Goal: Task Accomplishment & Management: Use online tool/utility

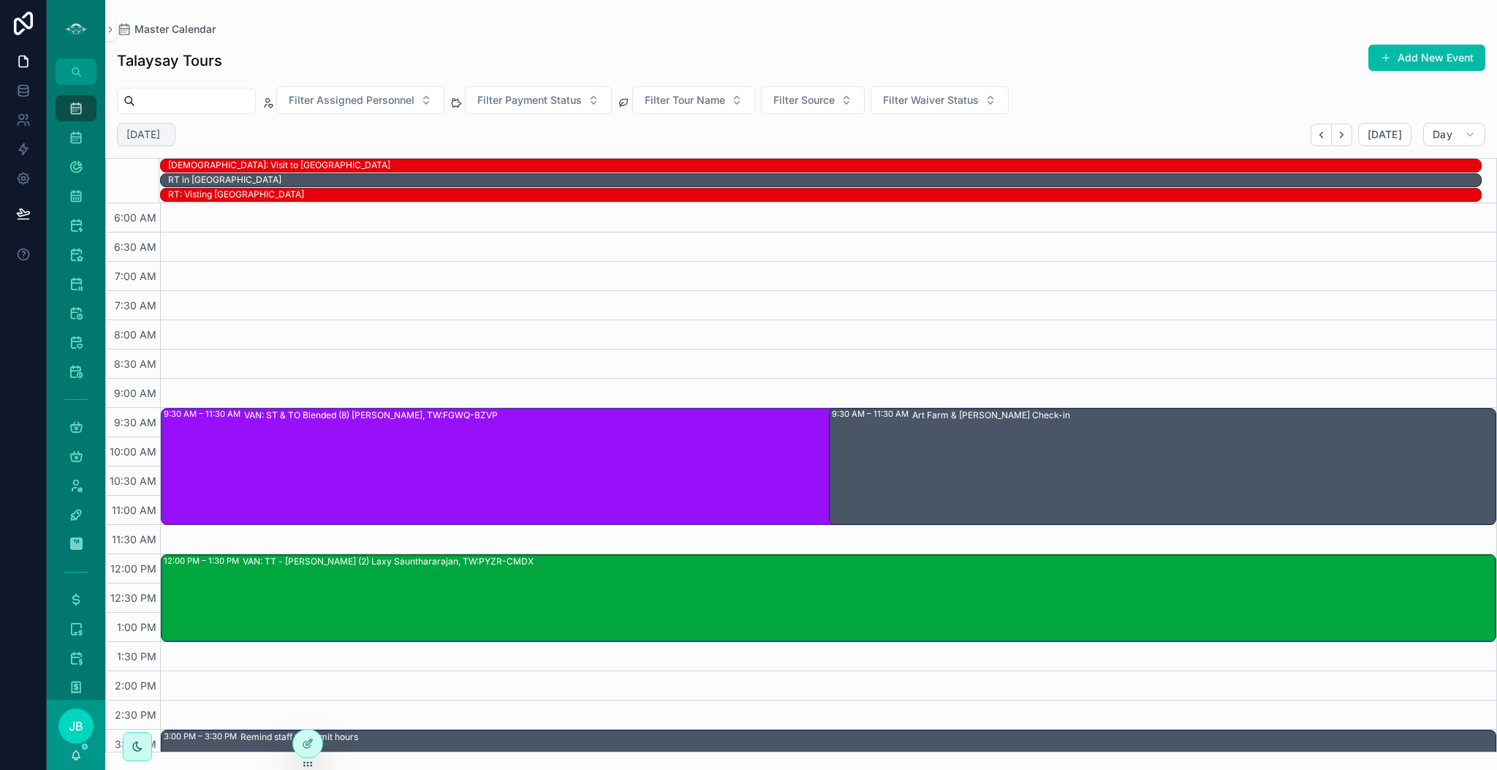
scroll to position [143, 0]
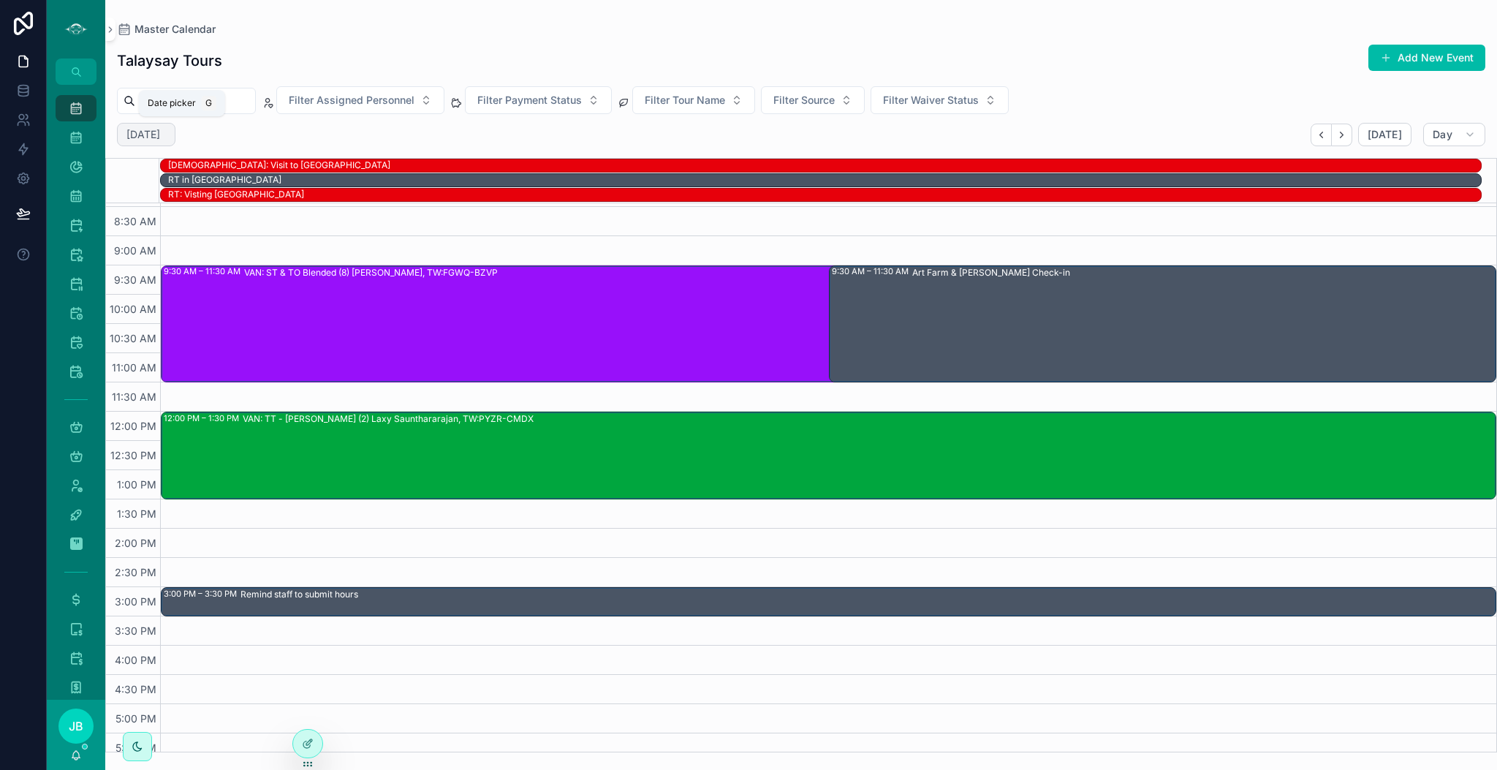
click at [160, 129] on h2 "[DATE]" at bounding box center [143, 134] width 34 height 15
select select "****"
select select "*"
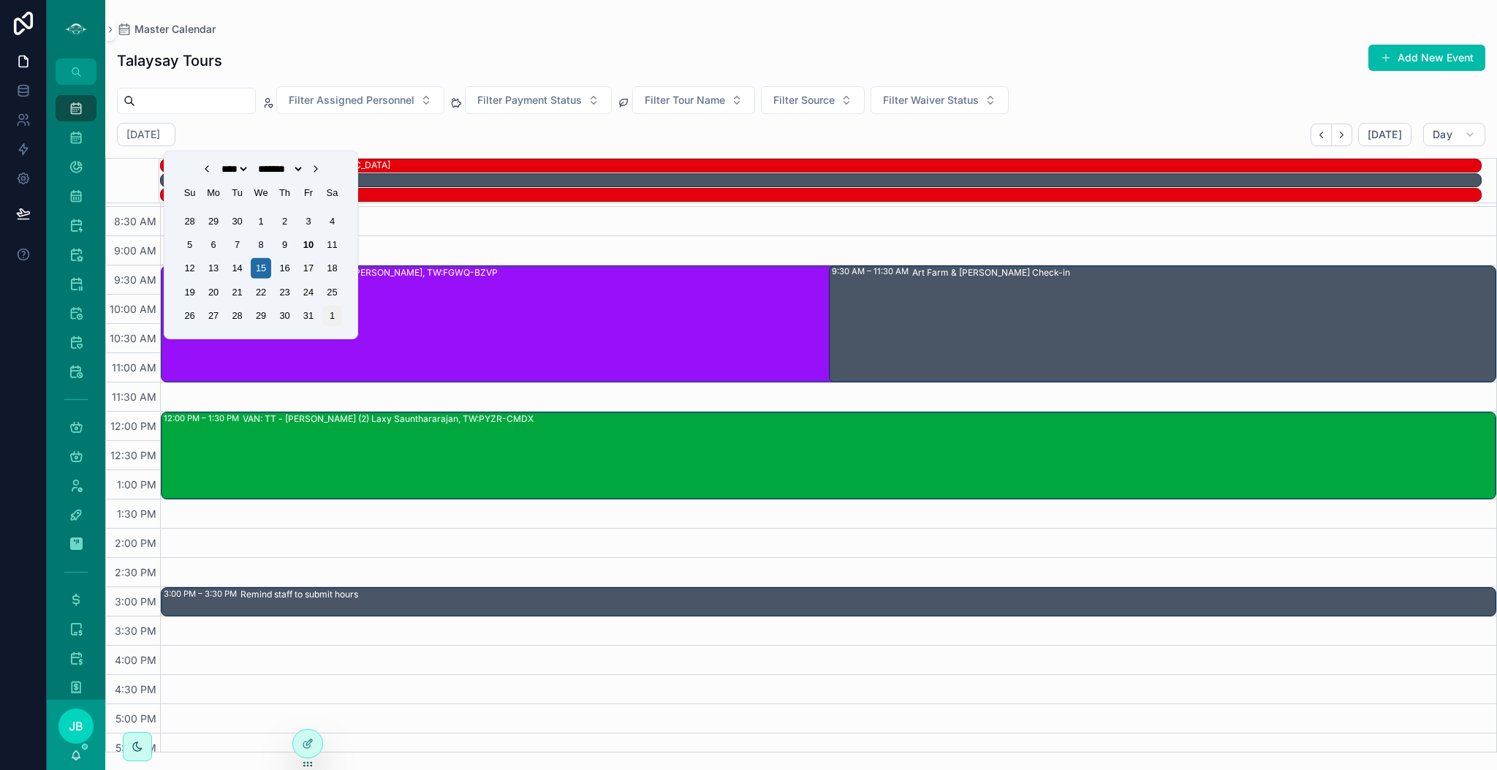
click at [328, 314] on div "1" at bounding box center [332, 316] width 20 height 20
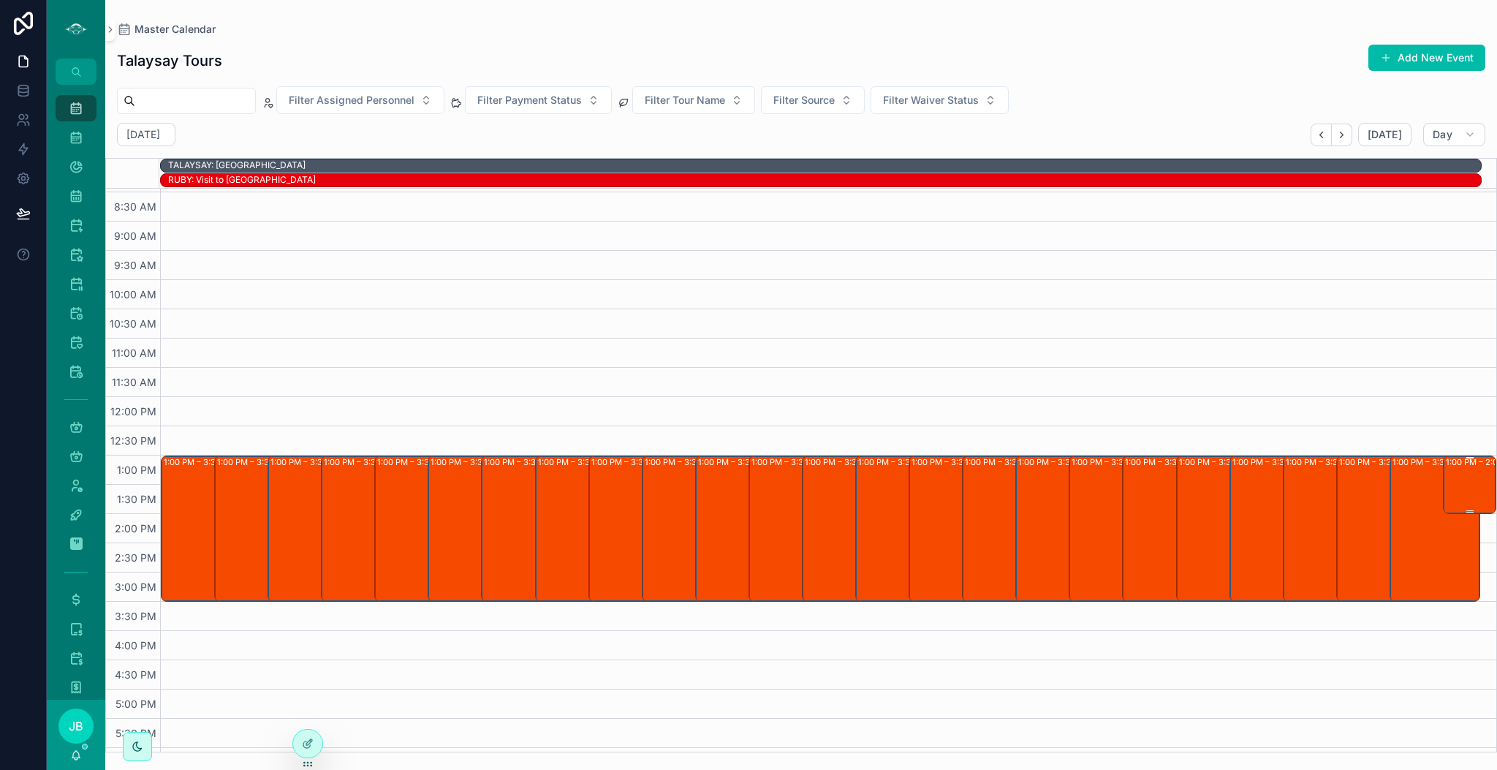
click at [1455, 485] on div "1:00 PM – 2:00 PM SSC: Longhouse (2) [PERSON_NAME], TW:WAJT-AGAT" at bounding box center [1470, 485] width 49 height 56
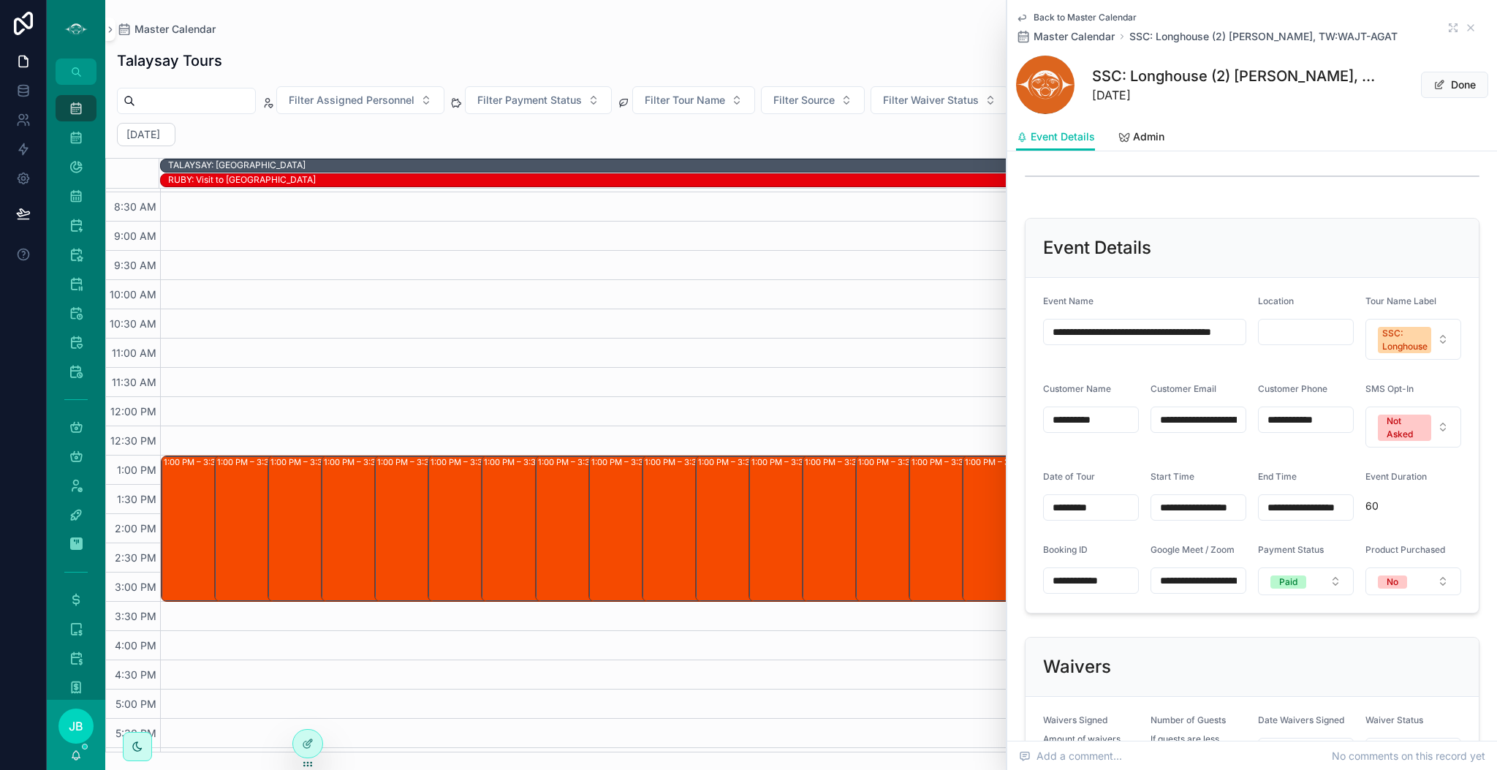
scroll to position [610, 0]
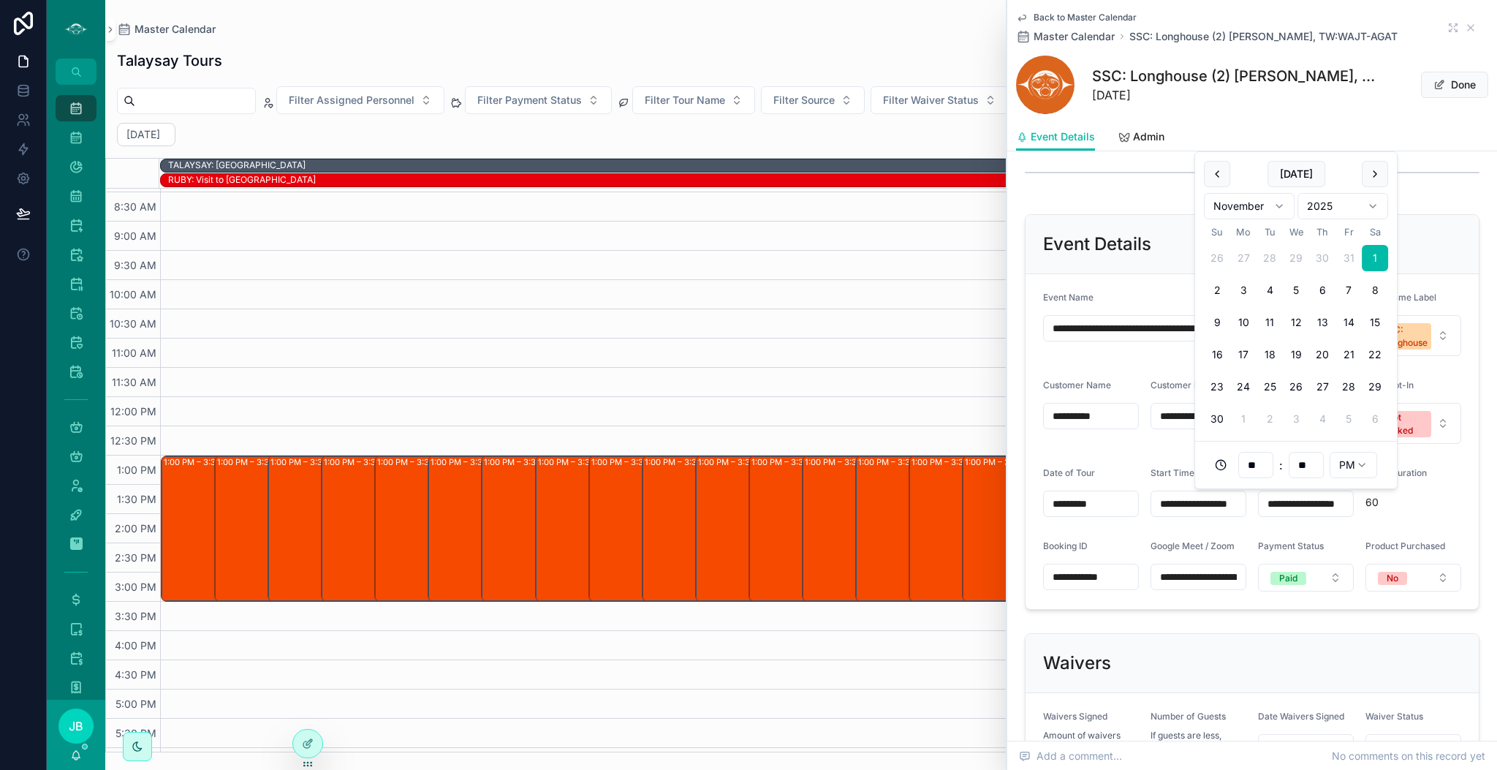
click at [1328, 496] on input "**********" at bounding box center [1306, 504] width 94 height 20
click at [1253, 456] on input "**" at bounding box center [1256, 465] width 34 height 20
click at [1179, 540] on div "03" at bounding box center [1255, 540] width 203 height 23
type input "**********"
type input "**"
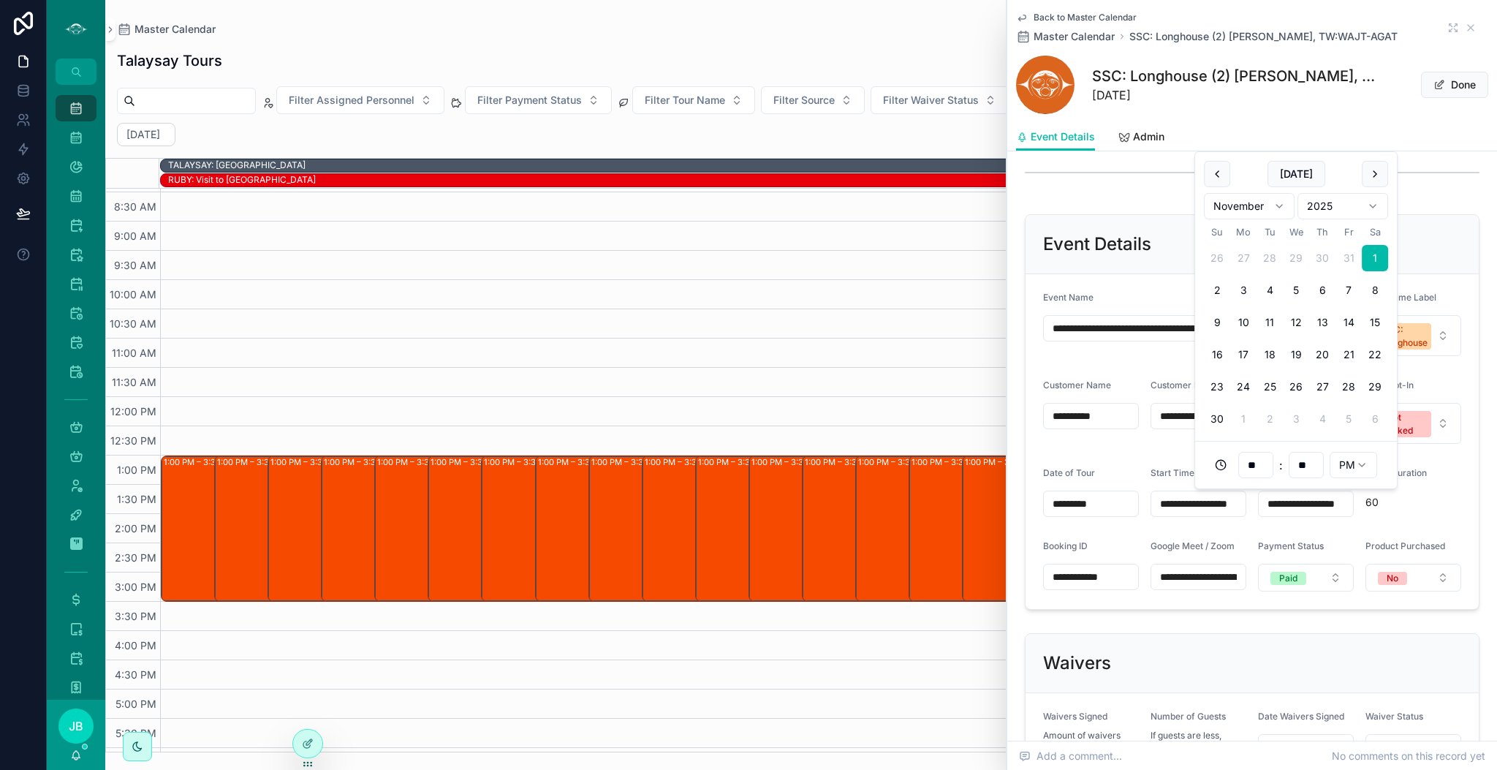
click at [1306, 463] on input "**" at bounding box center [1307, 465] width 34 height 20
click at [1222, 632] on div "30" at bounding box center [1306, 633] width 203 height 23
type input "**********"
type input "**"
click at [1288, 599] on form "**********" at bounding box center [1252, 441] width 453 height 335
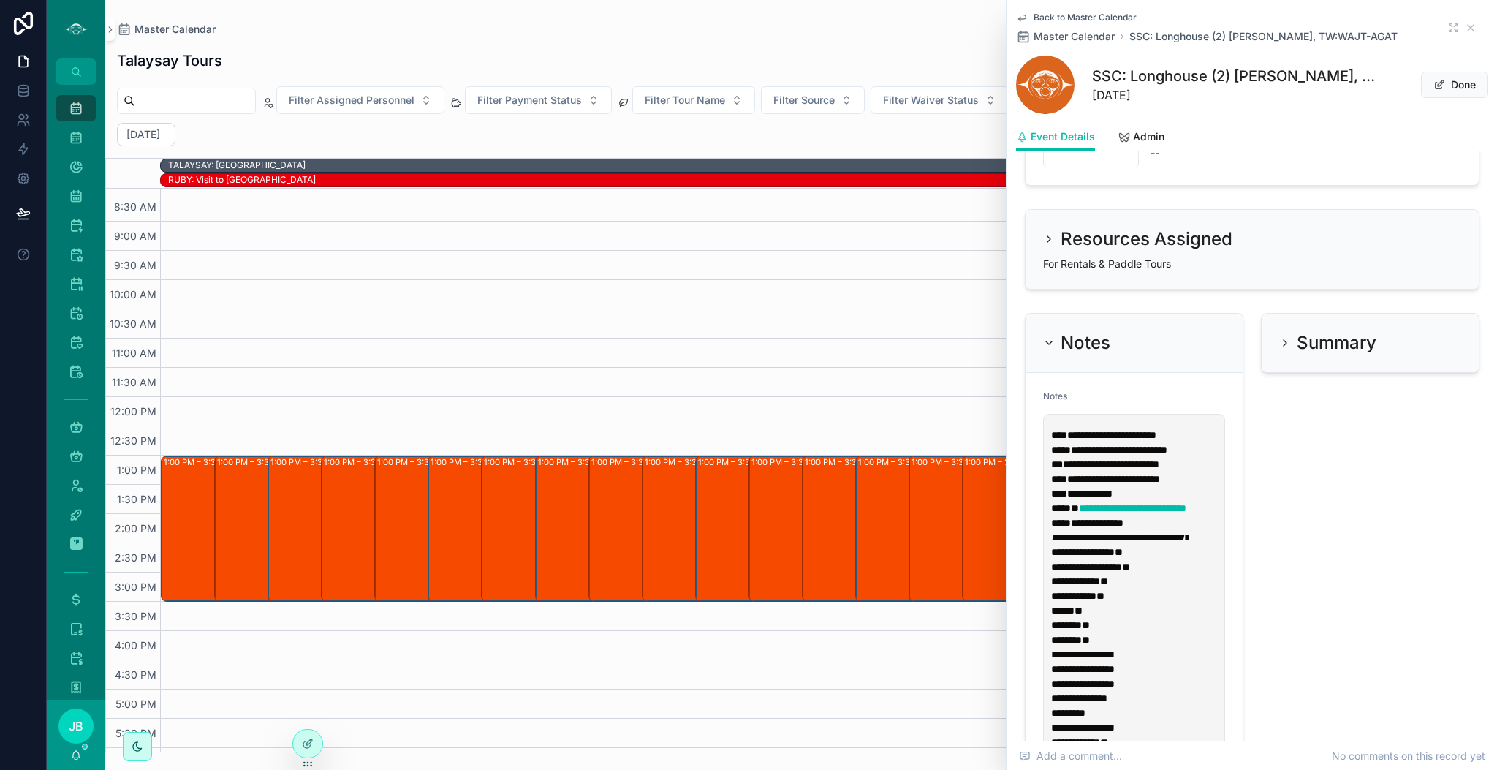
scroll to position [1570, 0]
click at [1168, 451] on span "**********" at bounding box center [1119, 448] width 97 height 10
click at [1209, 458] on p "**********" at bounding box center [1137, 455] width 172 height 58
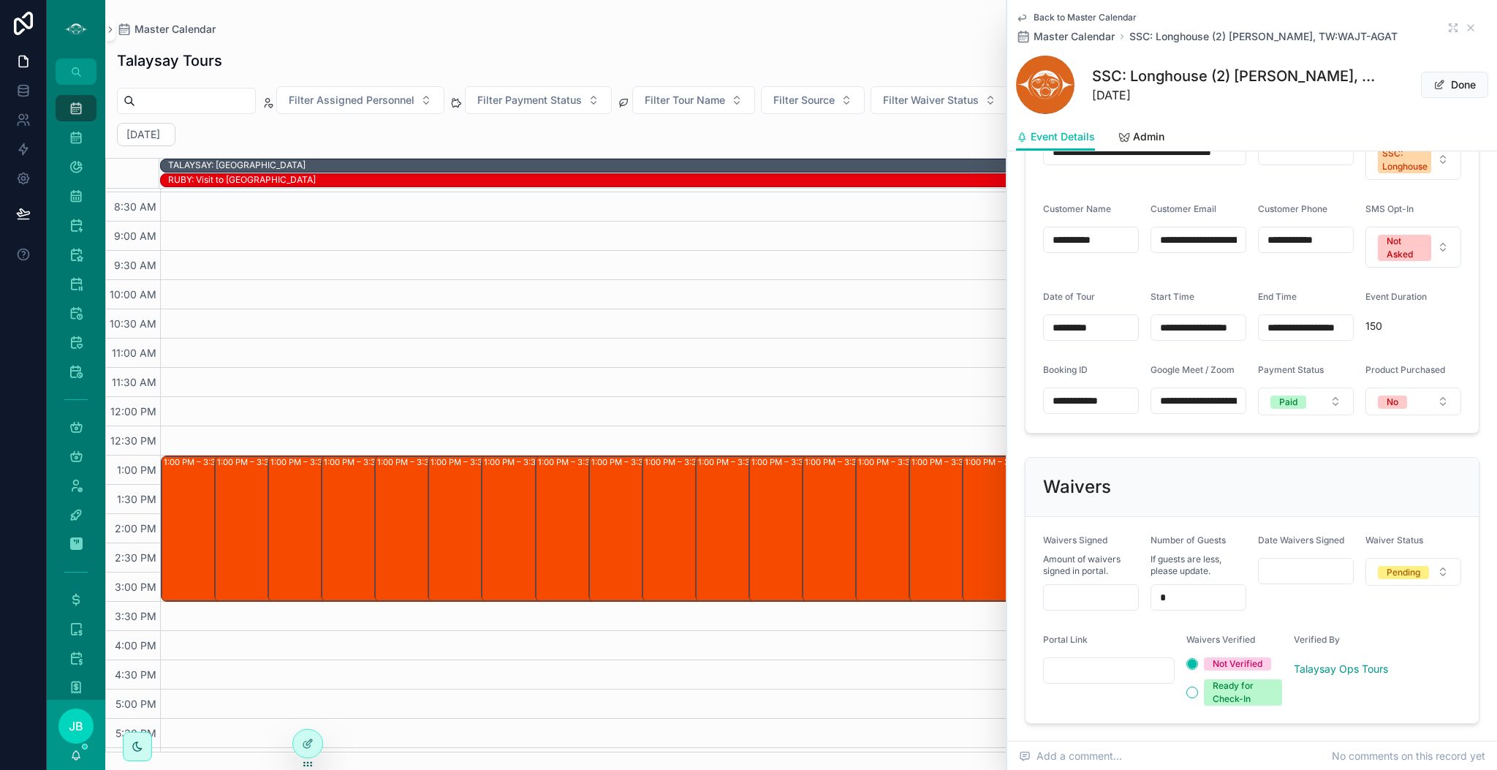
scroll to position [786, 0]
click at [1465, 22] on icon "scrollable content" at bounding box center [1471, 28] width 12 height 12
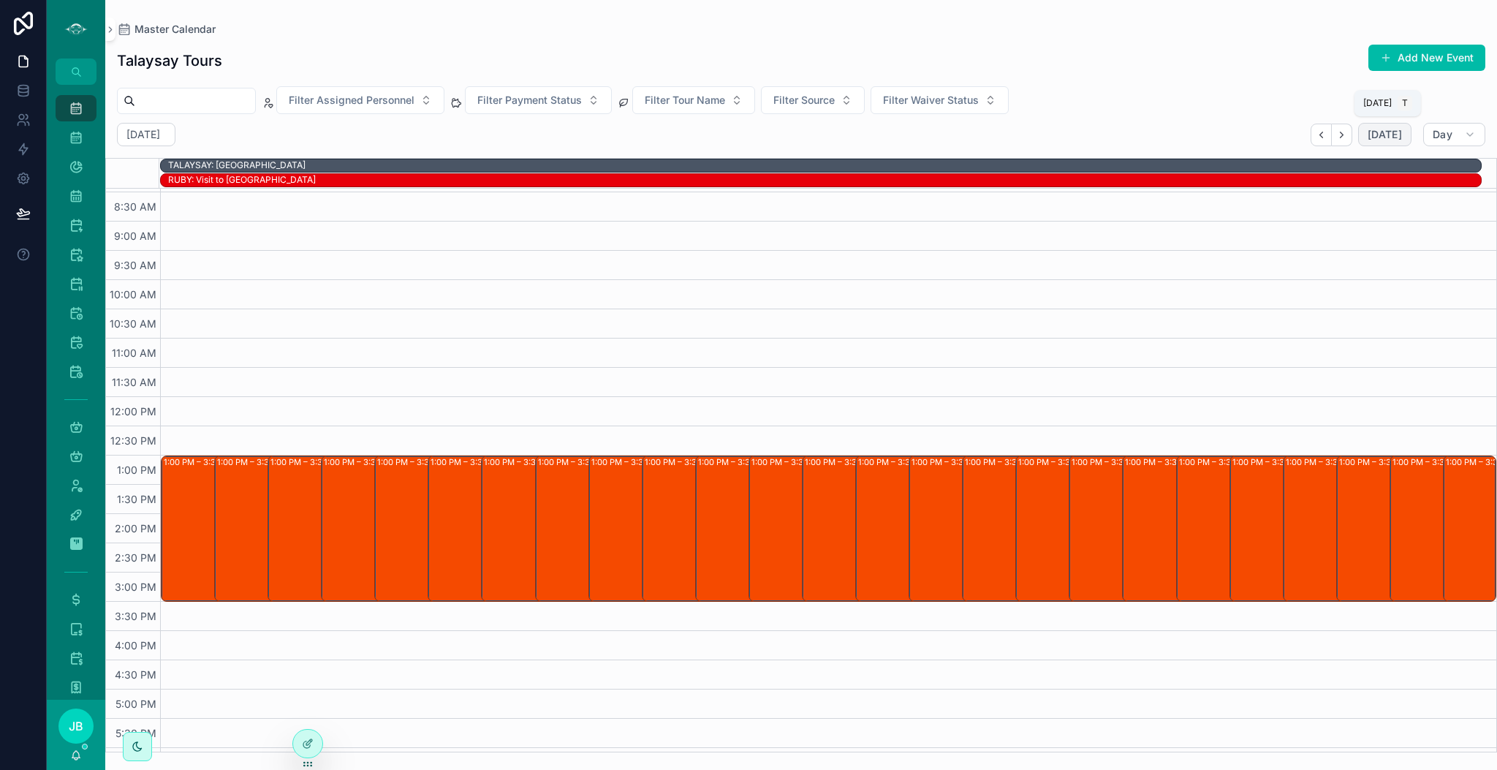
click at [1390, 137] on span "[DATE]" at bounding box center [1385, 134] width 34 height 13
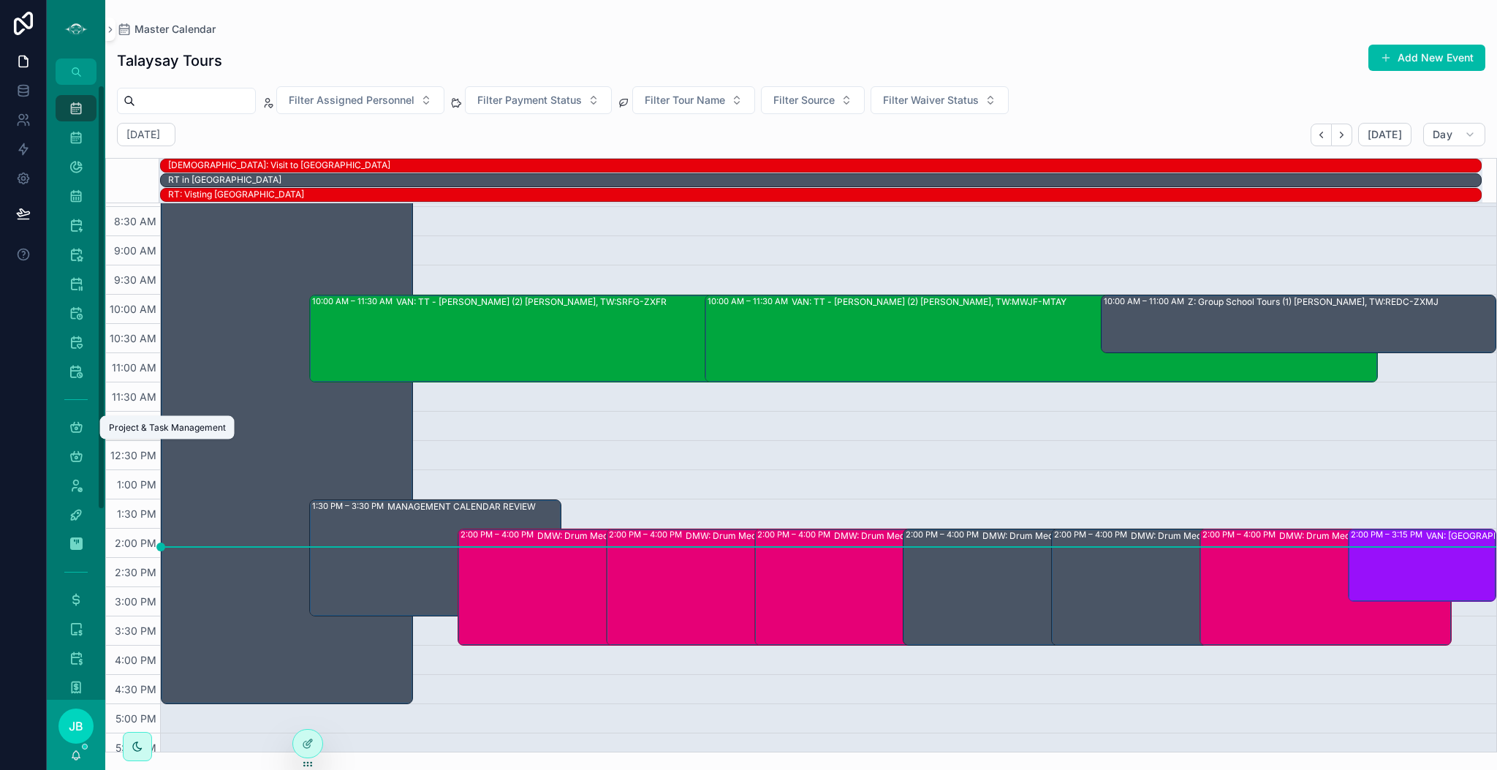
click at [75, 431] on icon "scrollable content" at bounding box center [76, 427] width 15 height 15
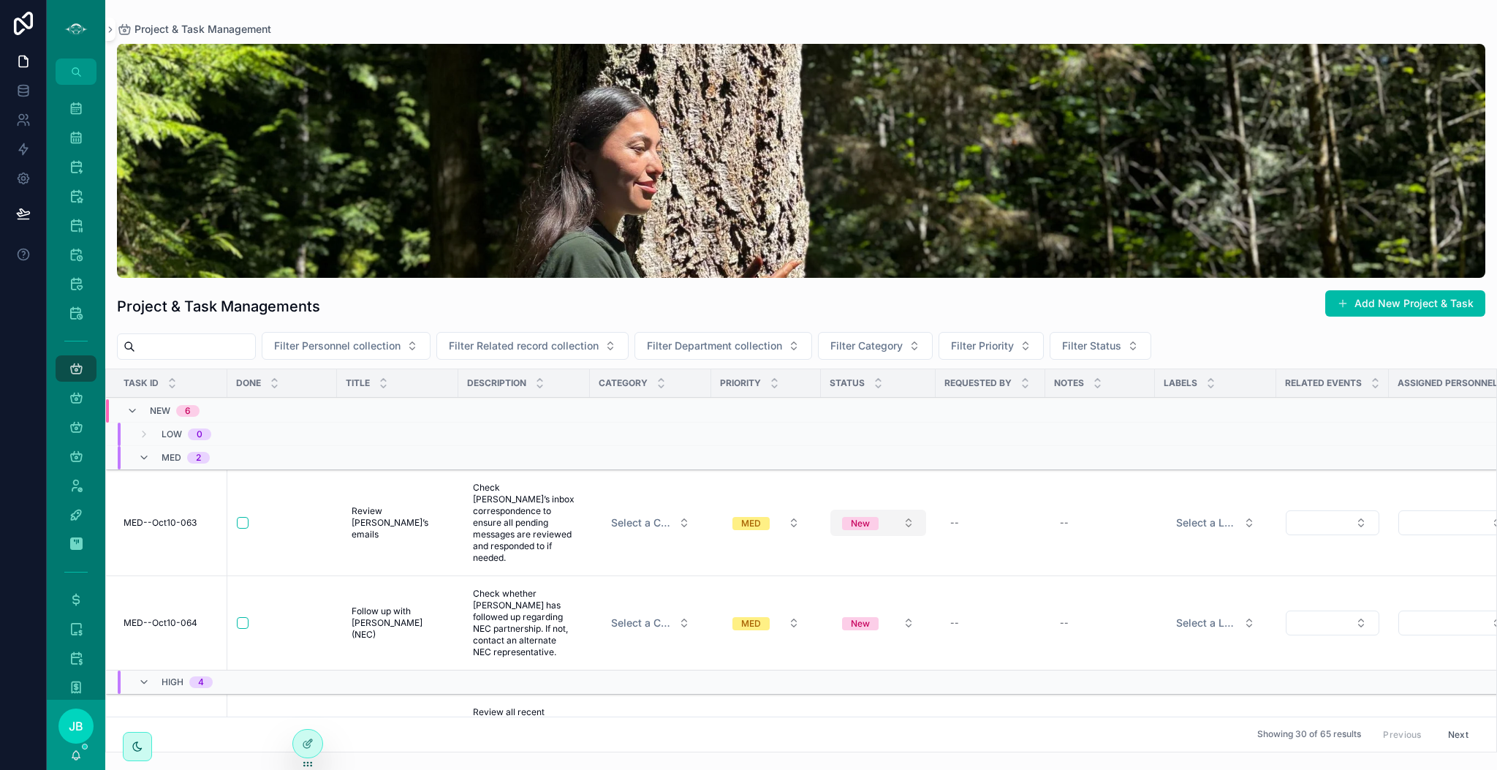
click at [881, 518] on button "New" at bounding box center [879, 523] width 96 height 26
click at [836, 640] on div "Completed" at bounding box center [814, 641] width 45 height 13
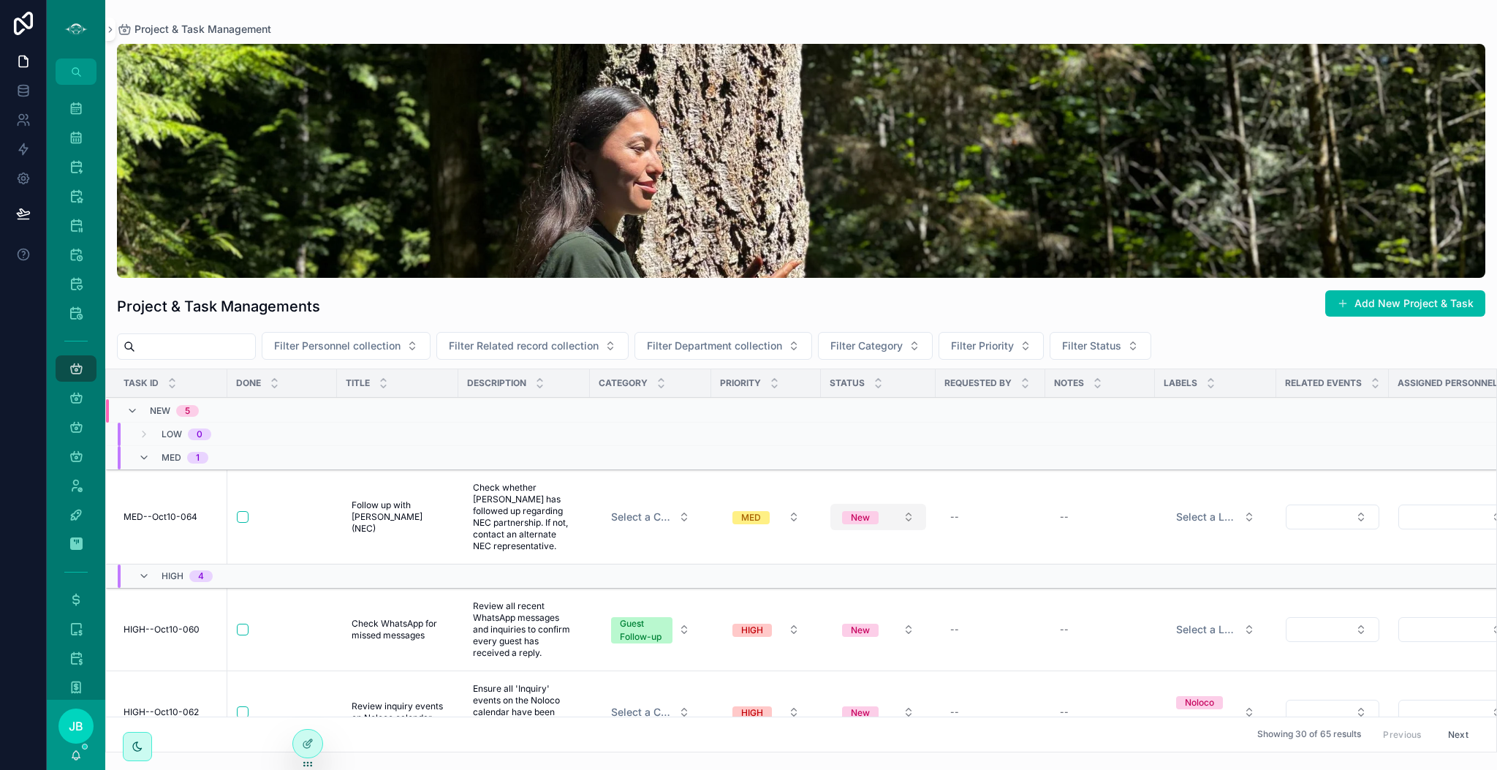
click at [901, 518] on button "New" at bounding box center [879, 517] width 96 height 26
click at [836, 642] on div "Completed" at bounding box center [814, 641] width 45 height 13
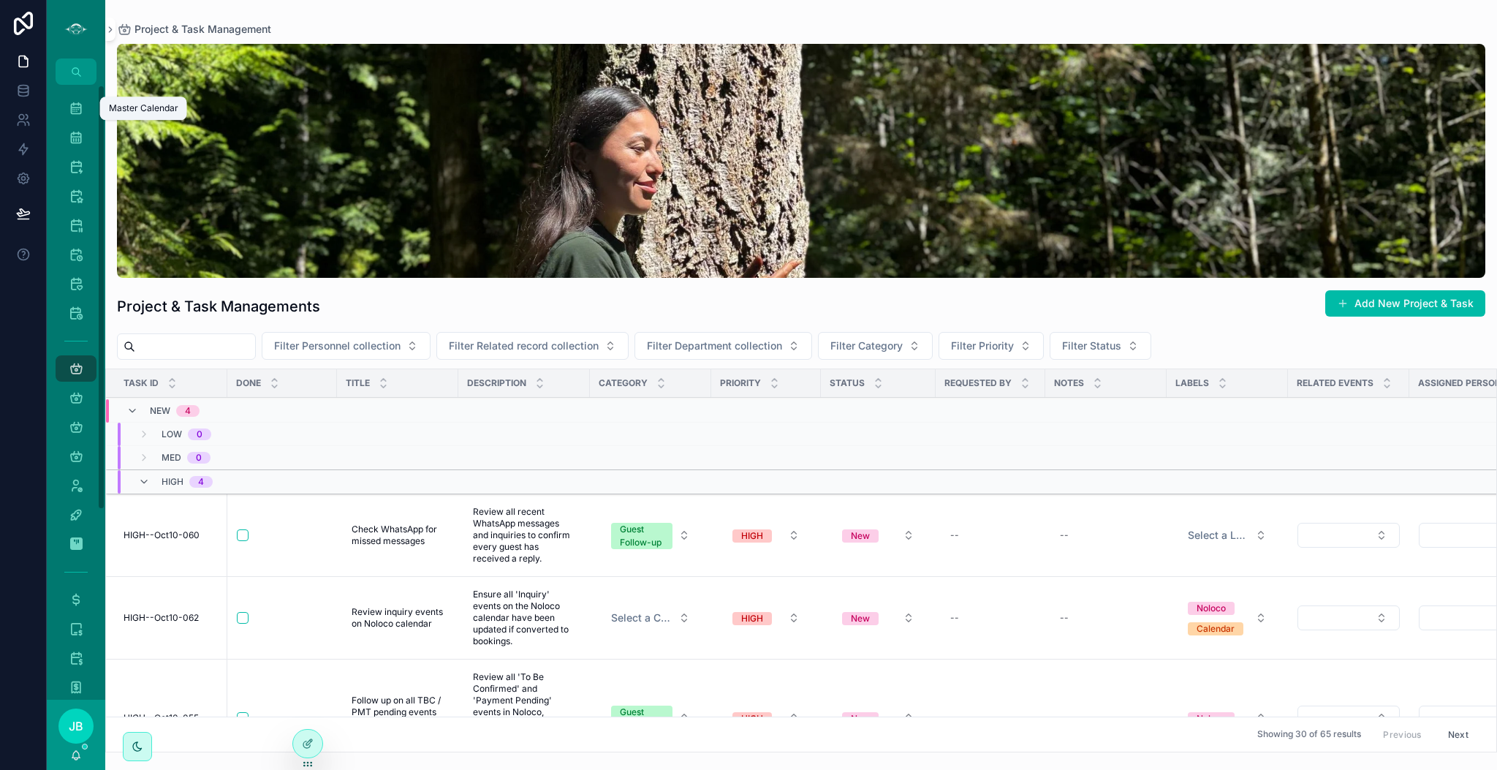
click at [82, 109] on icon "scrollable content" at bounding box center [76, 108] width 15 height 15
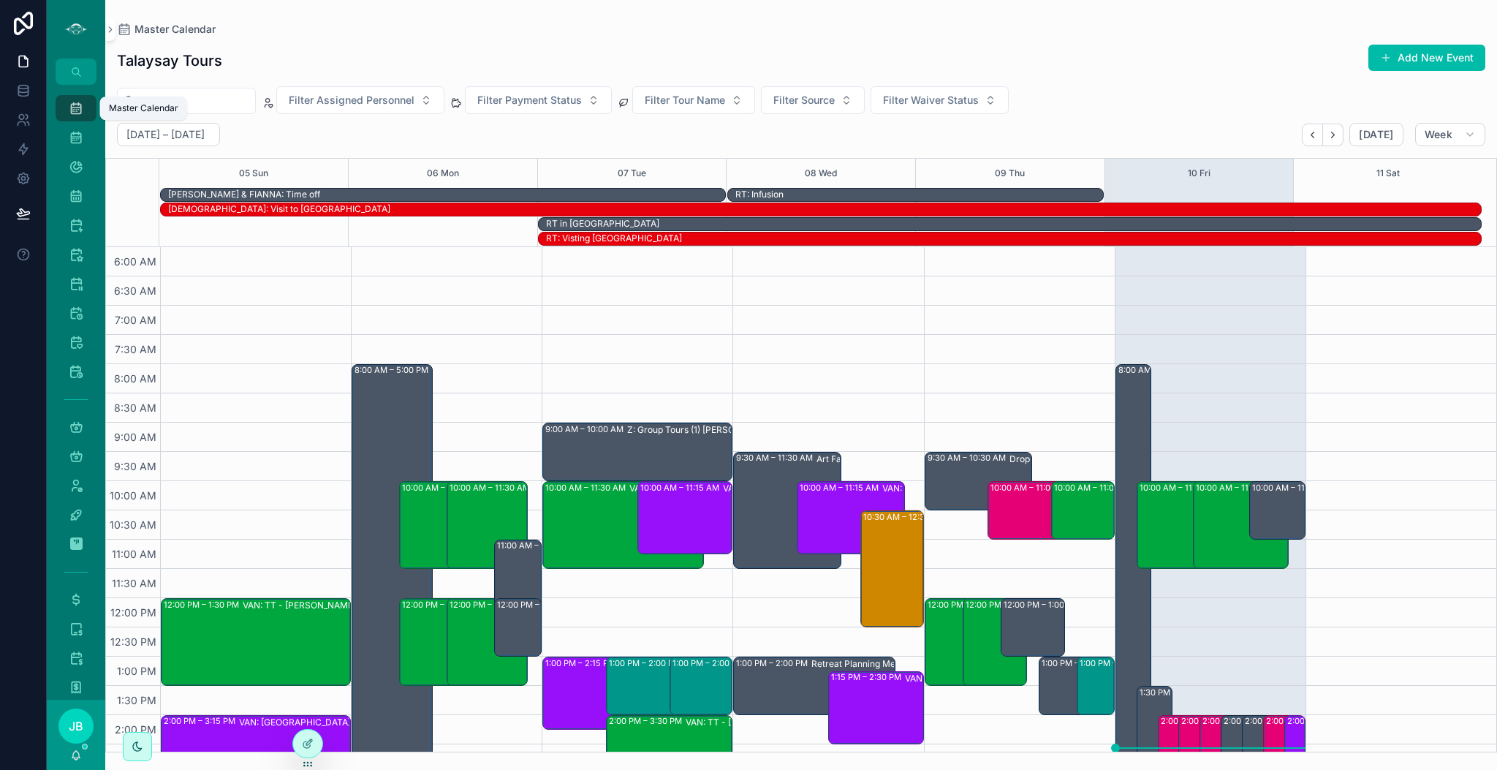
scroll to position [351, 0]
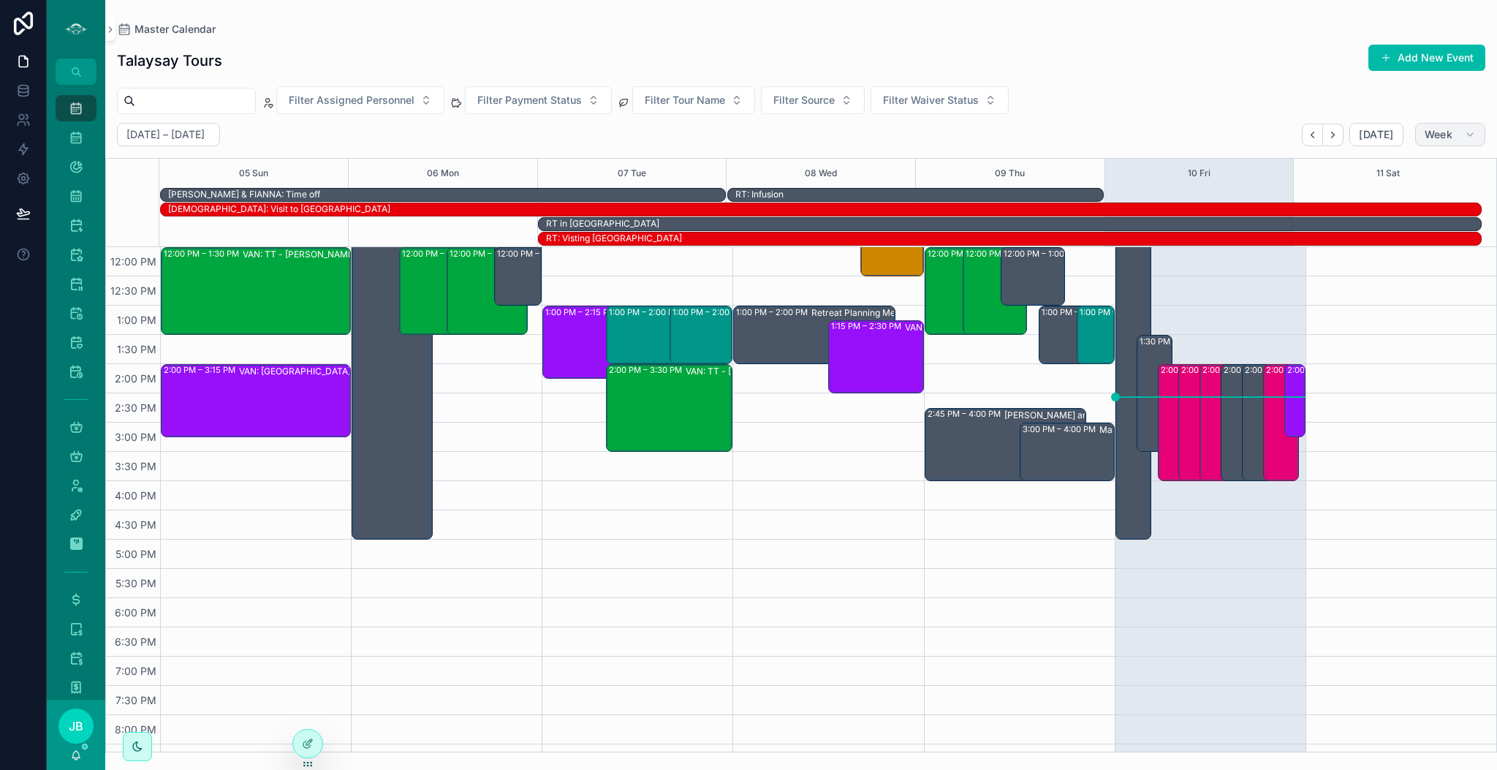
click at [1445, 137] on span "Week" at bounding box center [1439, 134] width 28 height 13
click at [1393, 253] on button "Day D" at bounding box center [1419, 250] width 105 height 26
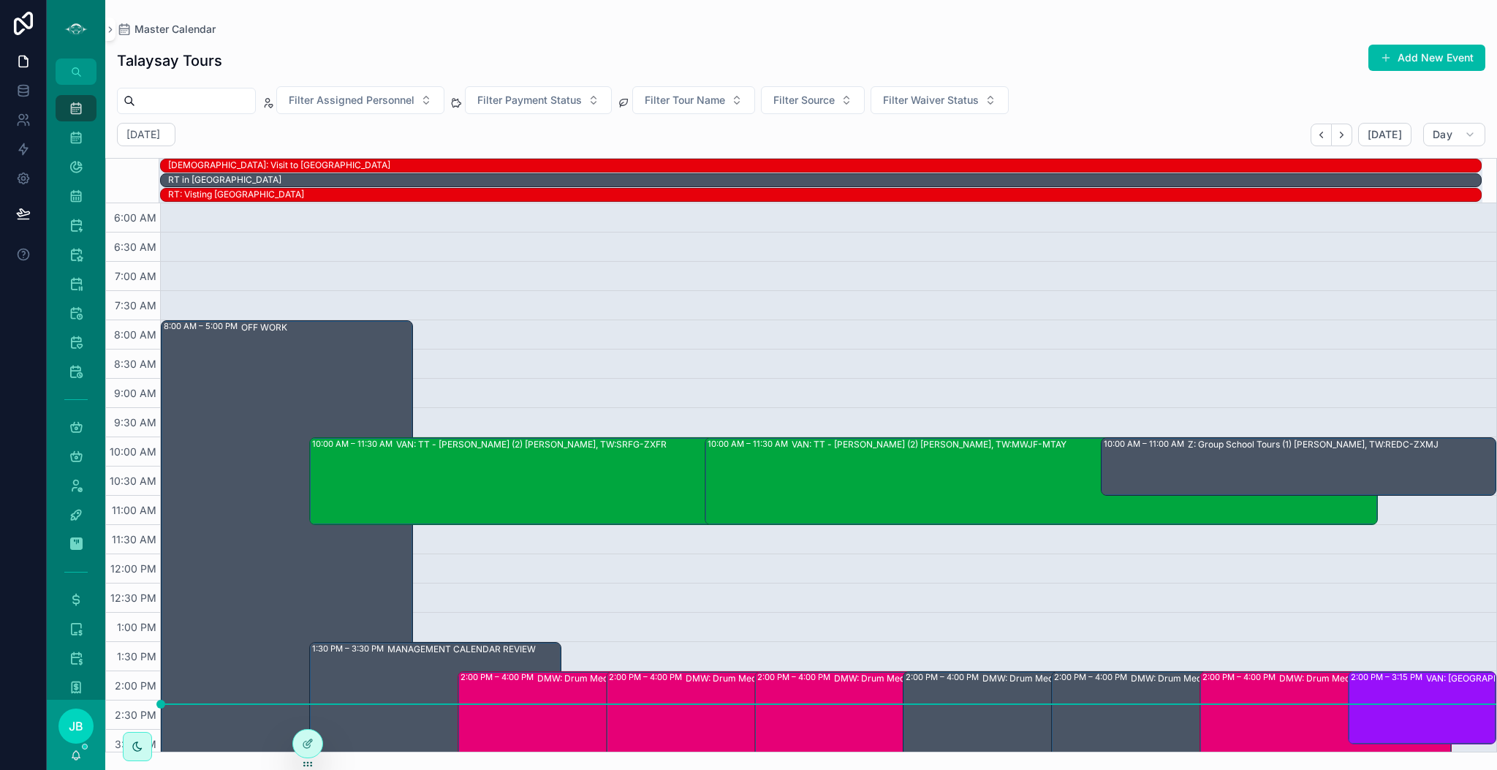
scroll to position [329, 0]
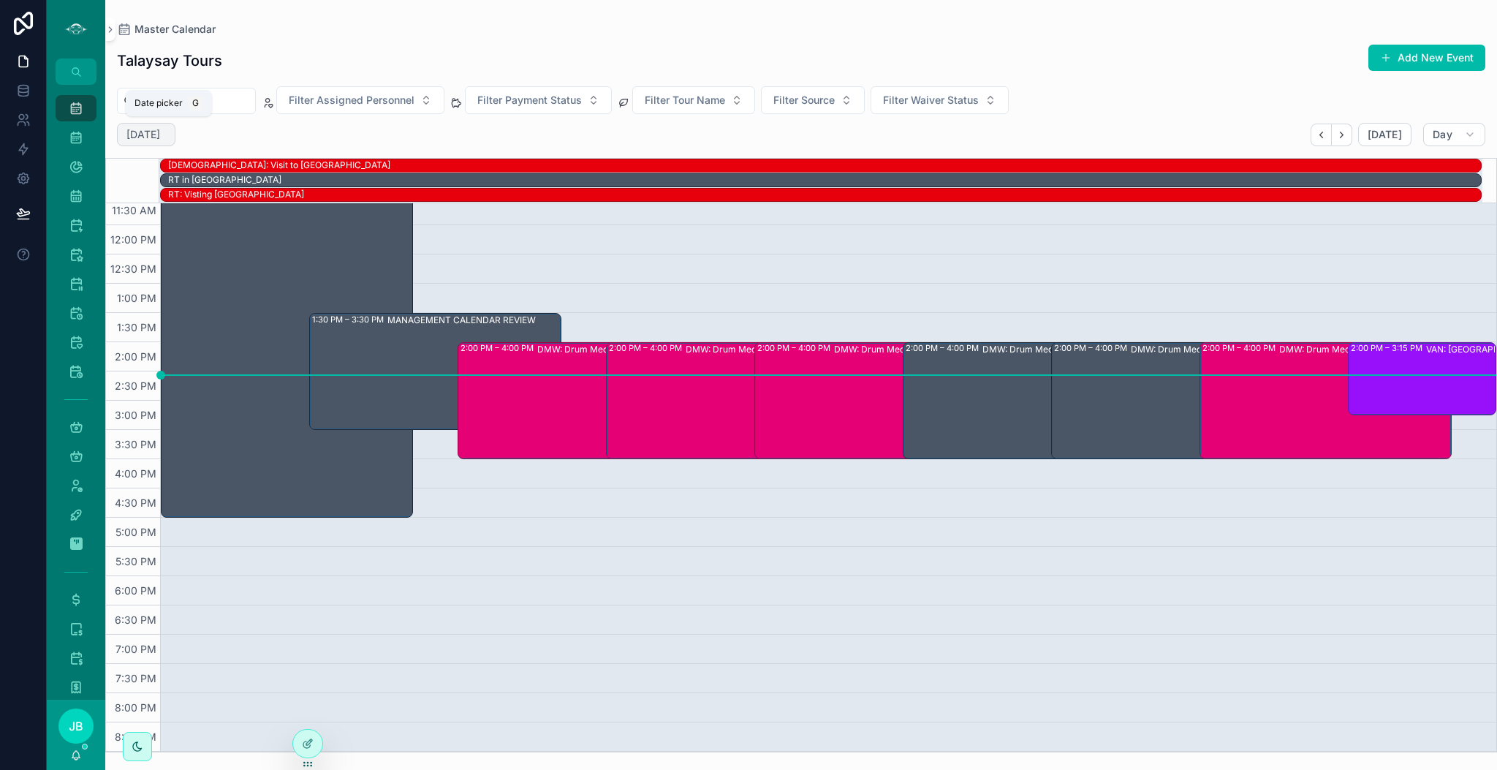
click at [160, 133] on h2 "[DATE]" at bounding box center [143, 134] width 34 height 15
select select "****"
select select "*"
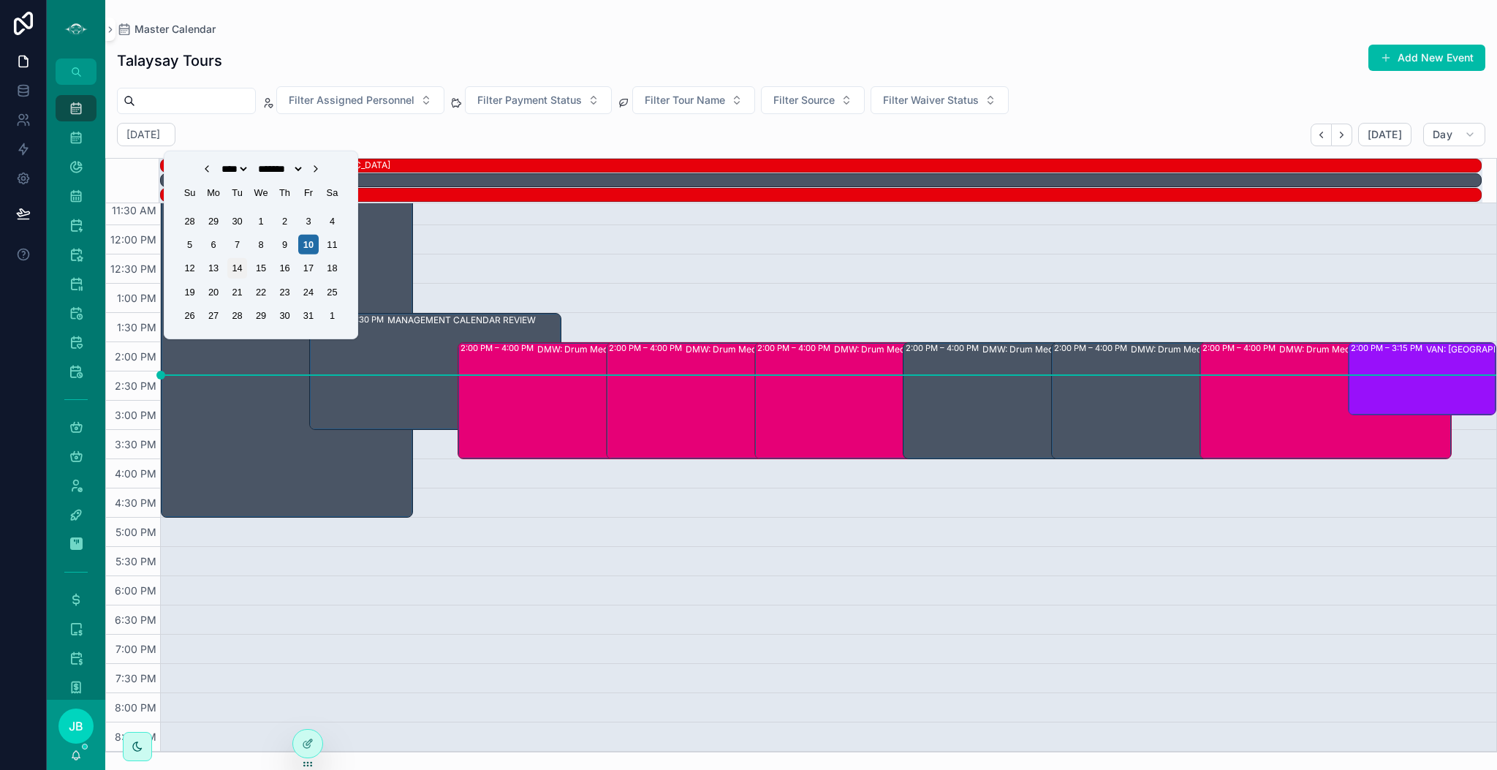
click at [234, 268] on div "14" at bounding box center [237, 268] width 20 height 20
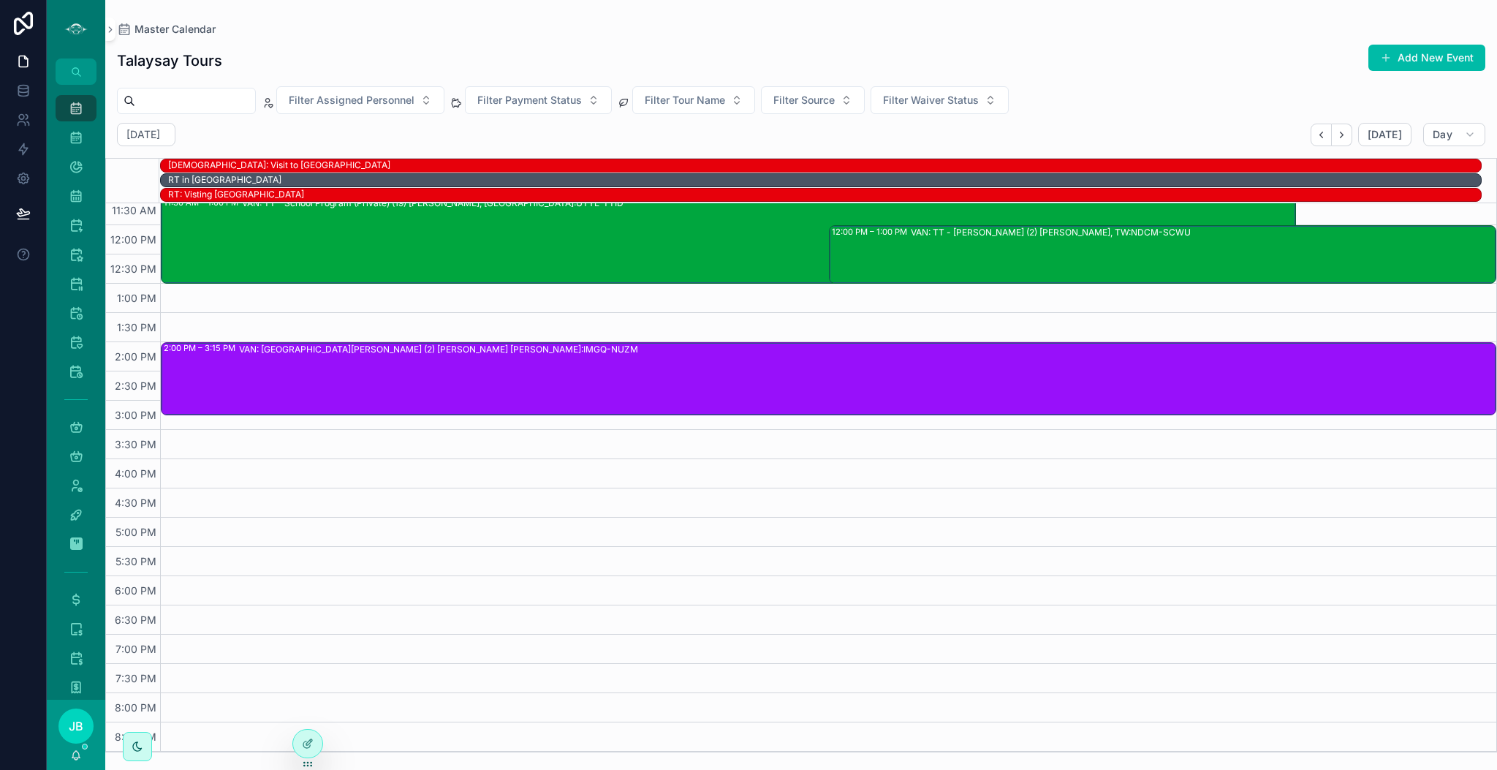
scroll to position [254, 0]
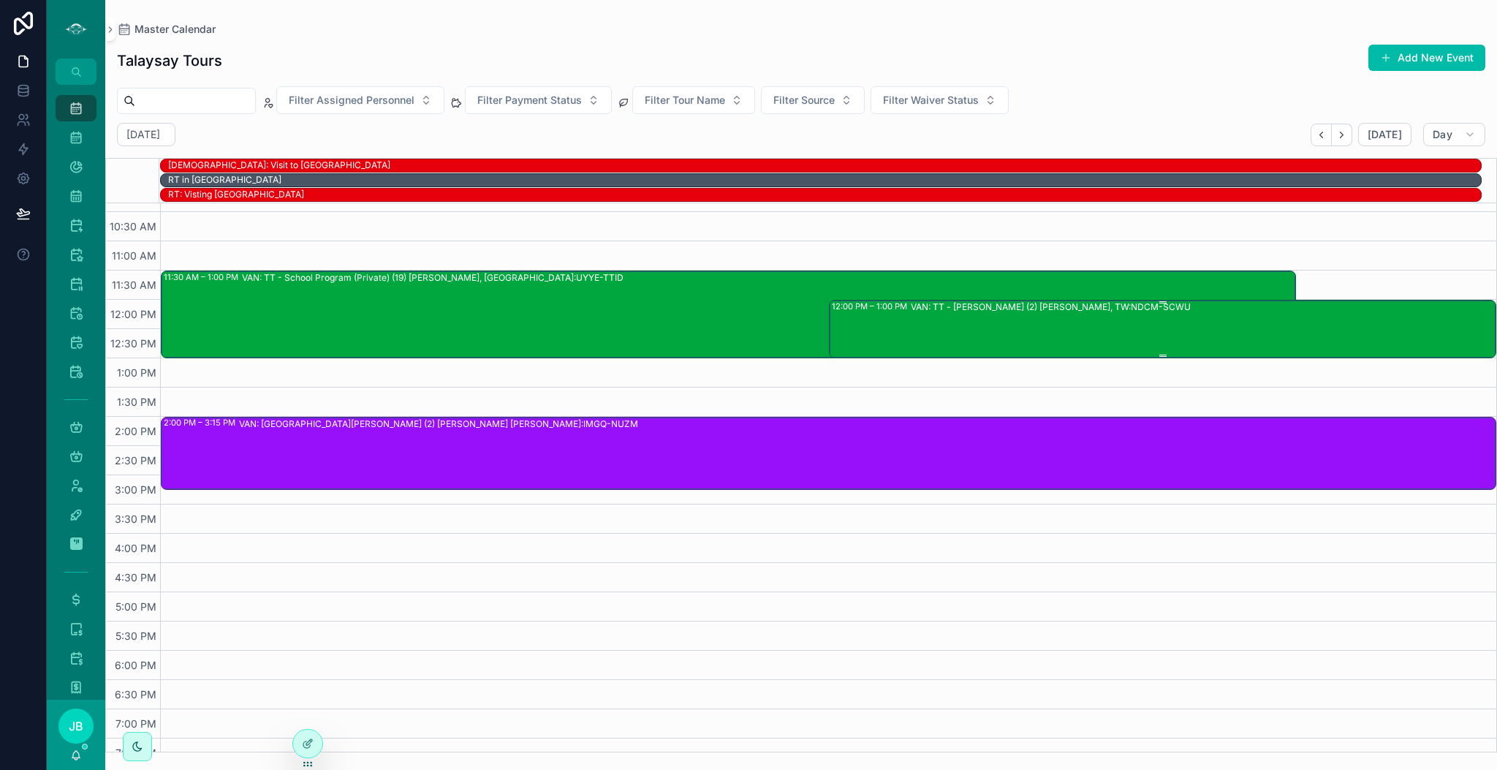
click at [946, 343] on div "VAN: TT - [PERSON_NAME] (2) [PERSON_NAME], TW:NDCM-SCWU" at bounding box center [1203, 328] width 585 height 56
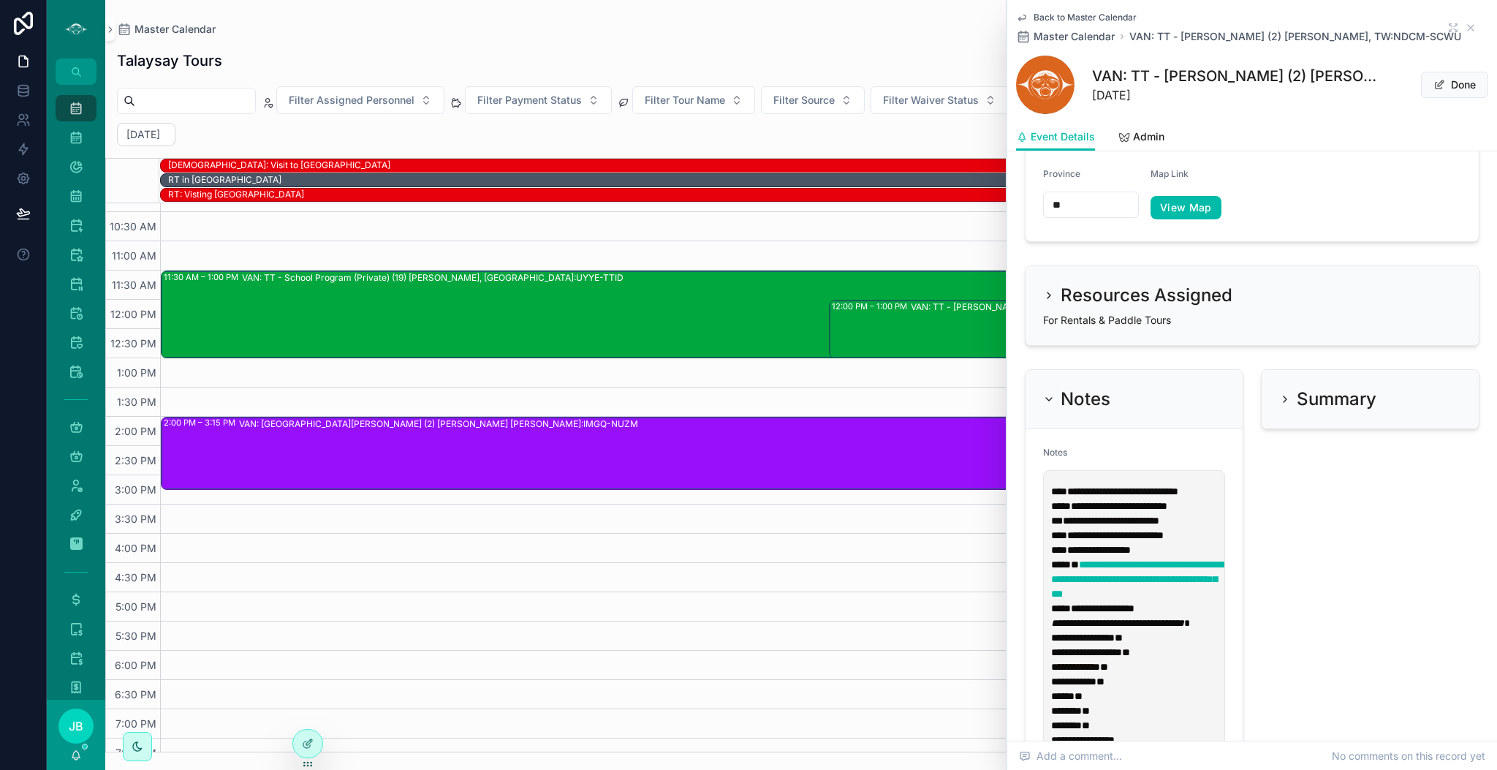
scroll to position [1533, 0]
click at [1214, 534] on p "**********" at bounding box center [1137, 511] width 172 height 58
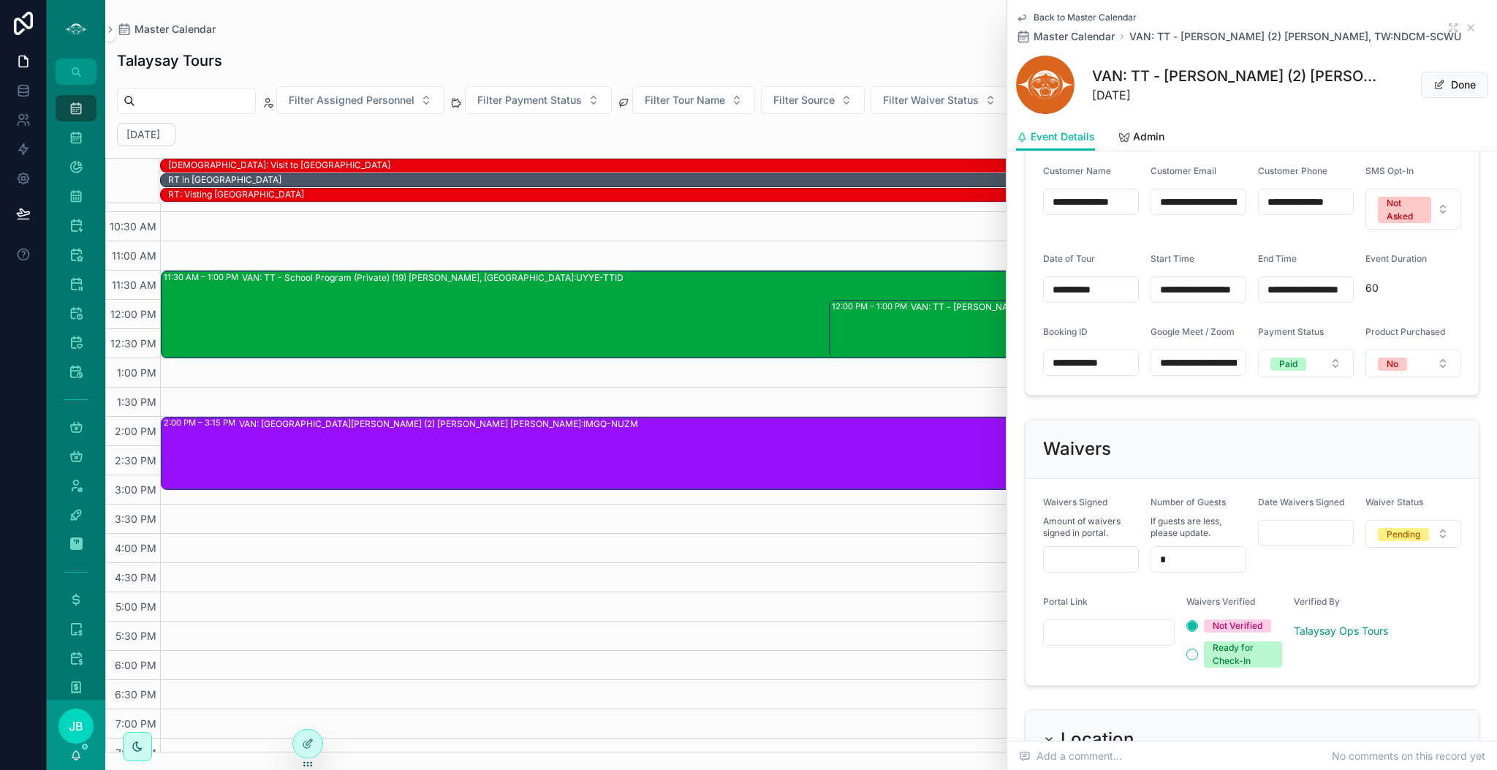
scroll to position [837, 0]
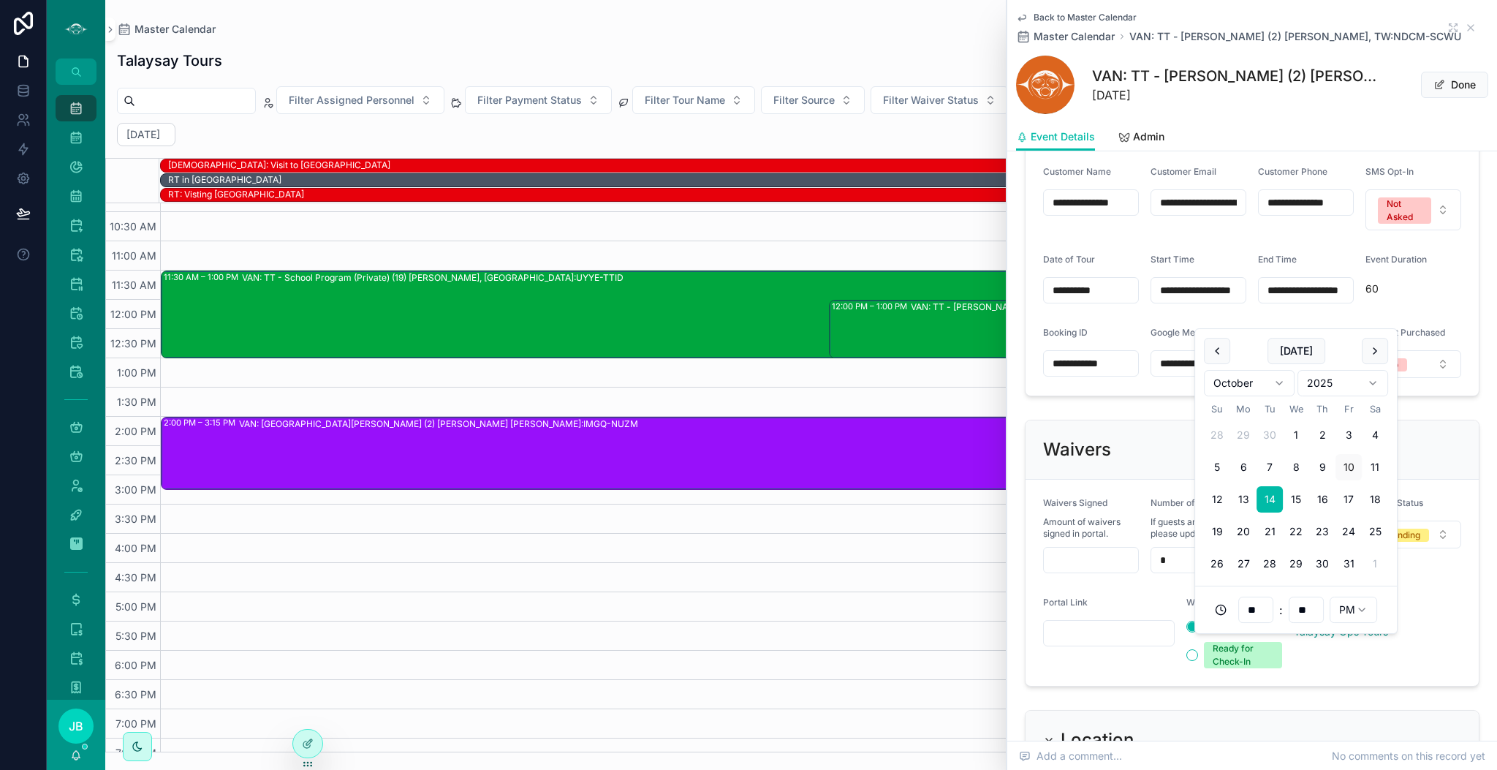
click at [1324, 300] on input "**********" at bounding box center [1306, 290] width 94 height 20
click at [1310, 614] on input "**" at bounding box center [1307, 610] width 34 height 20
click at [1226, 541] on div "30" at bounding box center [1306, 532] width 203 height 23
type input "**********"
type input "**"
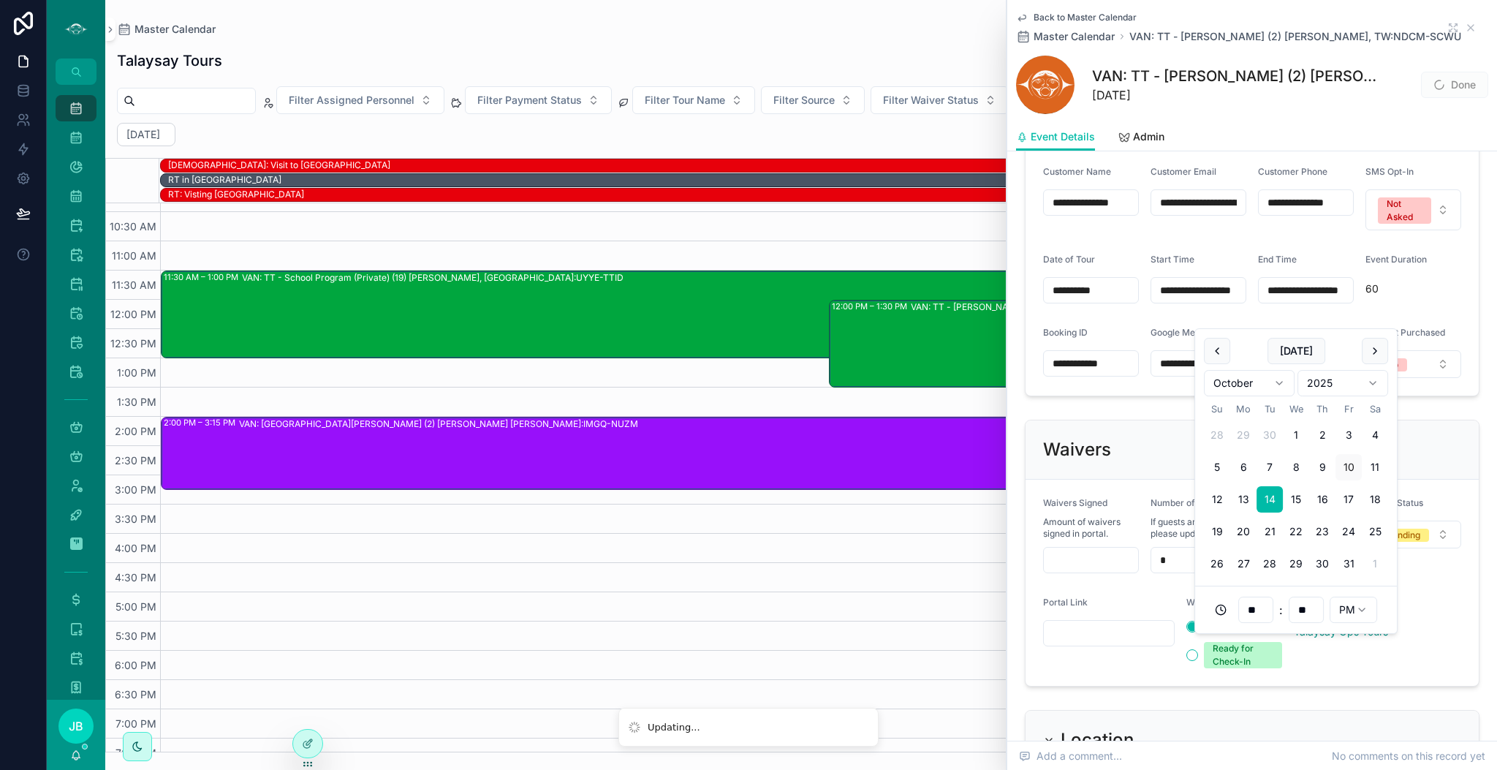
click at [1437, 402] on div "**********" at bounding box center [1252, 198] width 472 height 407
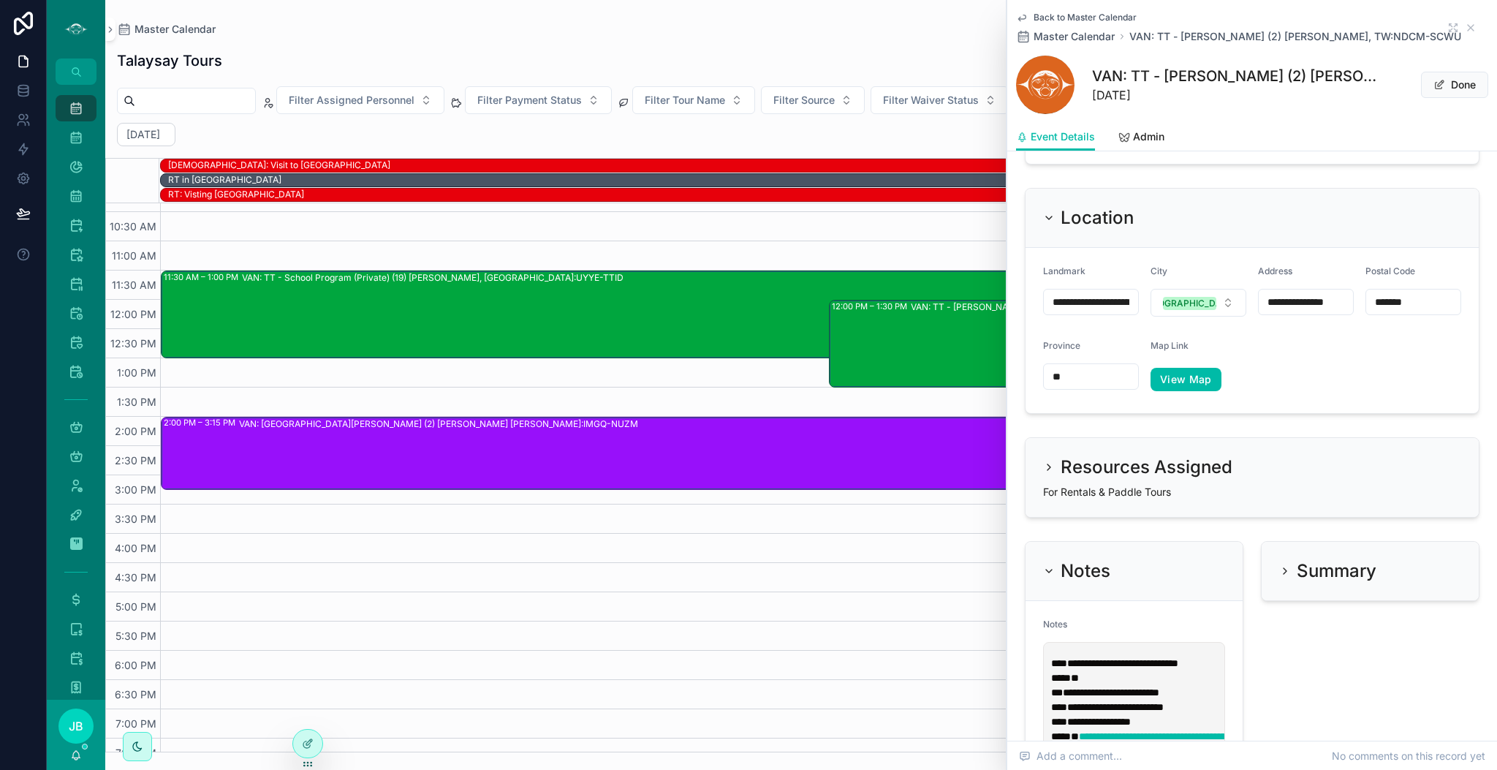
scroll to position [1652, 0]
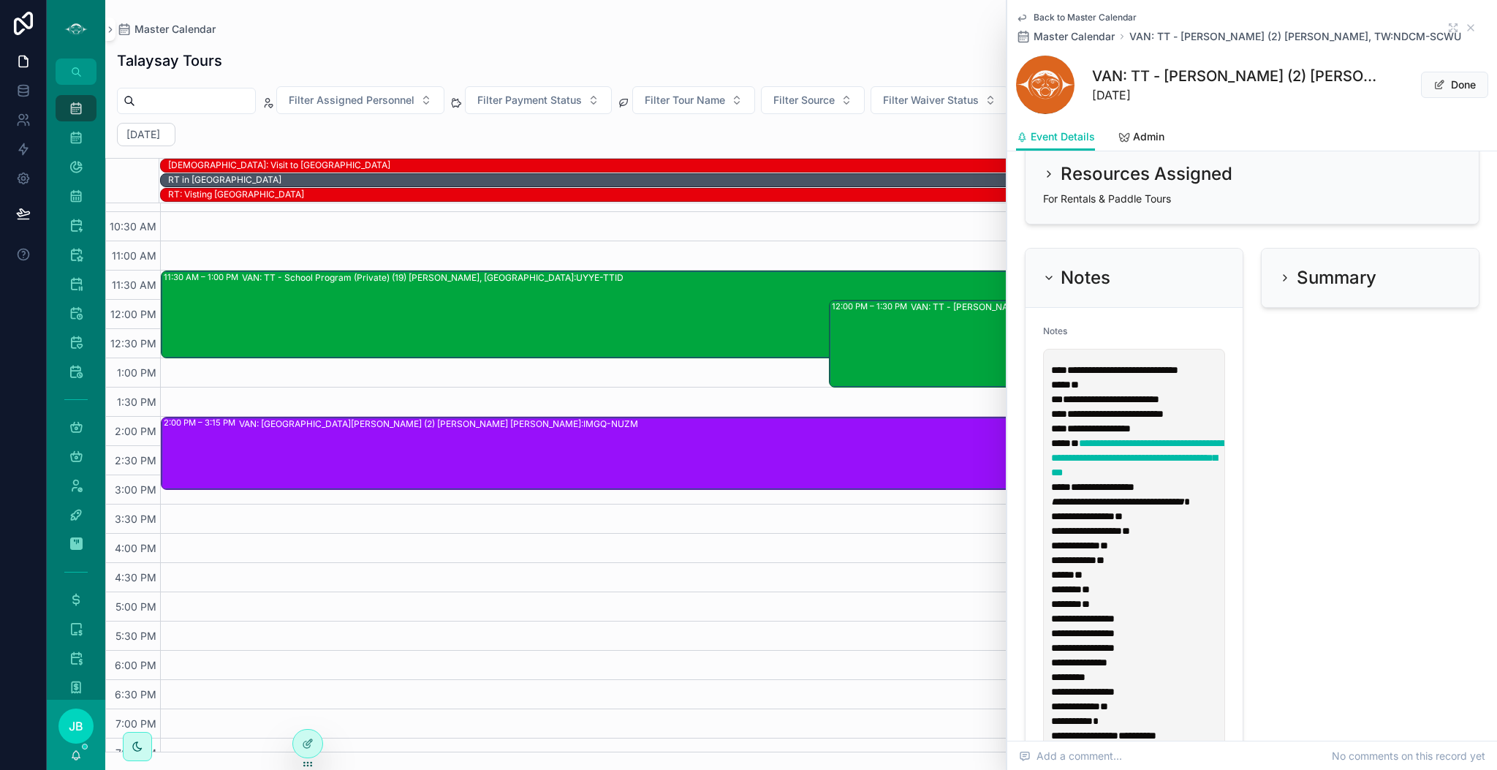
click at [1078, 390] on span "*" at bounding box center [1075, 384] width 8 height 10
click at [1211, 420] on p "**********" at bounding box center [1137, 392] width 172 height 58
click at [1465, 29] on icon "scrollable content" at bounding box center [1471, 28] width 12 height 12
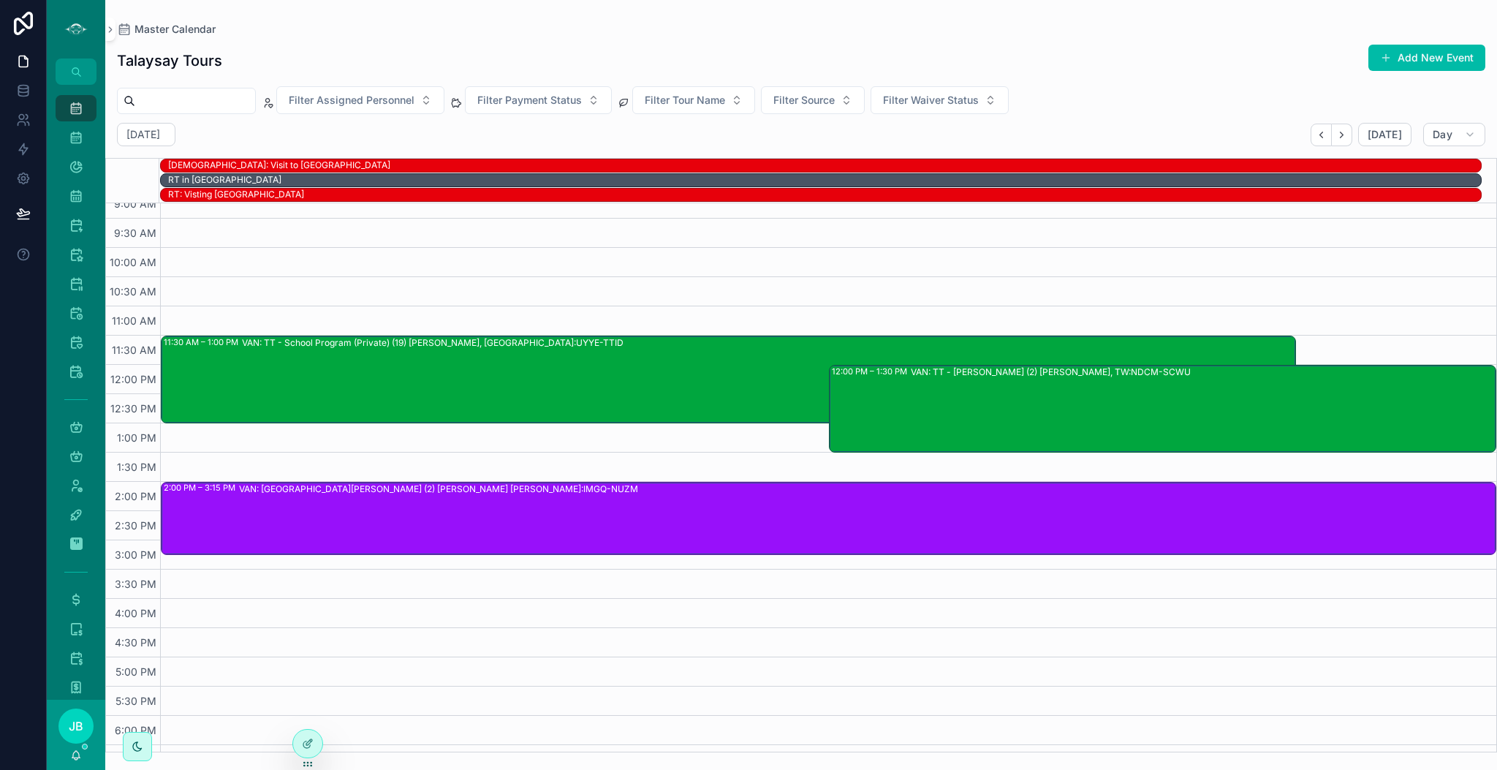
scroll to position [189, 0]
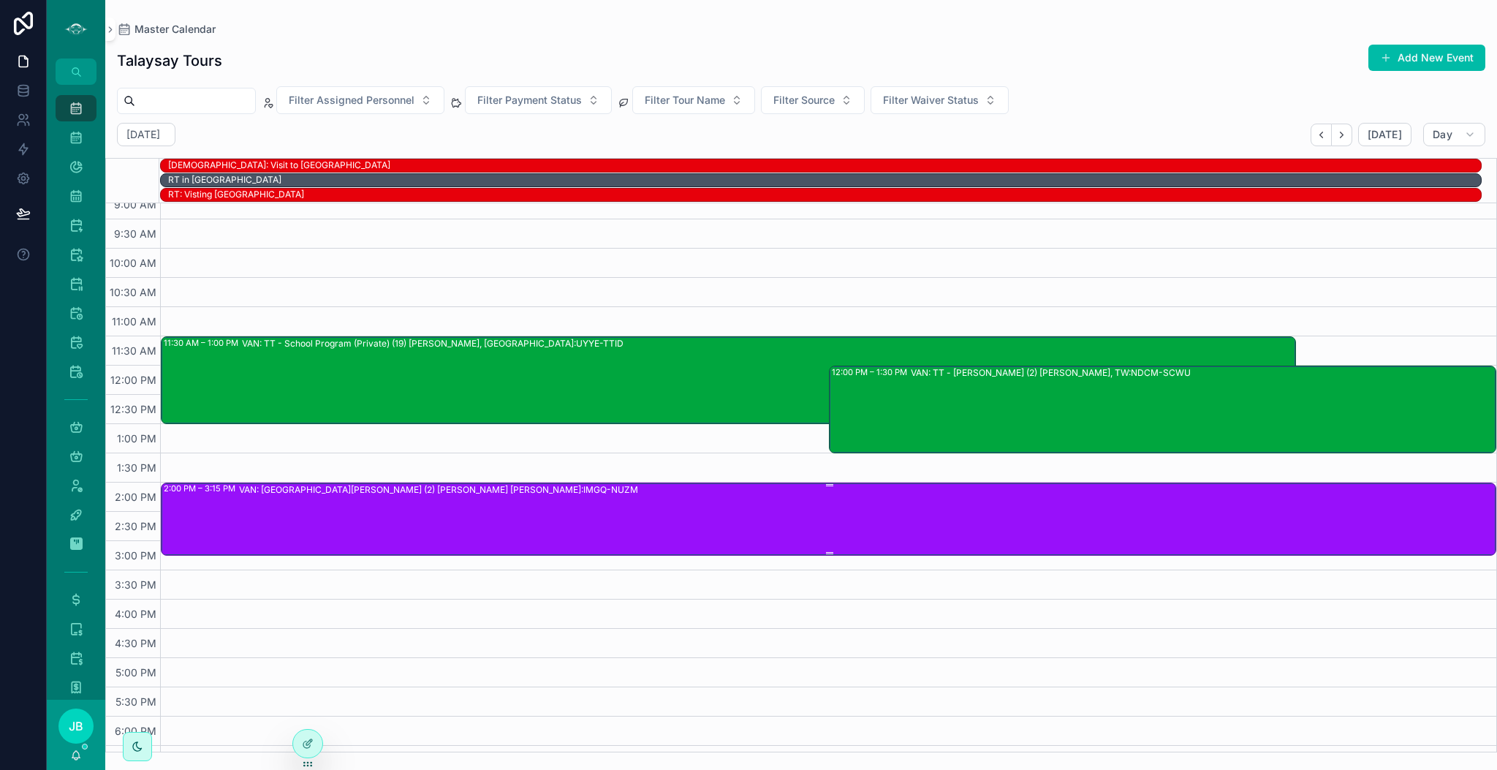
click at [743, 525] on div "VAN: [GEOGRAPHIC_DATA][PERSON_NAME] (2) [PERSON_NAME] [PERSON_NAME]:IMGQ-NUZM" at bounding box center [867, 518] width 1256 height 70
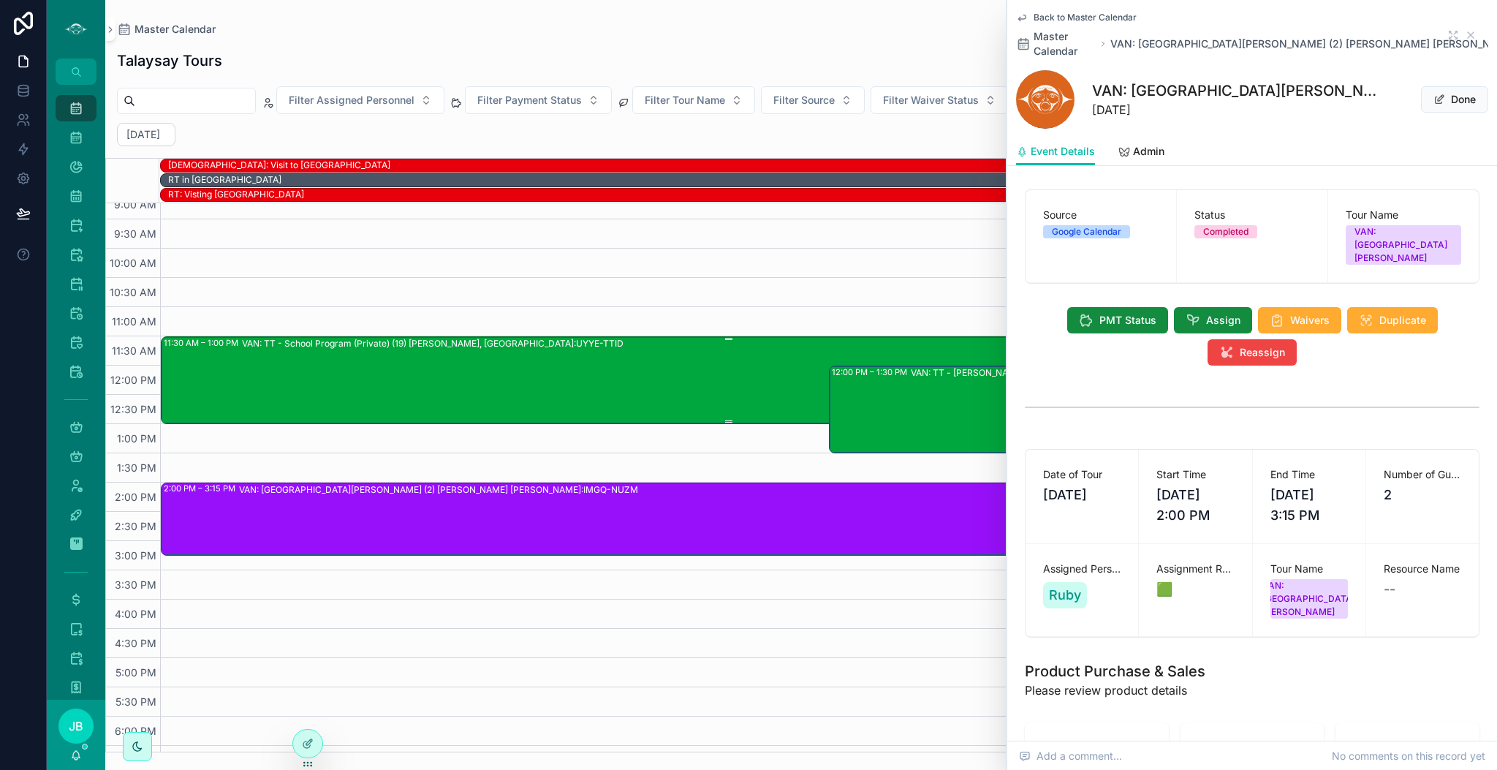
click at [677, 360] on div "VAN: TT - School Program (Private) (19) [PERSON_NAME], [GEOGRAPHIC_DATA]:UYYE-T…" at bounding box center [768, 379] width 1053 height 85
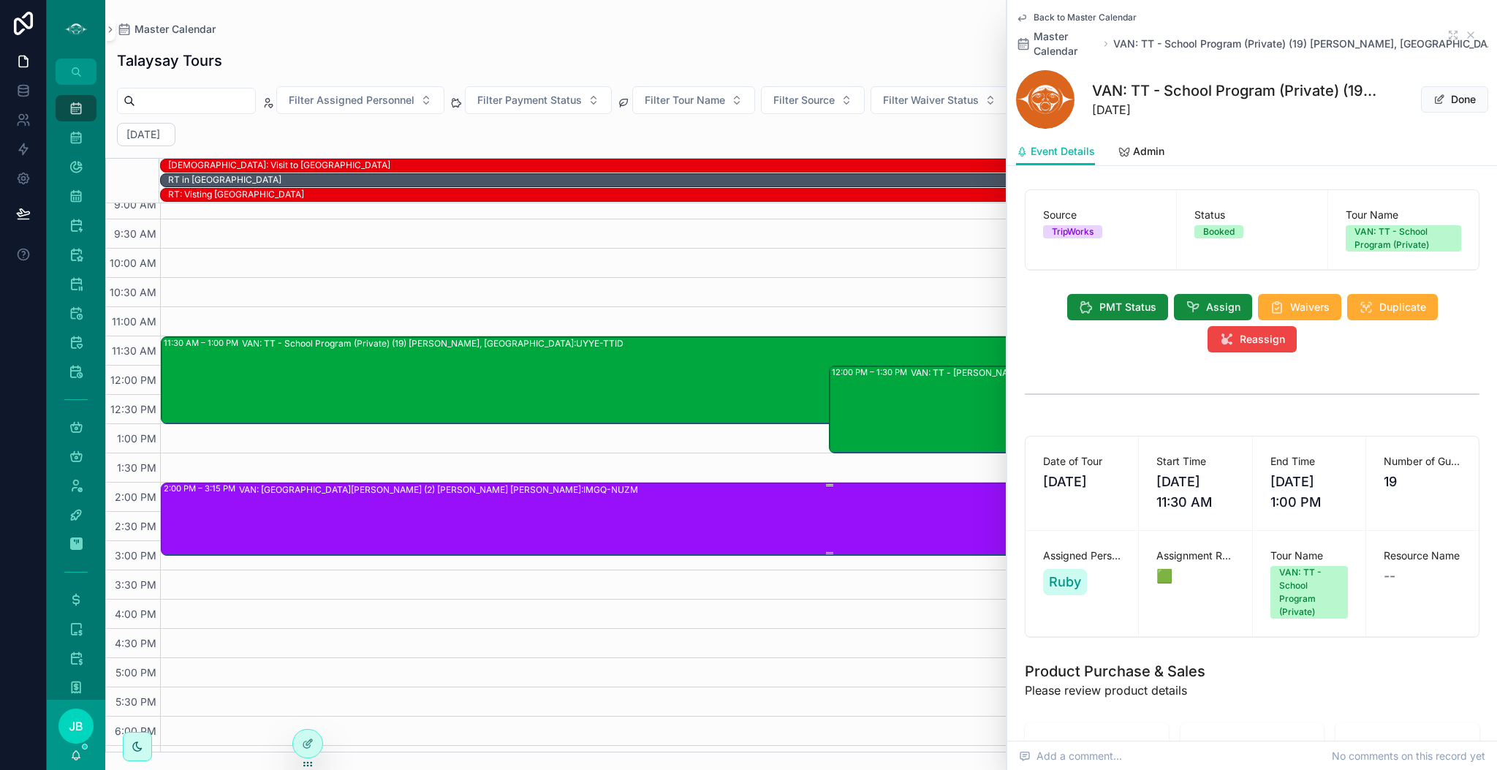
drag, startPoint x: 770, startPoint y: 547, endPoint x: 756, endPoint y: 546, distance: 13.9
click at [756, 546] on div "VAN: [GEOGRAPHIC_DATA][PERSON_NAME] (2) [PERSON_NAME] [PERSON_NAME]:IMGQ-NUZM" at bounding box center [867, 518] width 1256 height 70
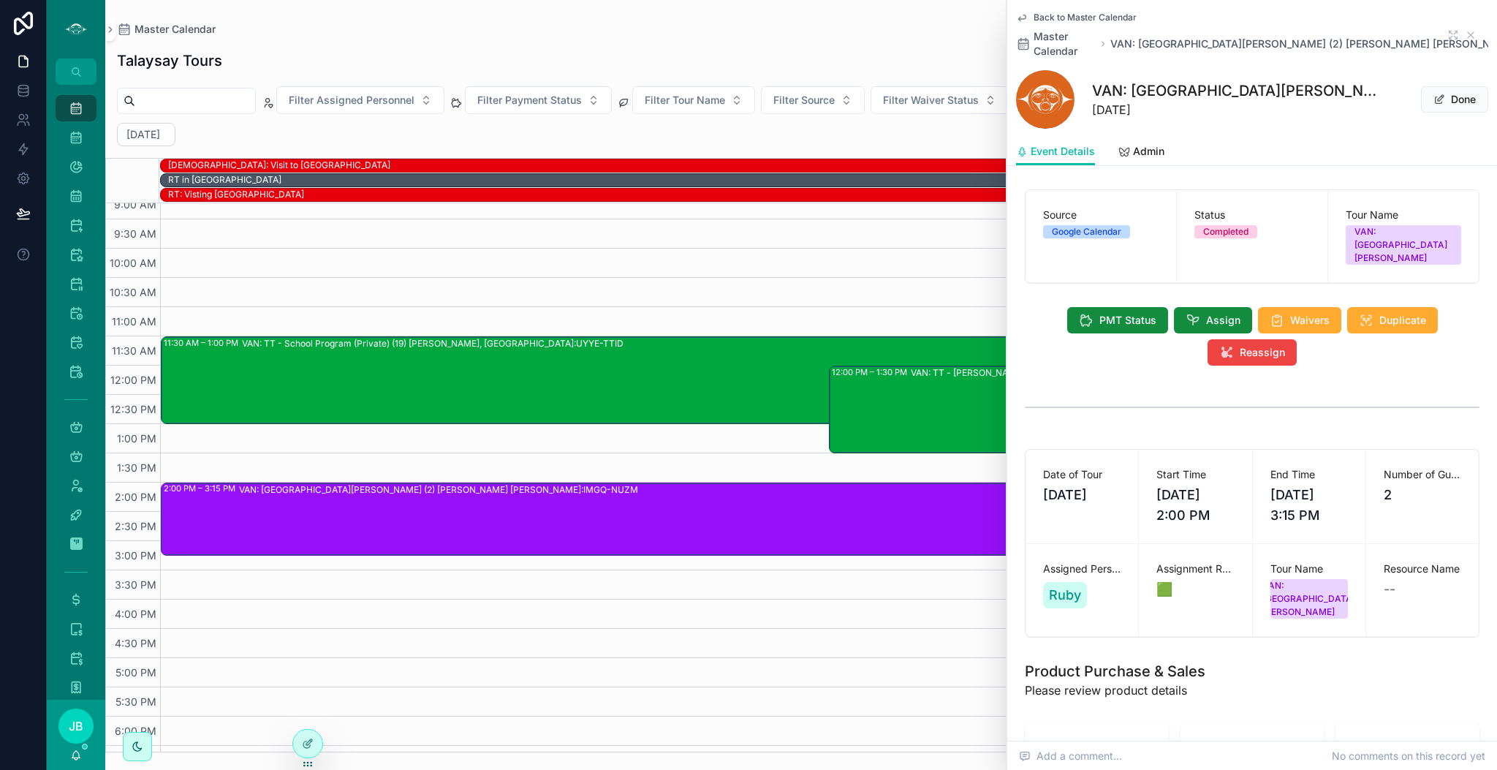
click at [926, 427] on div "VAN: TT - [PERSON_NAME] (2) [PERSON_NAME], TW:NDCM-SCWU" at bounding box center [1203, 408] width 585 height 85
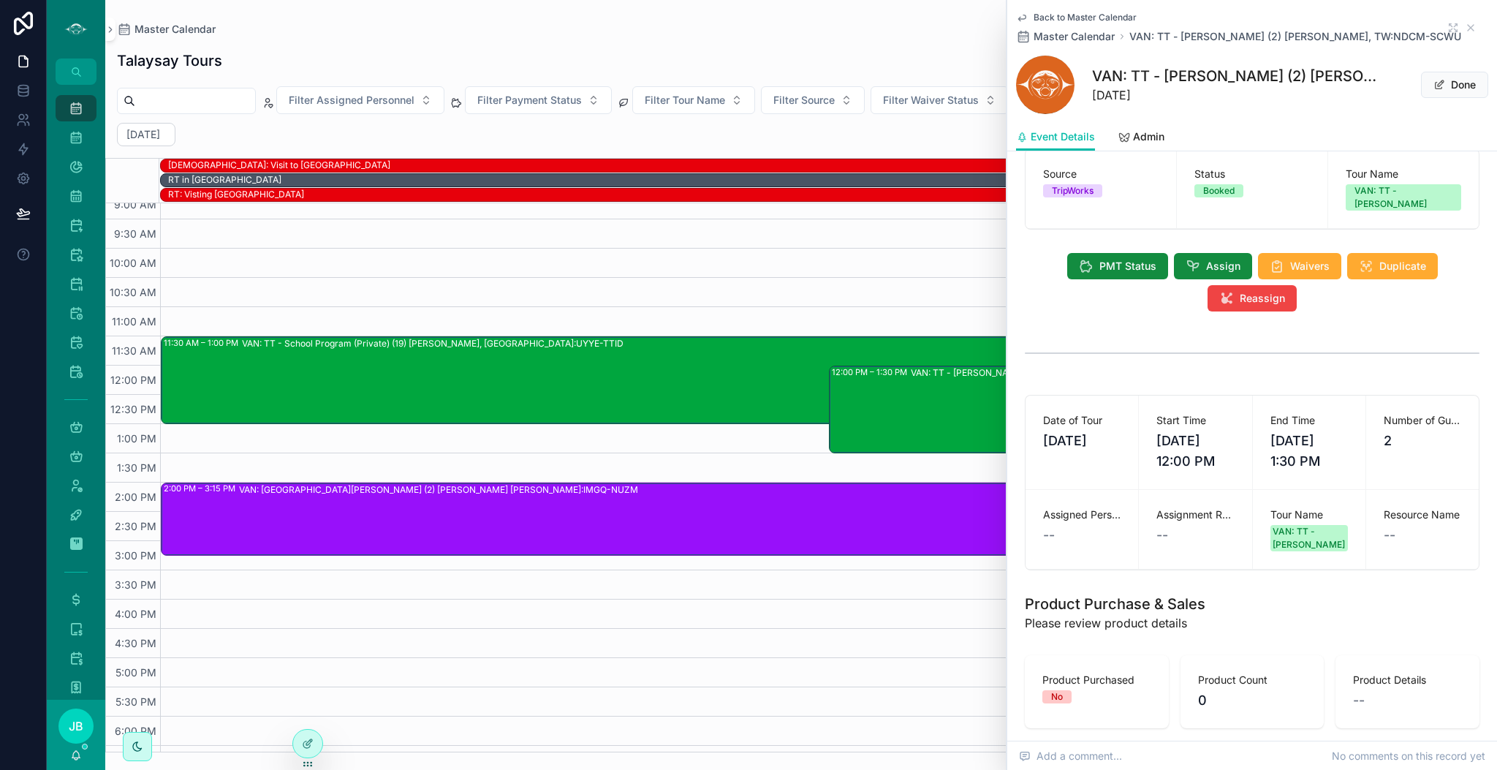
scroll to position [12, 0]
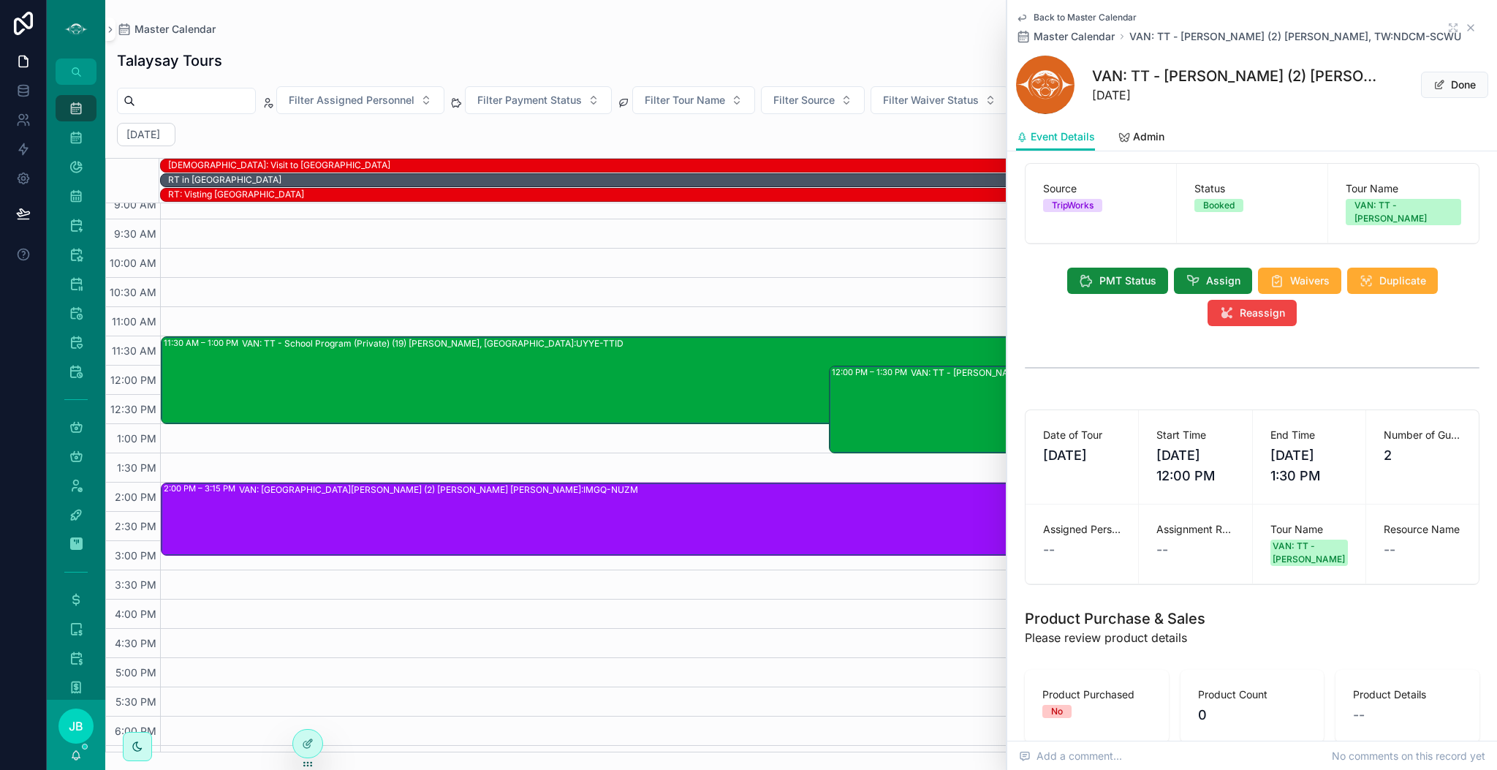
click at [1465, 23] on icon "scrollable content" at bounding box center [1471, 28] width 12 height 12
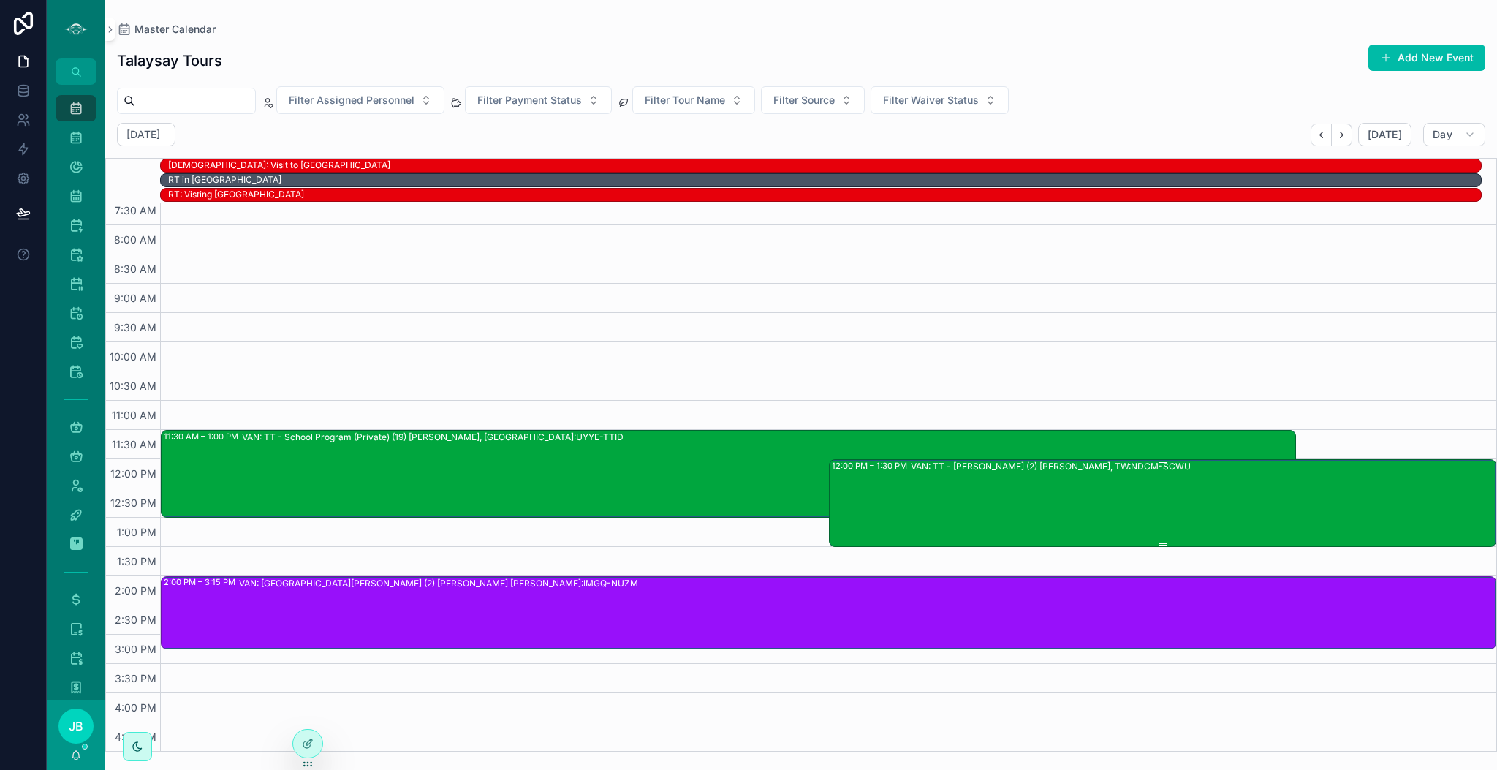
scroll to position [96, 0]
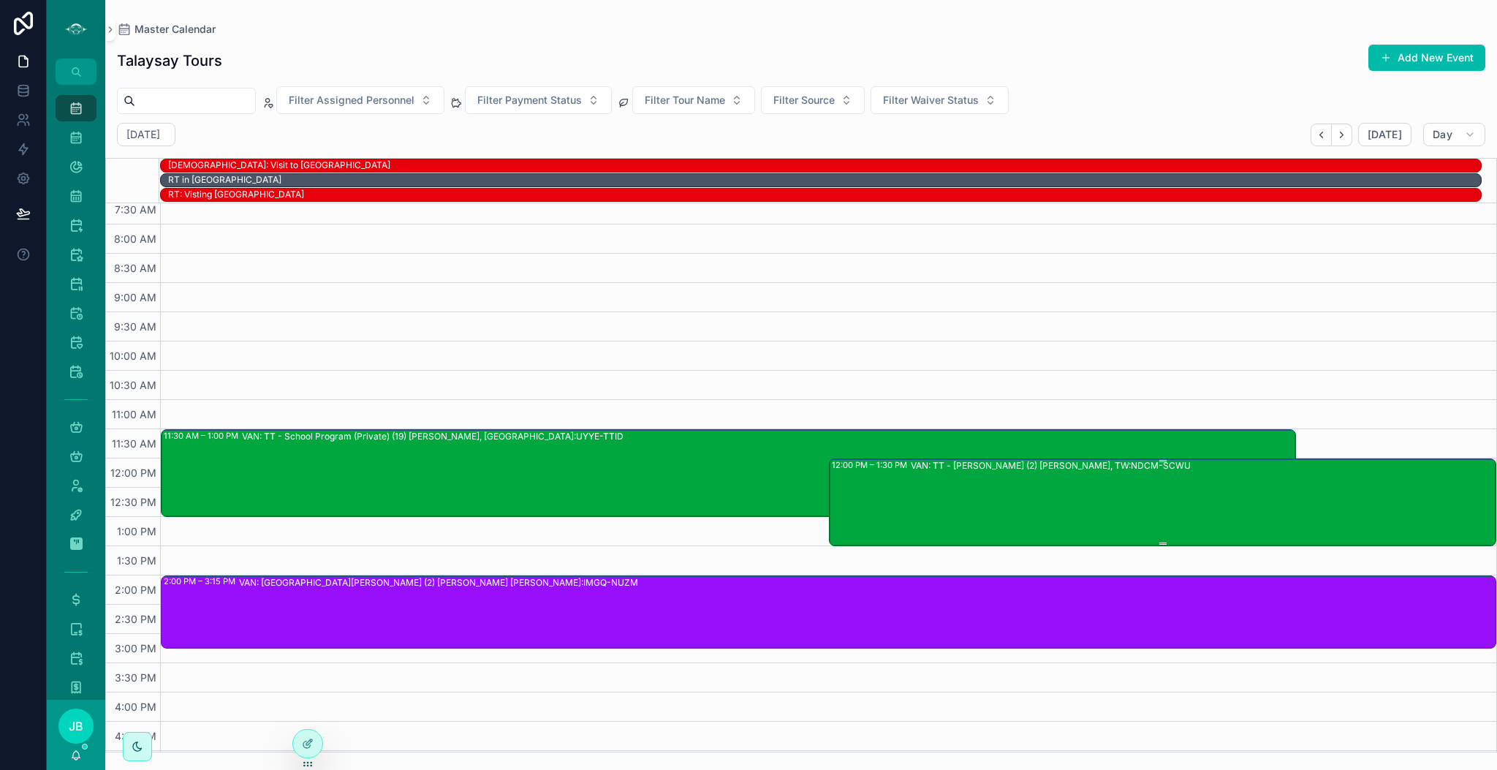
click at [1080, 518] on div "VAN: TT - [PERSON_NAME] (2) [PERSON_NAME], TW:NDCM-SCWU" at bounding box center [1203, 501] width 585 height 85
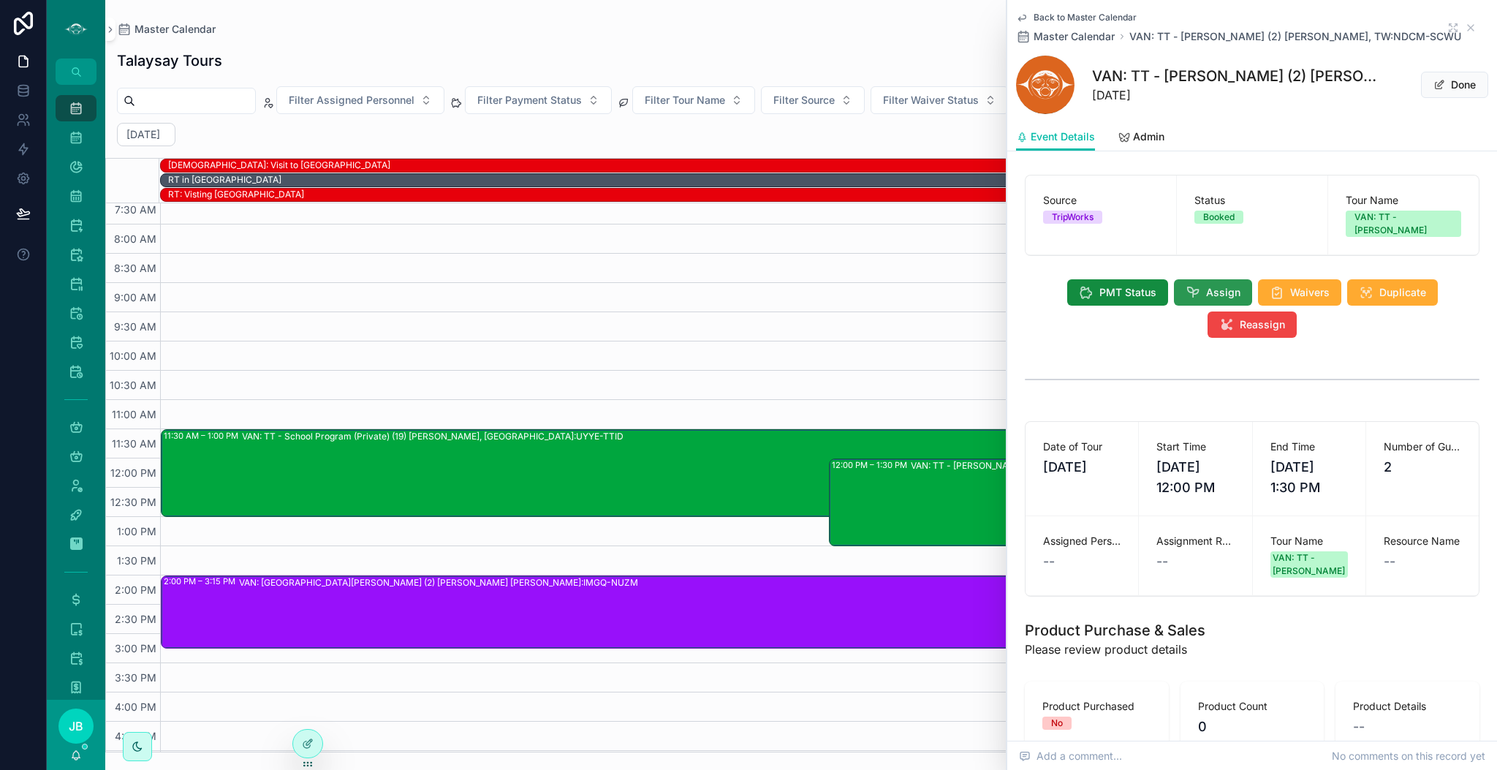
click at [1206, 299] on span "Assign" at bounding box center [1223, 292] width 34 height 15
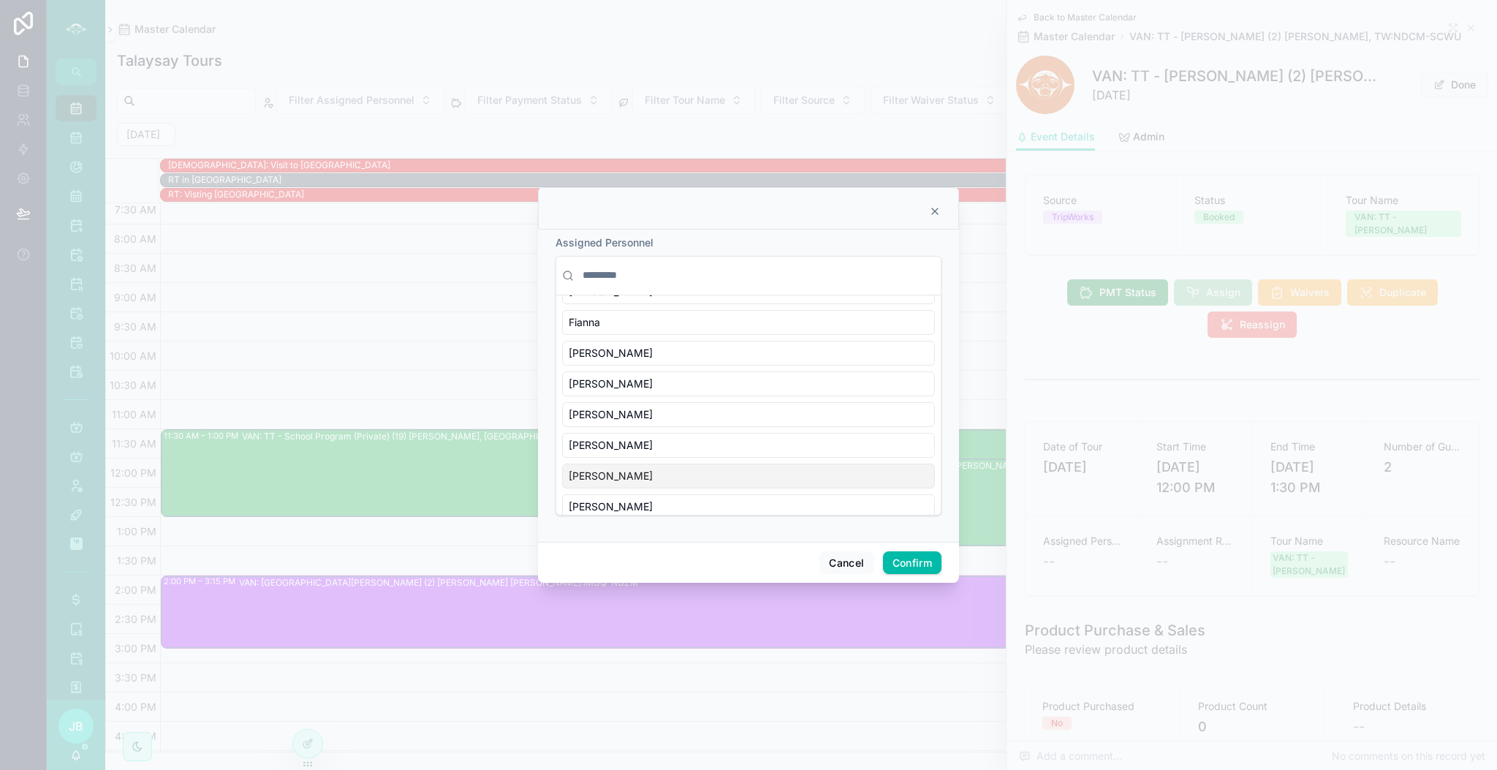
scroll to position [593, 0]
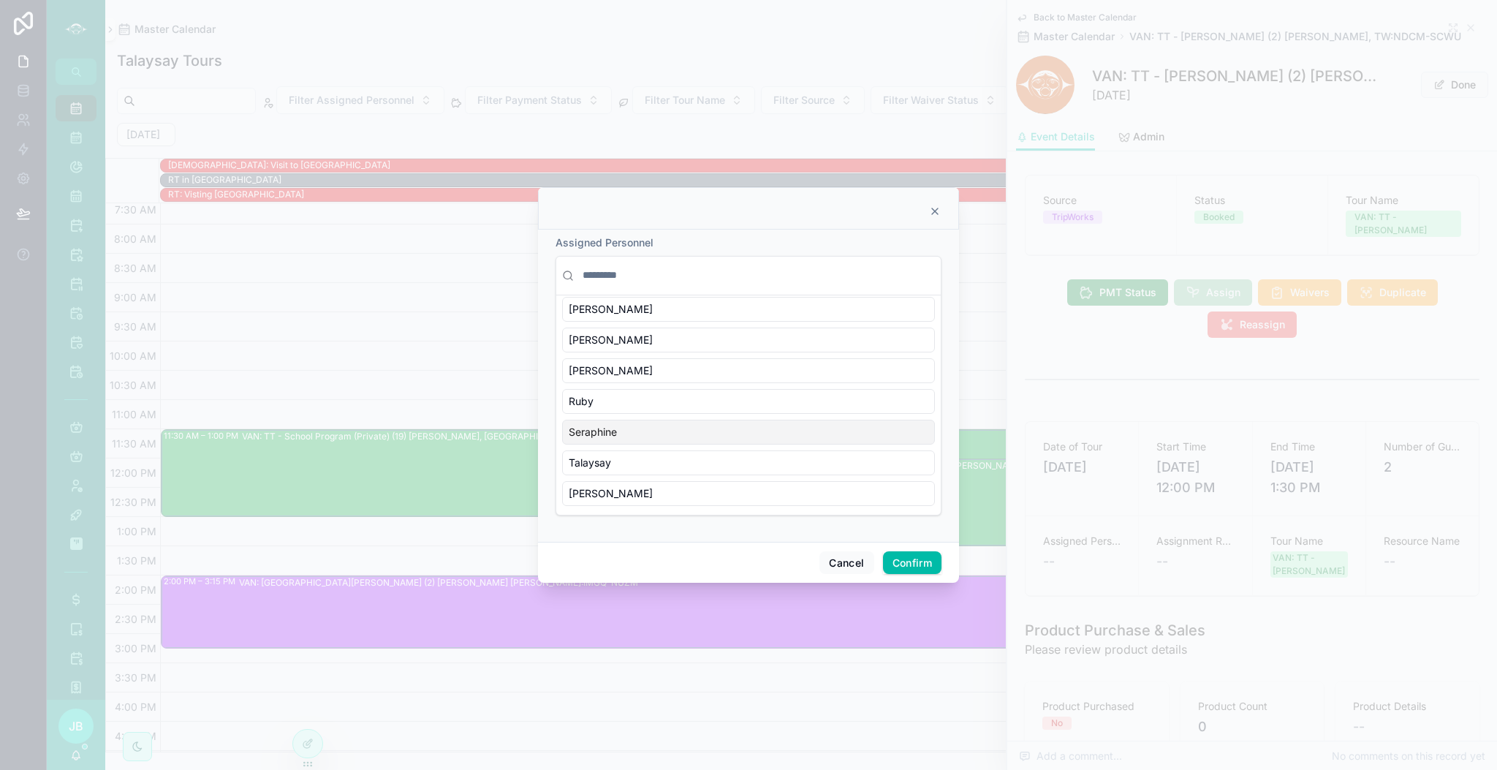
click at [642, 428] on div "Seraphine" at bounding box center [748, 432] width 373 height 25
click at [910, 570] on button "Confirm" at bounding box center [912, 562] width 58 height 23
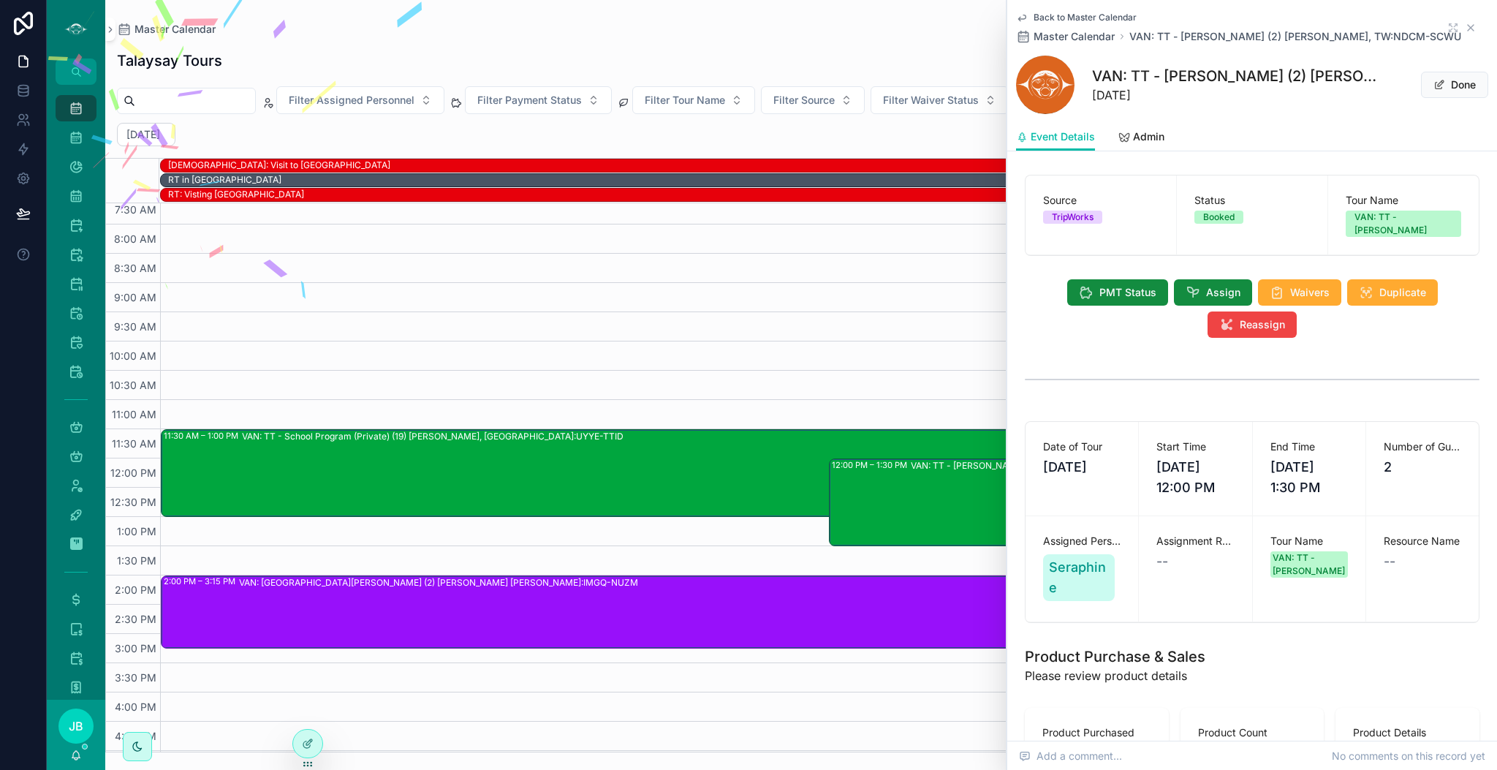
click at [1468, 26] on icon "scrollable content" at bounding box center [1471, 28] width 6 height 6
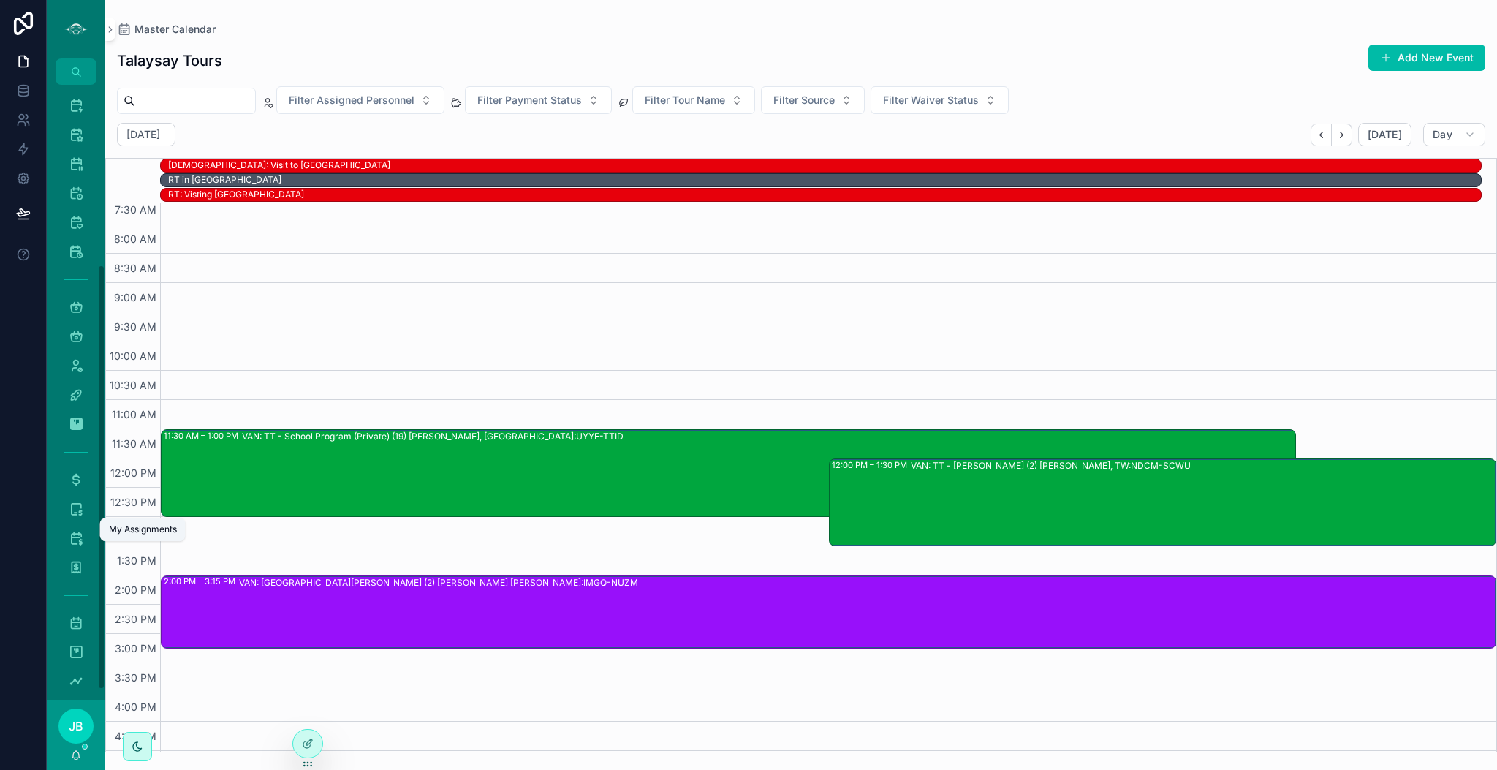
scroll to position [276, 0]
click at [85, 144] on div "Project & Task Management 65" at bounding box center [75, 150] width 23 height 23
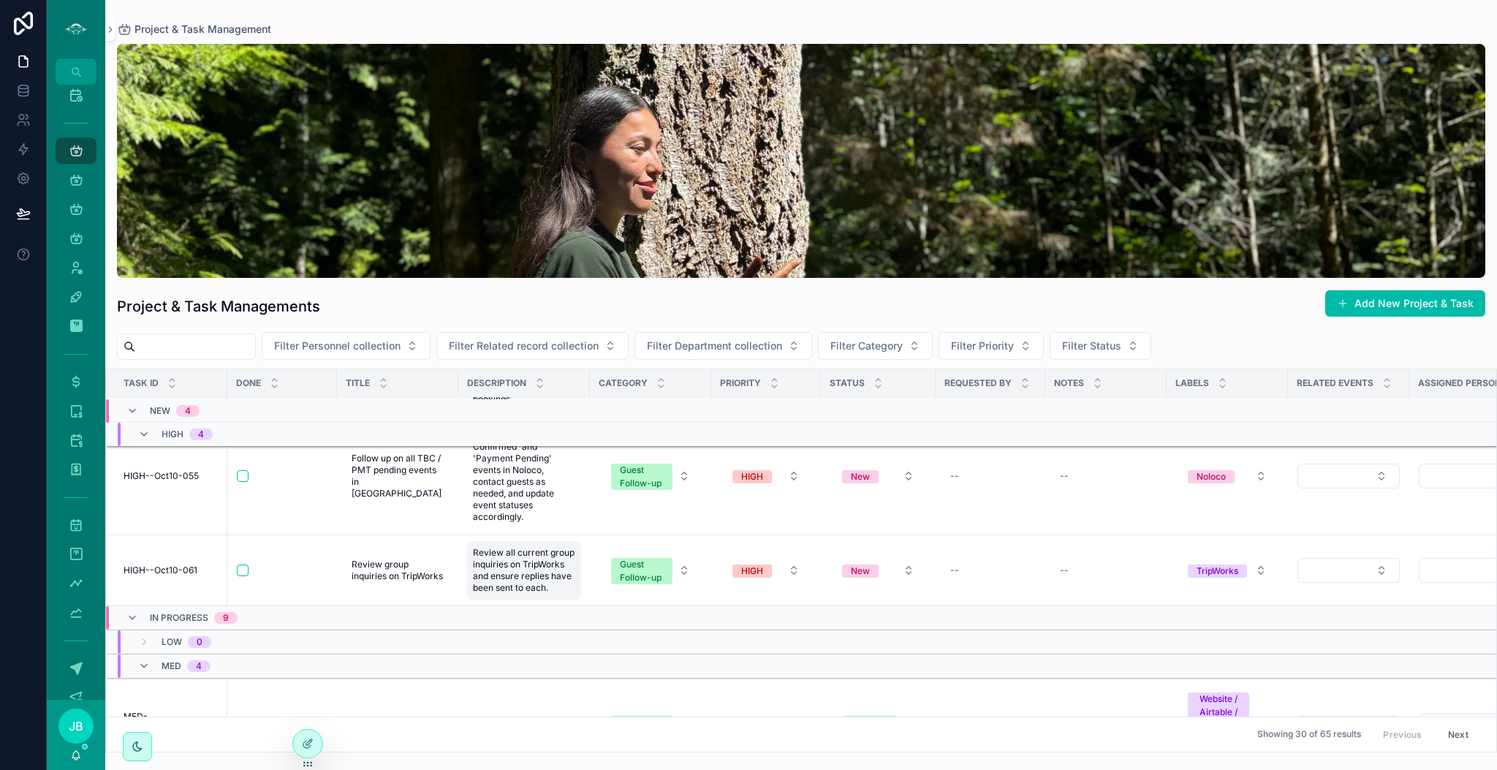
scroll to position [189, 0]
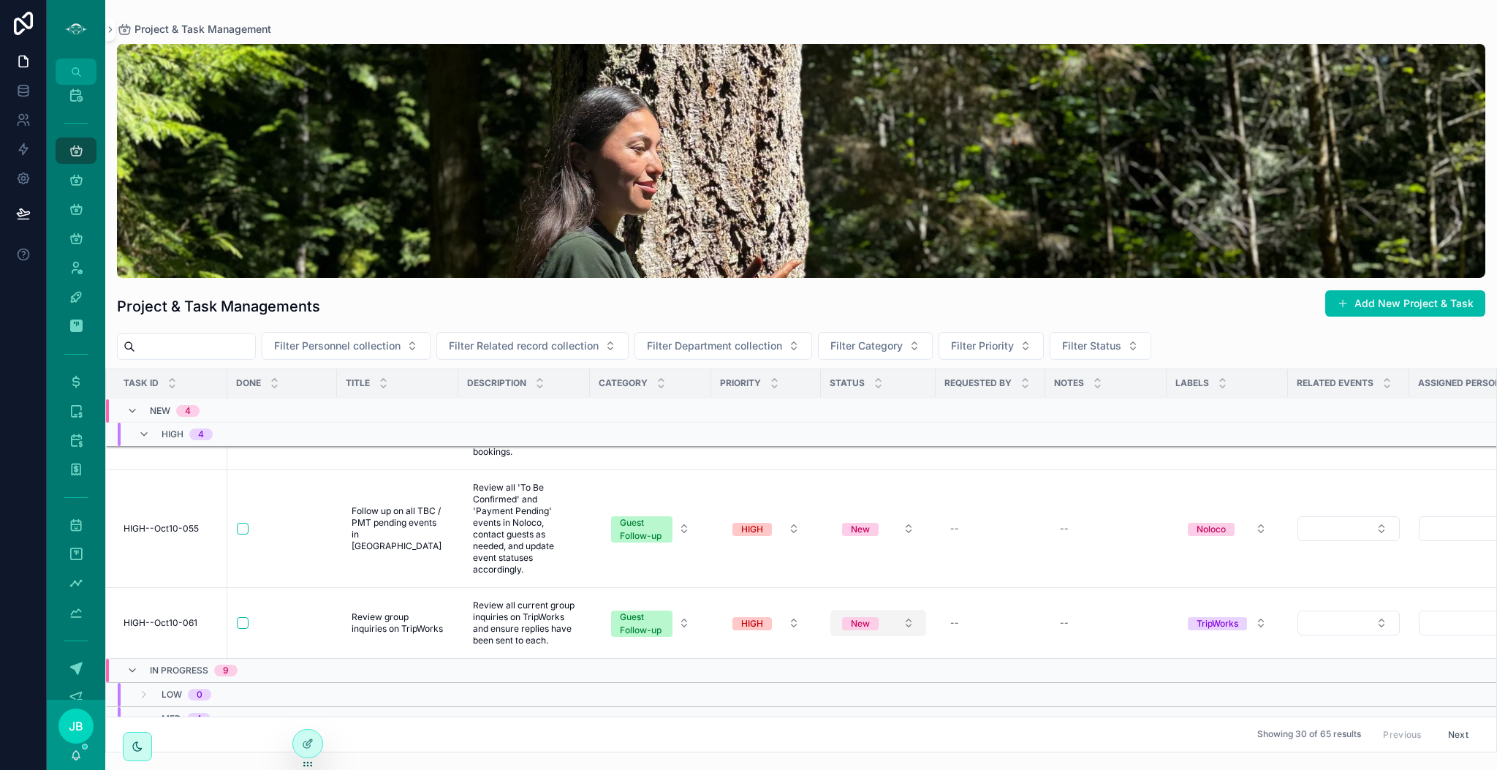
click at [891, 627] on button "New" at bounding box center [879, 623] width 96 height 26
click at [831, 748] on div "Completed" at bounding box center [814, 747] width 45 height 13
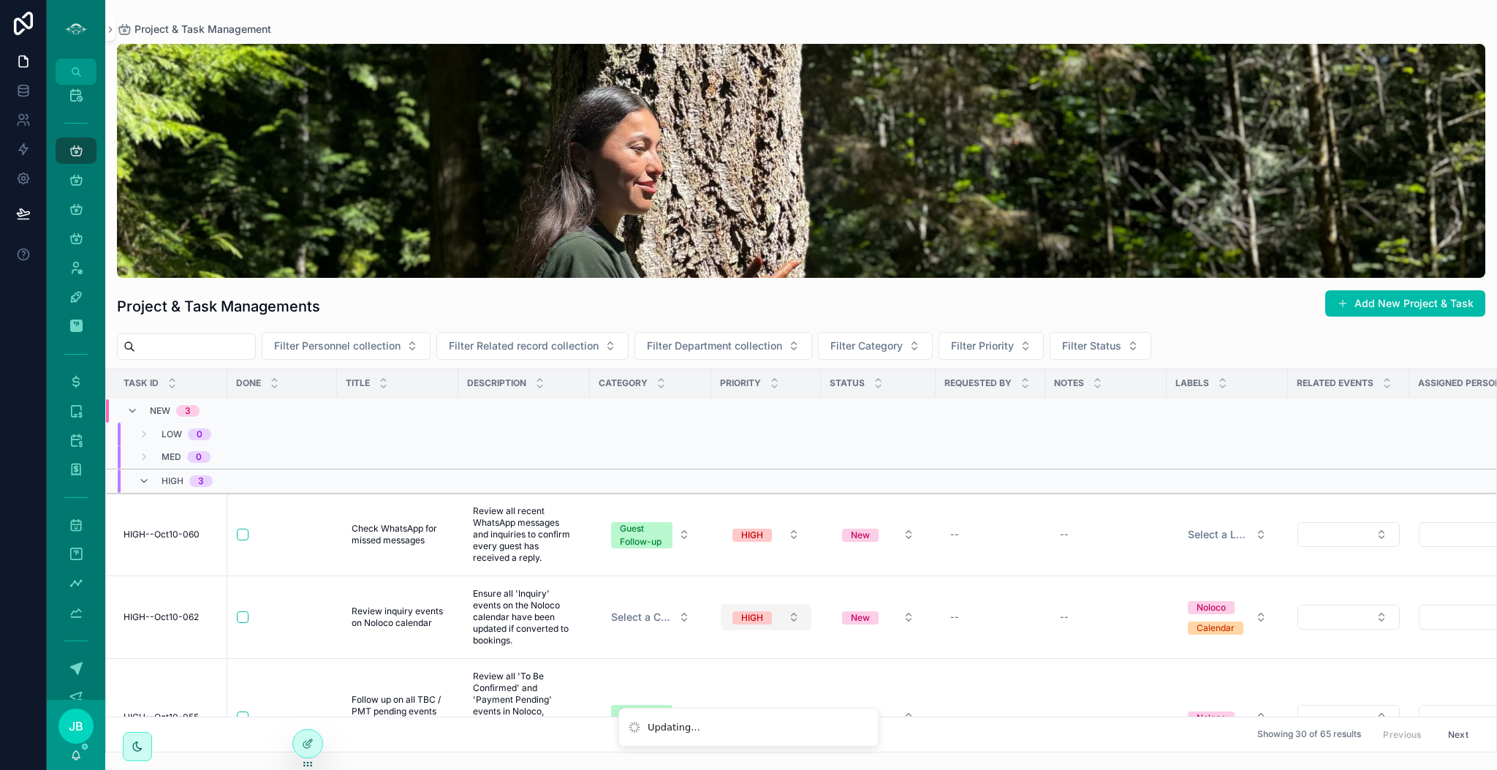
scroll to position [0, 0]
click at [867, 528] on span "New" at bounding box center [860, 535] width 37 height 15
click at [834, 657] on div "Completed" at bounding box center [814, 658] width 45 height 13
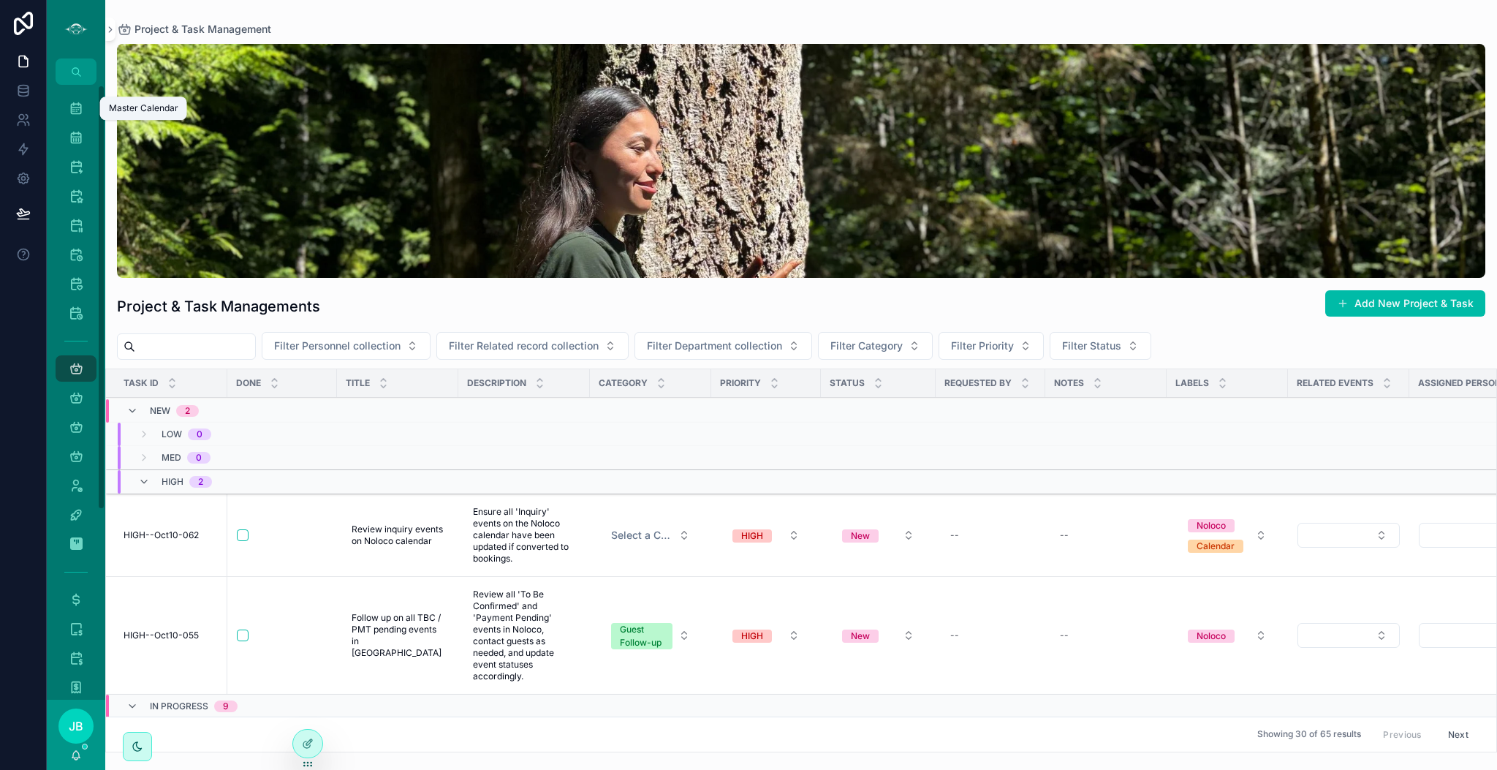
click at [75, 111] on icon "scrollable content" at bounding box center [76, 108] width 15 height 15
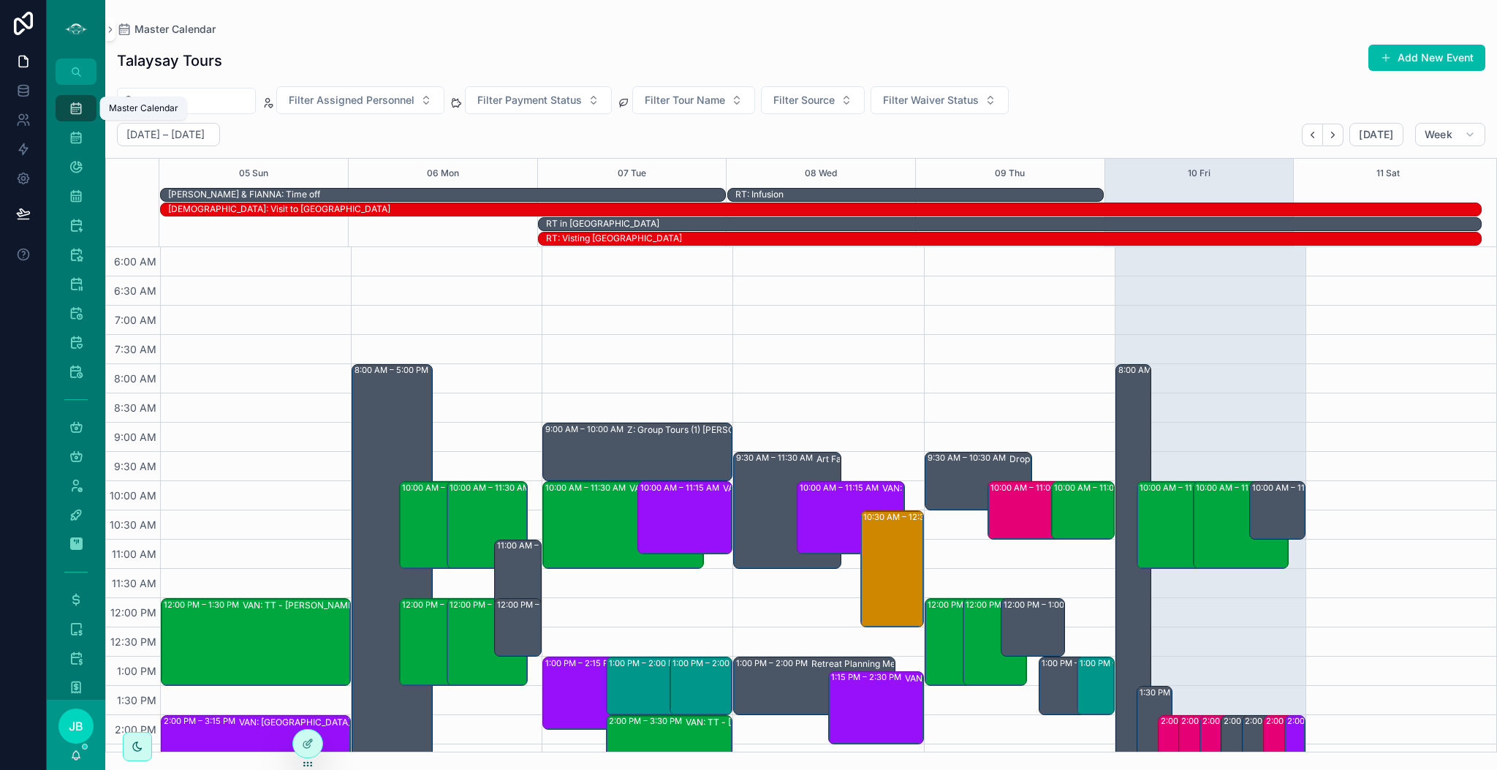
scroll to position [351, 0]
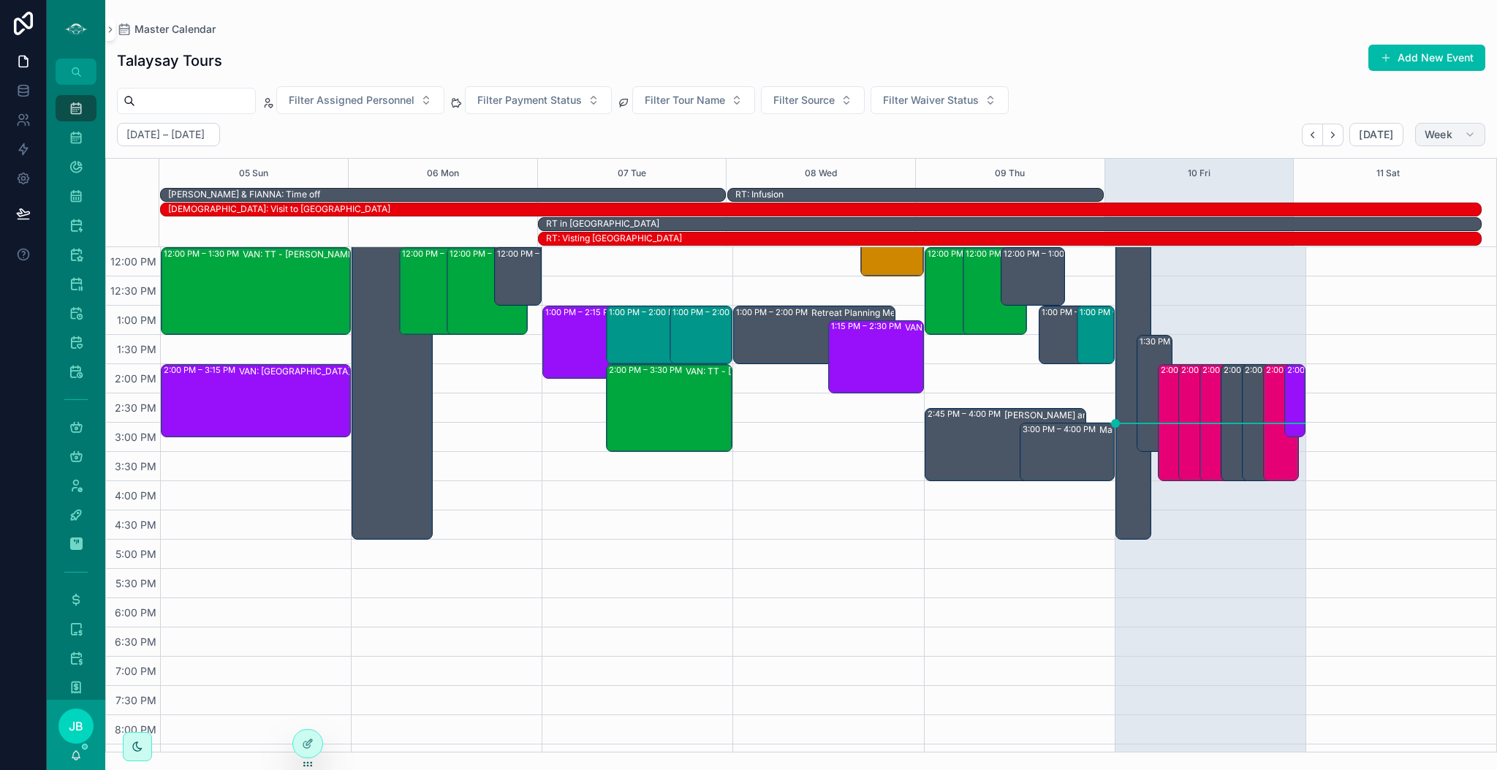
click at [1439, 139] on span "Week" at bounding box center [1439, 134] width 28 height 13
click at [1396, 170] on span "Month" at bounding box center [1388, 171] width 31 height 15
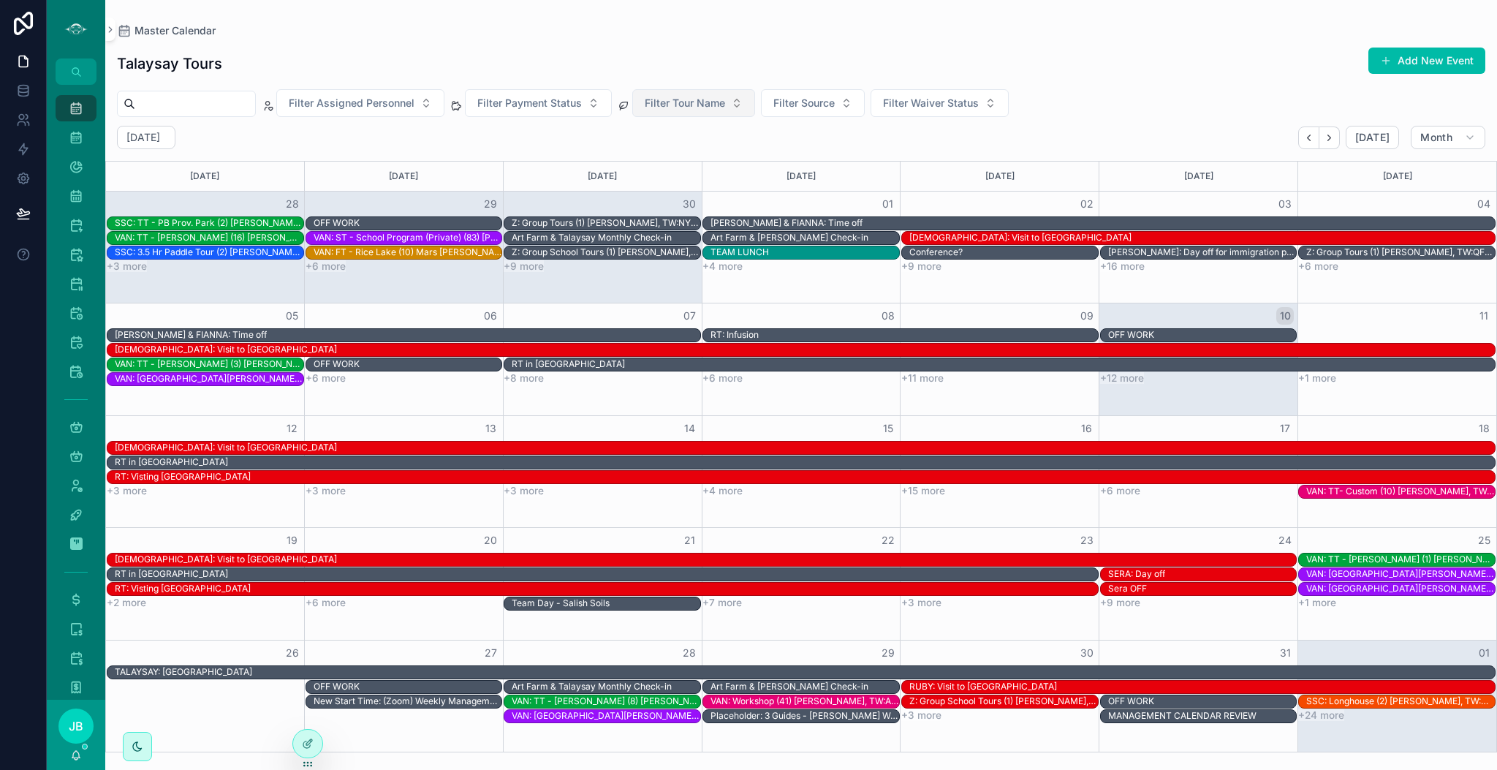
click at [725, 98] on span "Filter Tour Name" at bounding box center [685, 103] width 80 height 15
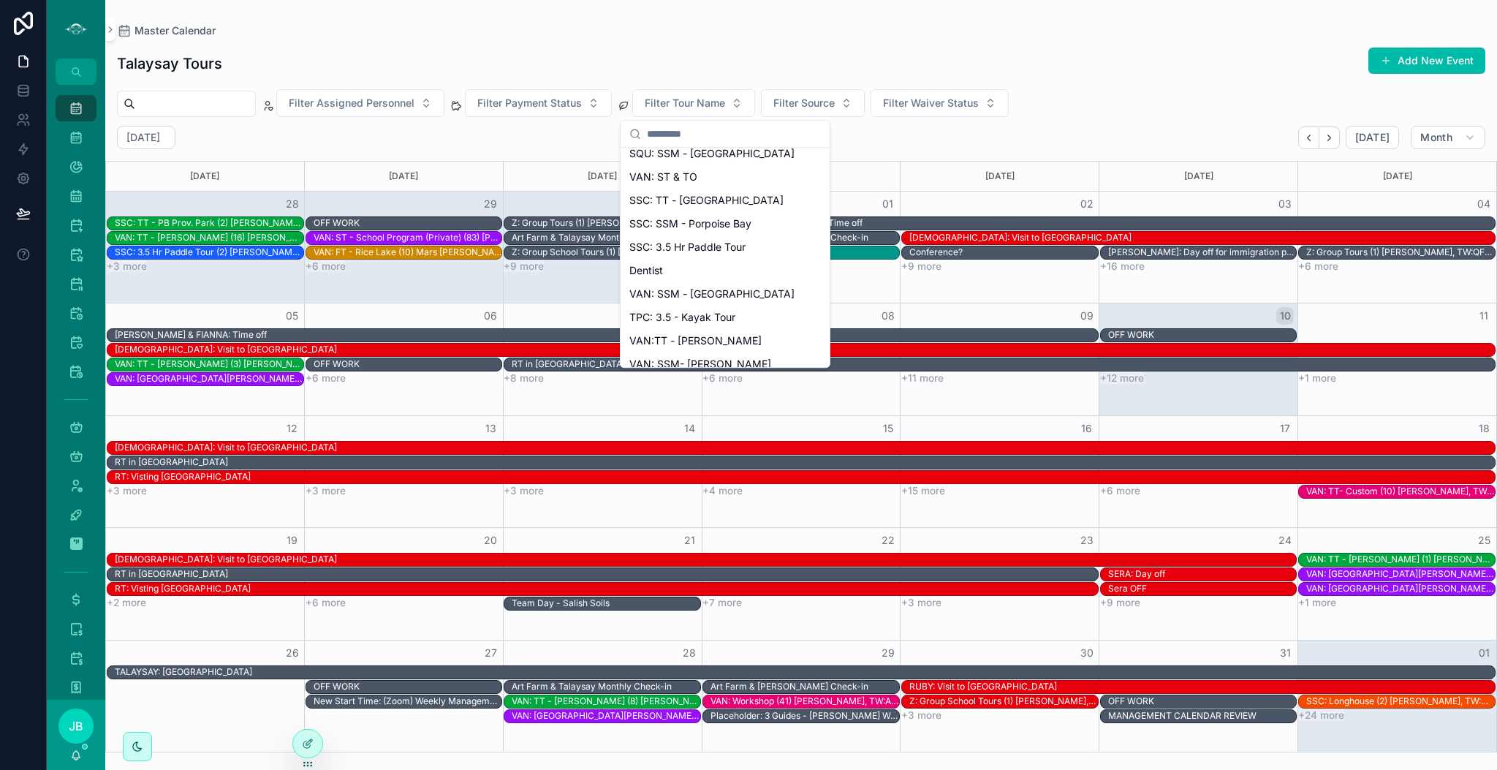
scroll to position [2686, 0]
click at [1244, 113] on div "Filter Assigned Personnel Filter Payment Status Filter Tour Name Filter Source …" at bounding box center [801, 103] width 1392 height 28
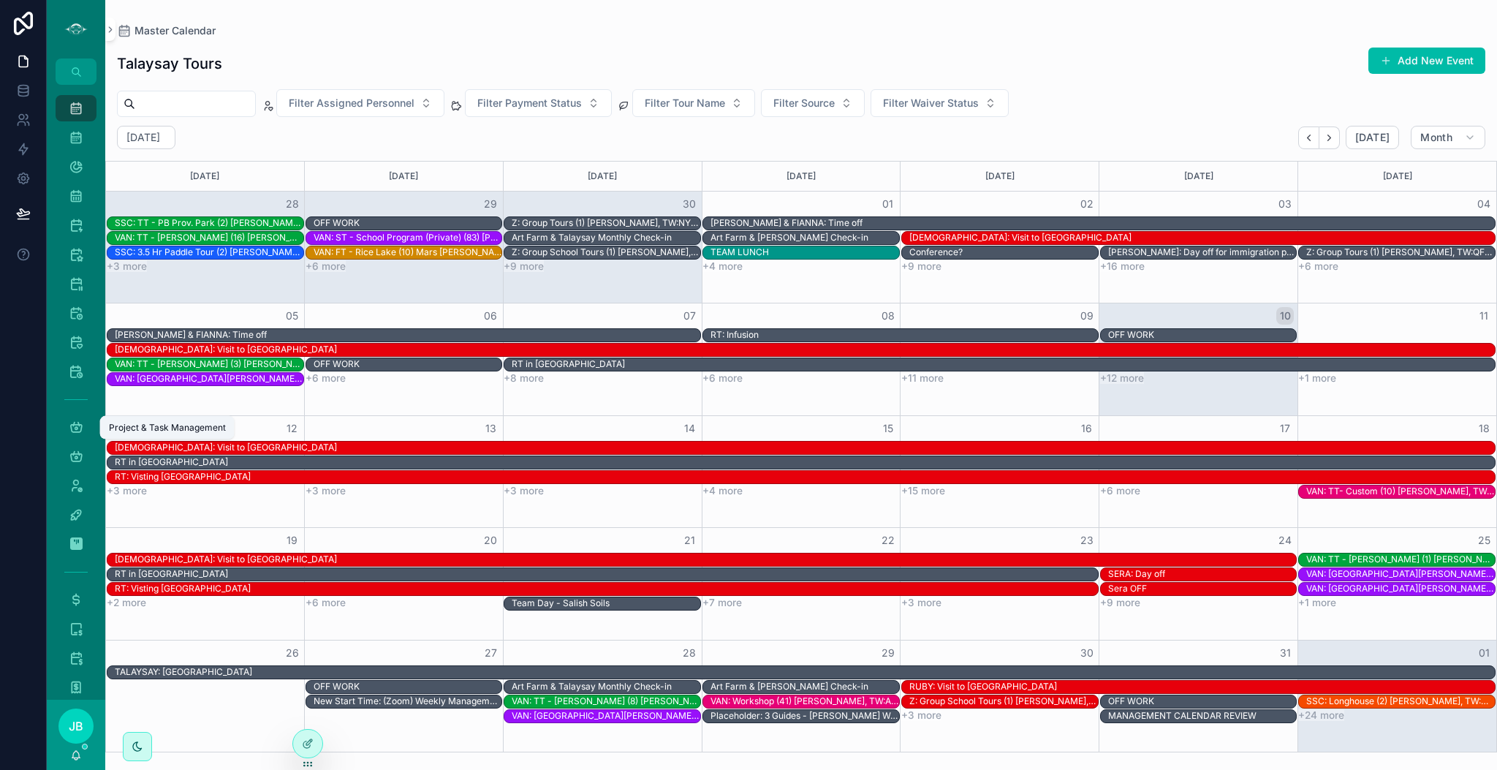
click at [77, 426] on icon "scrollable content" at bounding box center [76, 427] width 15 height 15
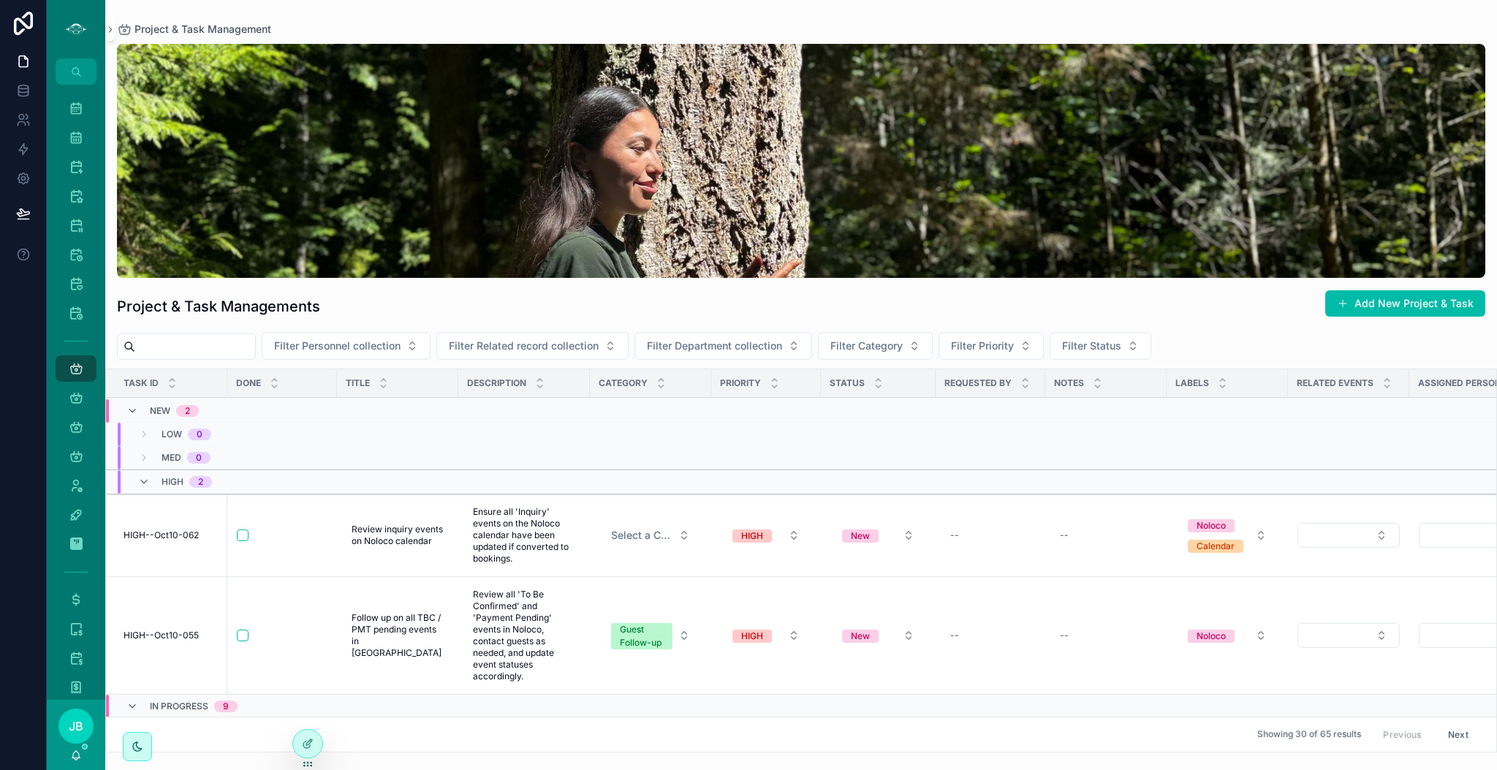
scroll to position [77, 0]
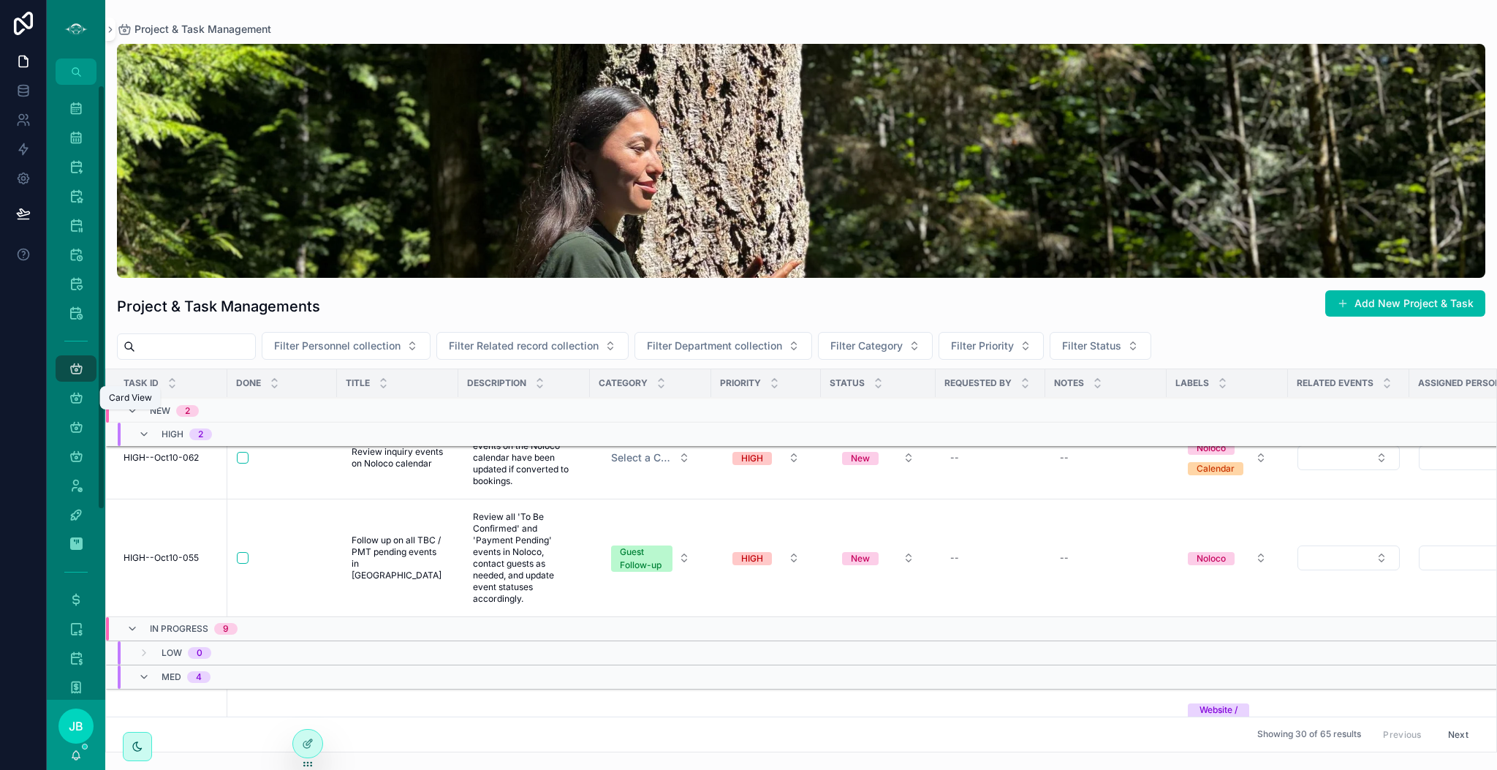
click at [77, 401] on icon "scrollable content" at bounding box center [76, 397] width 15 height 15
click at [77, 376] on div "Project & Task Management 65" at bounding box center [75, 368] width 23 height 23
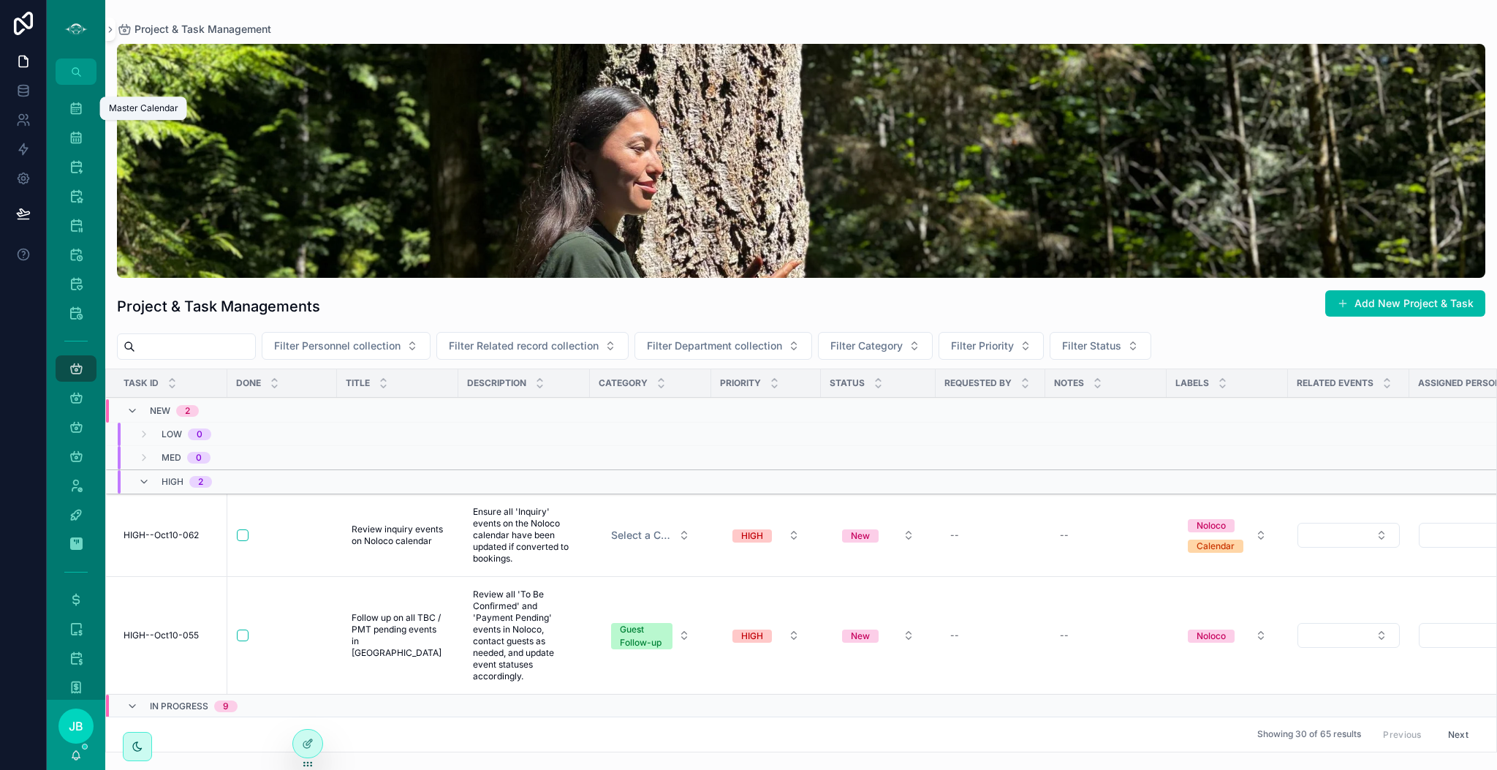
click at [72, 101] on icon "scrollable content" at bounding box center [76, 108] width 15 height 15
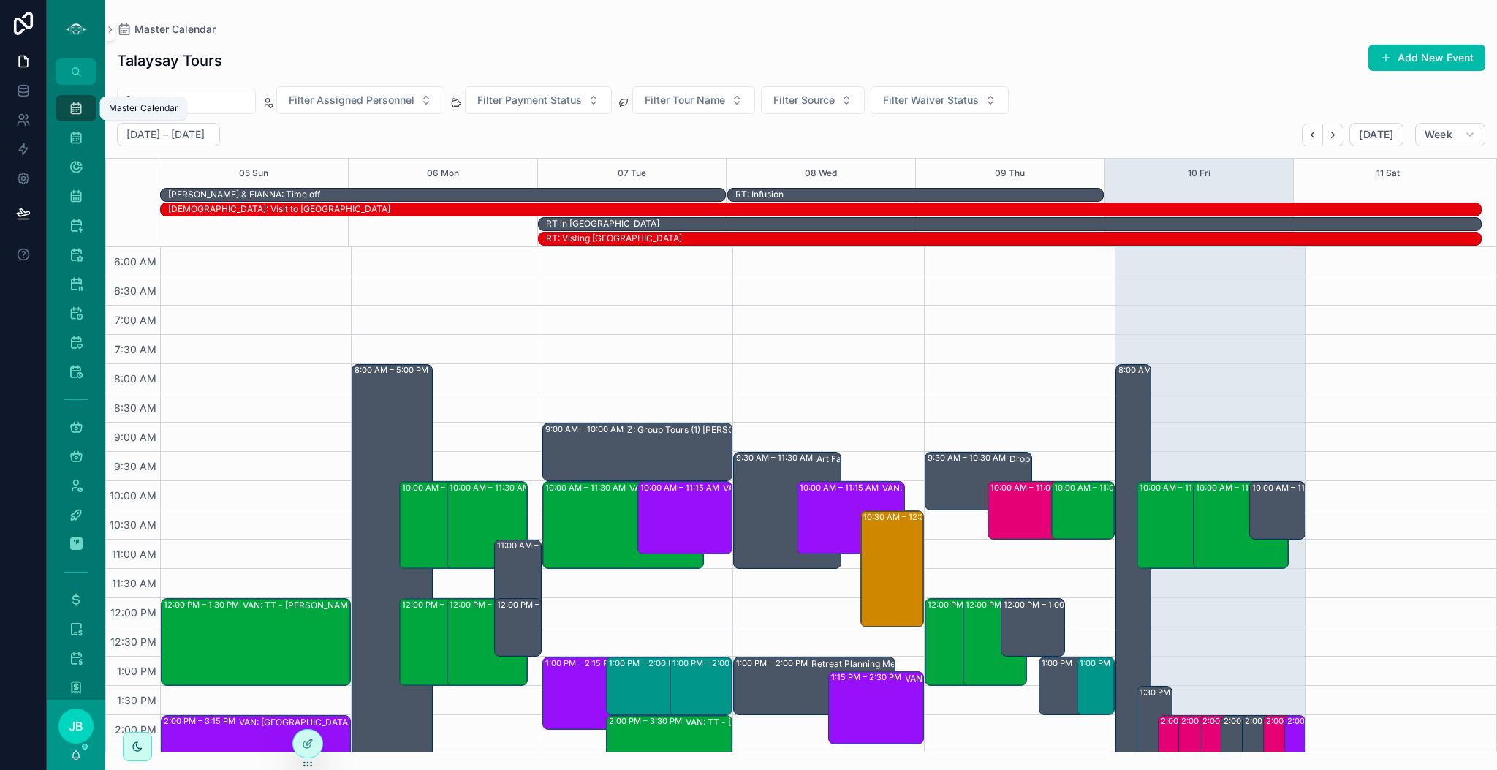
scroll to position [351, 0]
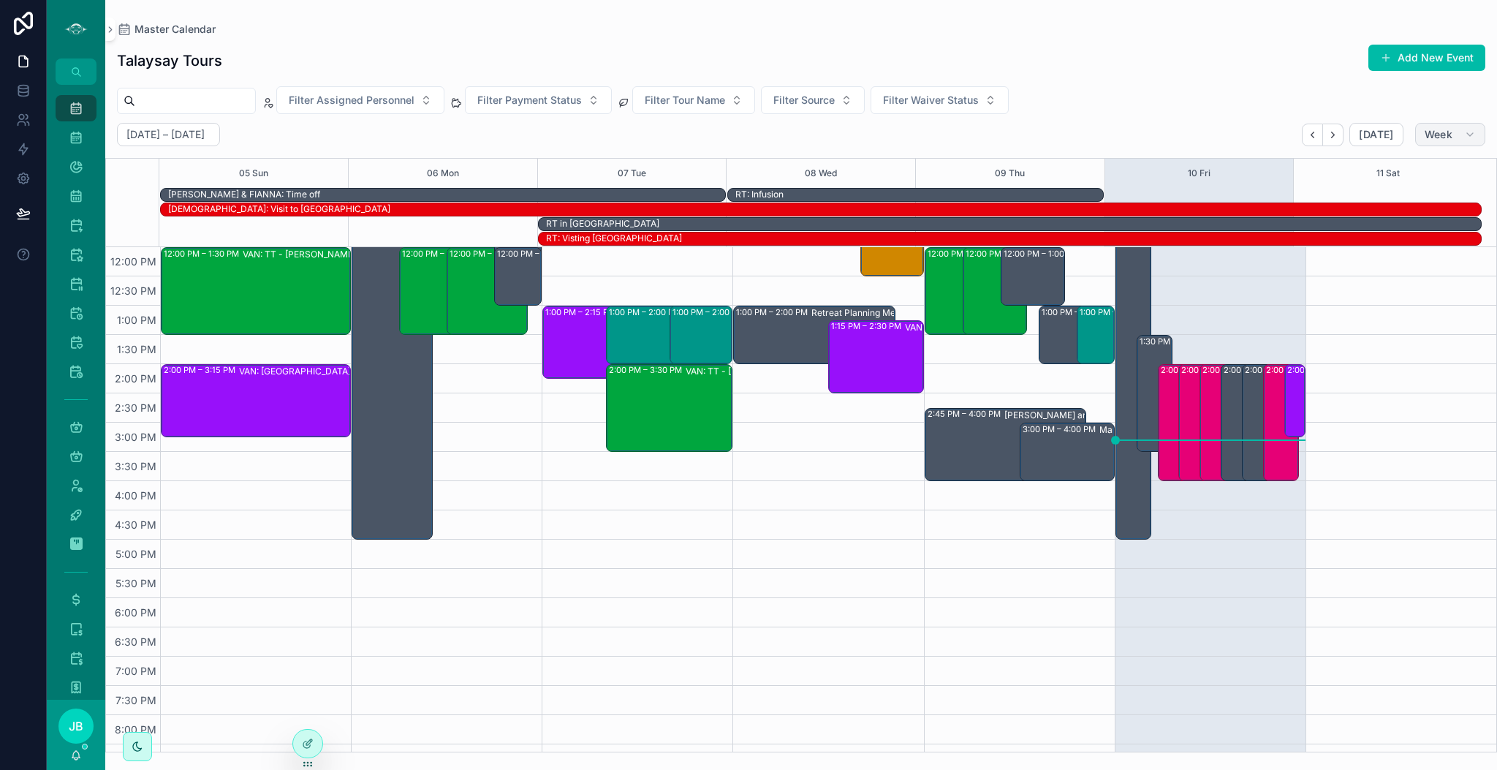
click at [1457, 137] on button "Week" at bounding box center [1450, 134] width 70 height 23
click at [1398, 175] on span "Month" at bounding box center [1388, 171] width 31 height 15
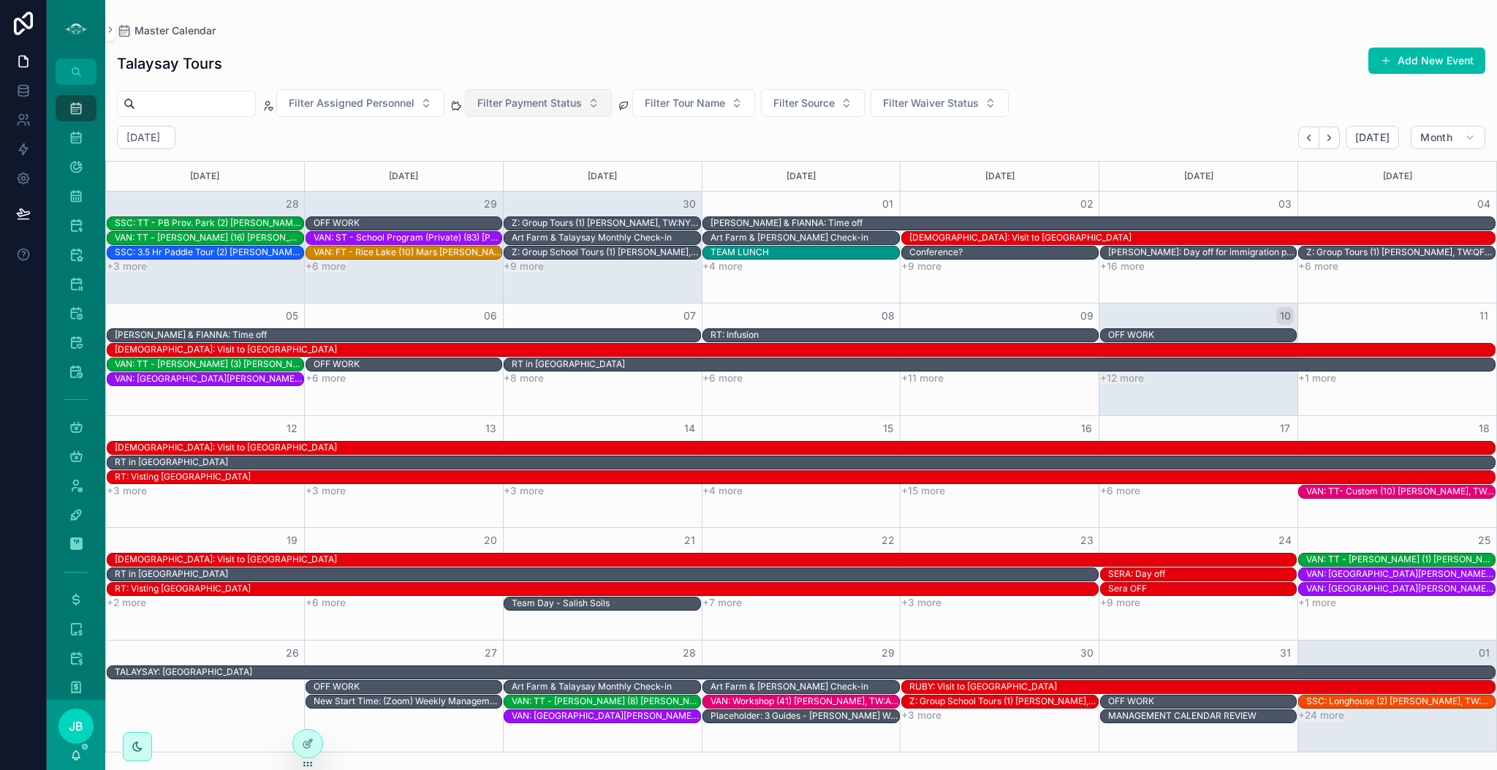
click at [582, 101] on span "Filter Payment Status" at bounding box center [529, 103] width 105 height 15
click at [725, 105] on span "Filter Tour Name" at bounding box center [685, 103] width 80 height 15
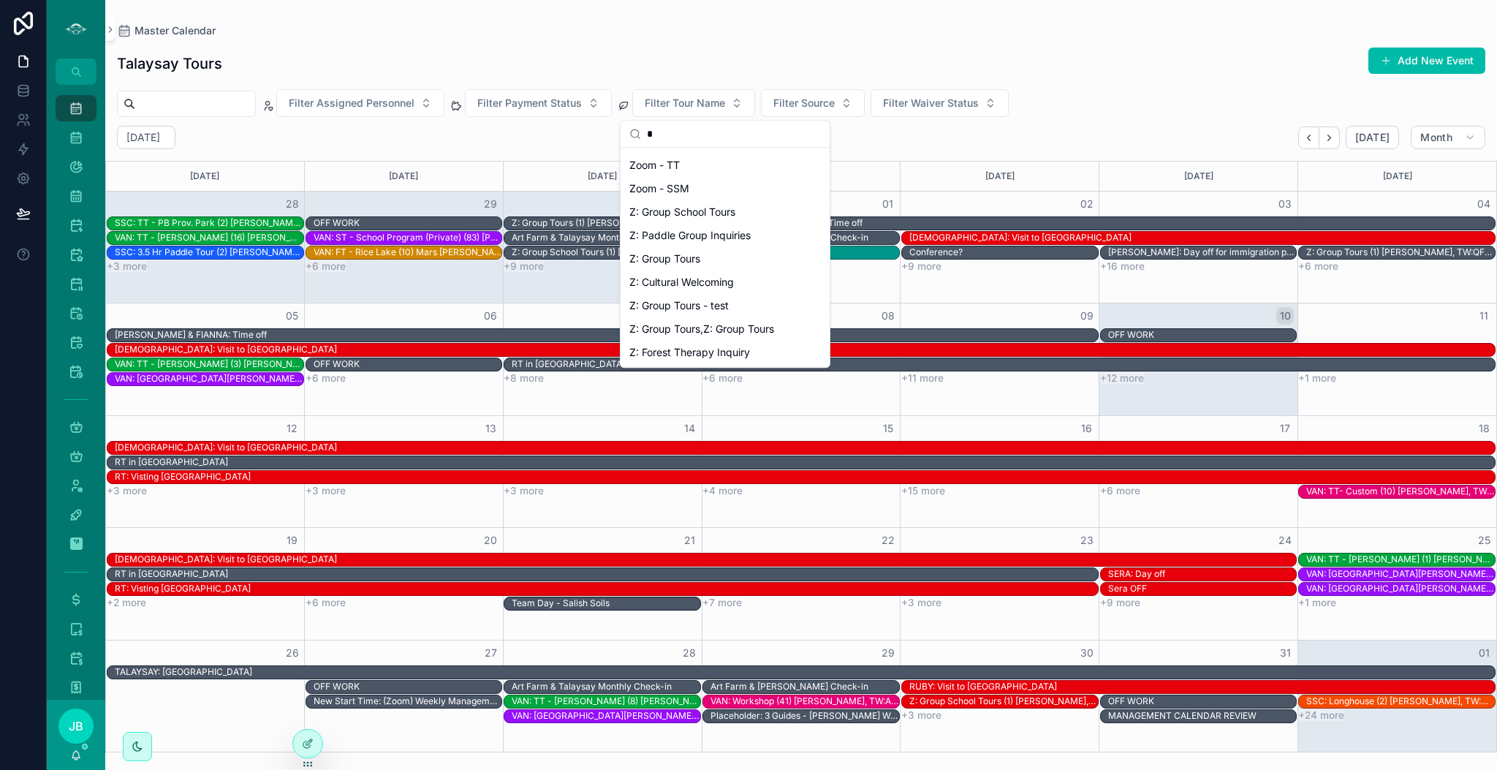
scroll to position [67, 0]
type input "*"
click at [716, 213] on div "Z: Group School Tours" at bounding box center [725, 211] width 203 height 23
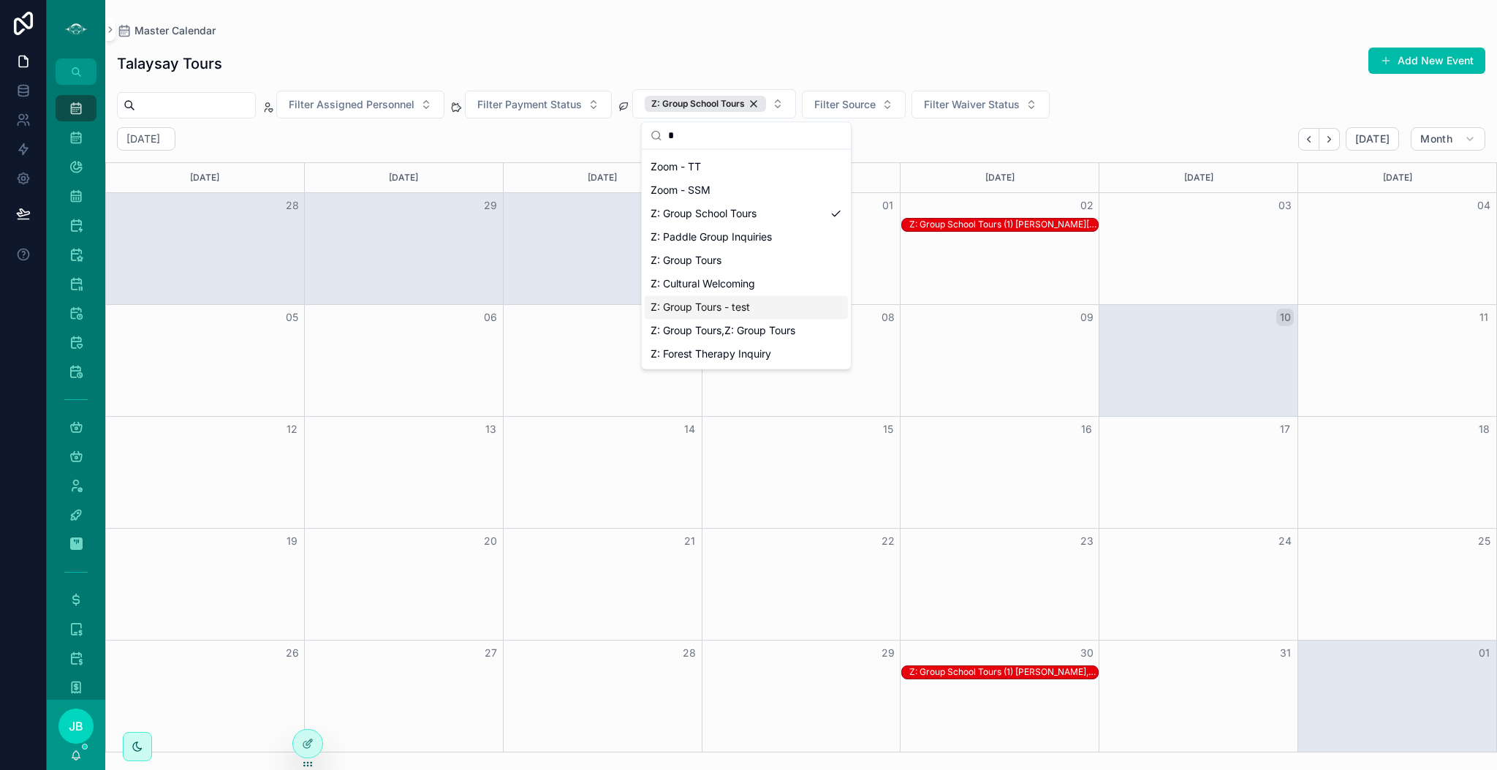
scroll to position [67, 0]
click at [716, 265] on div "Z: Group Tours" at bounding box center [746, 260] width 203 height 23
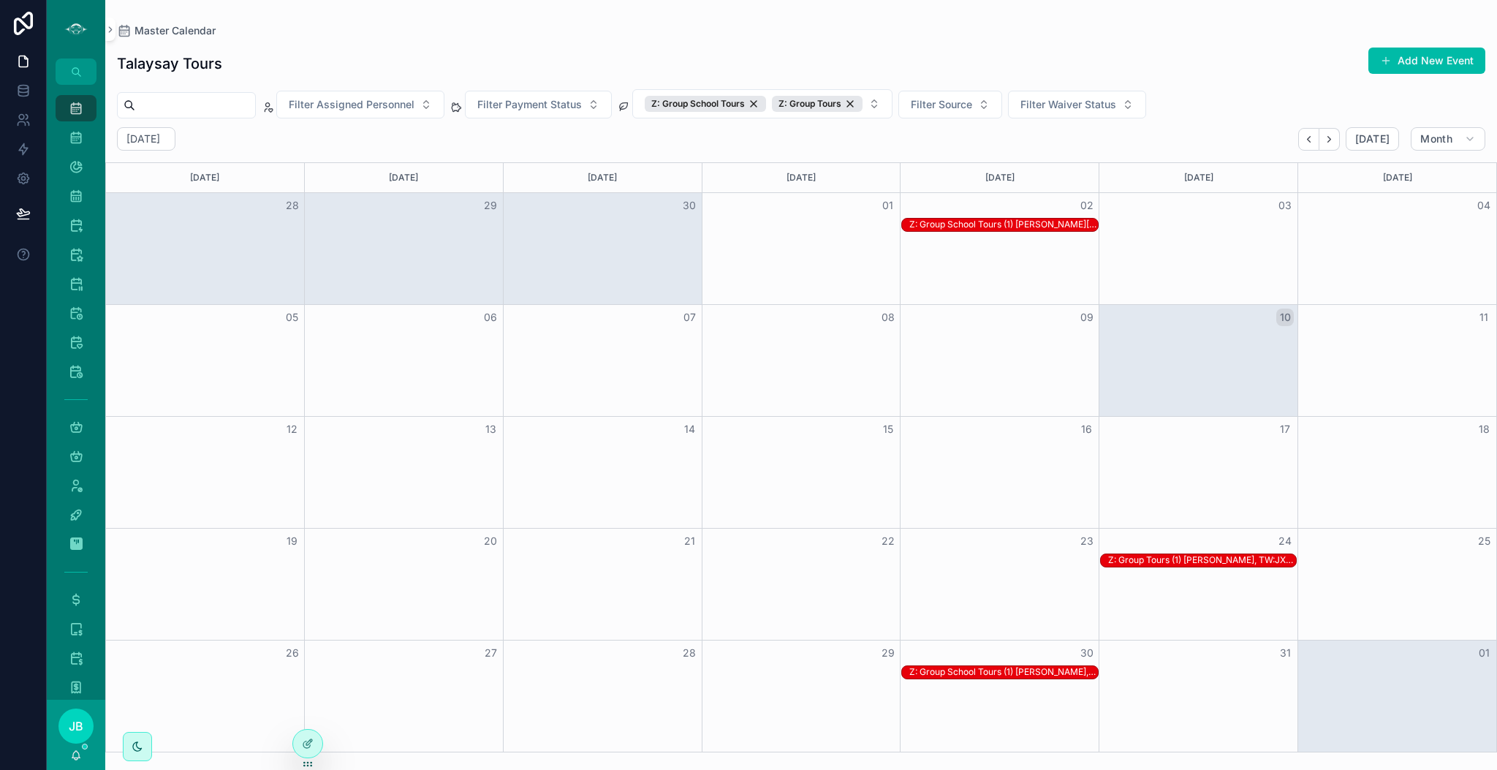
click at [637, 27] on div "Master Calendar" at bounding box center [801, 30] width 1369 height 15
click at [1033, 219] on div "Z: Group School Tours (1) [PERSON_NAME][GEOGRAPHIC_DATA], [GEOGRAPHIC_DATA]:AYD…" at bounding box center [1004, 225] width 189 height 12
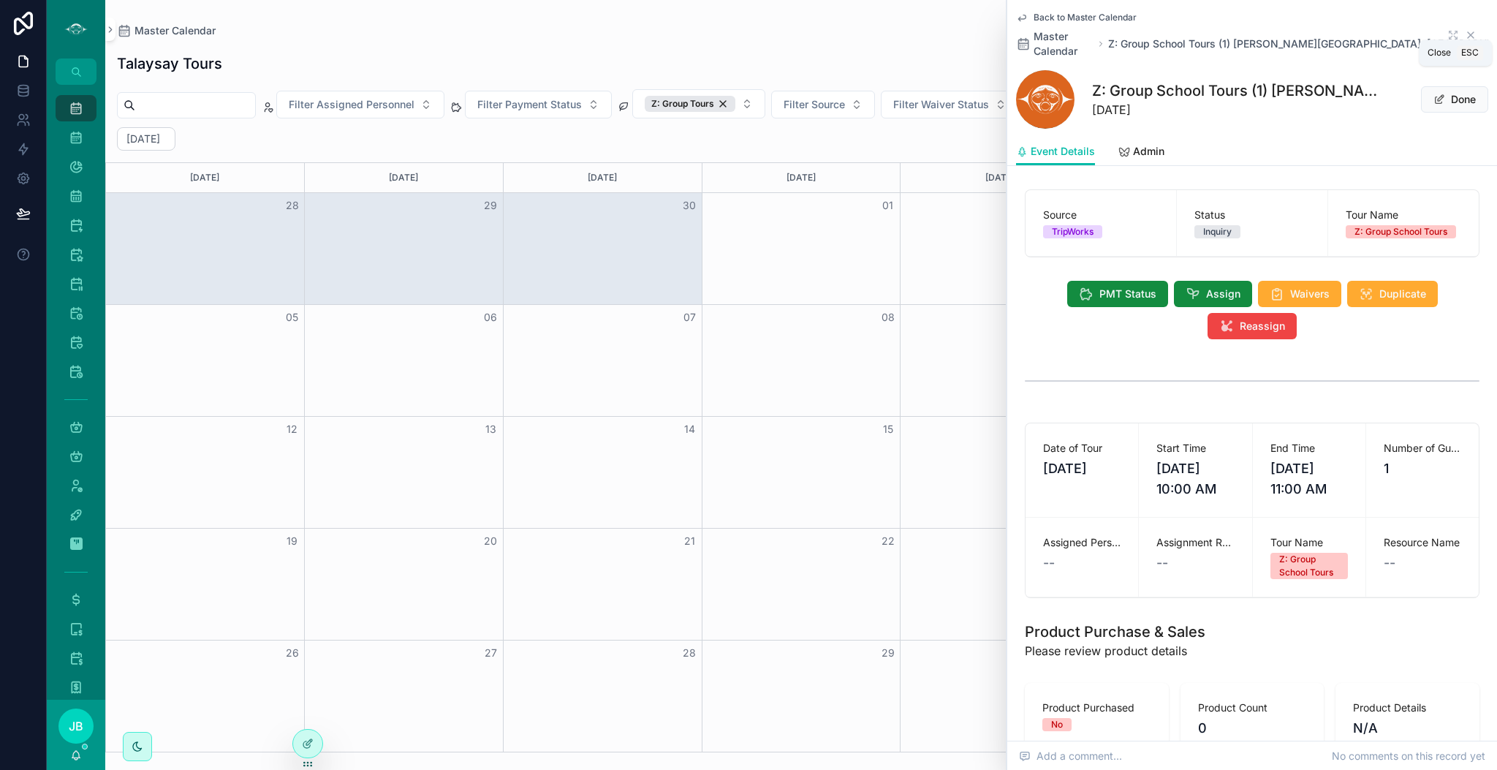
click at [1465, 32] on icon "scrollable content" at bounding box center [1471, 35] width 12 height 12
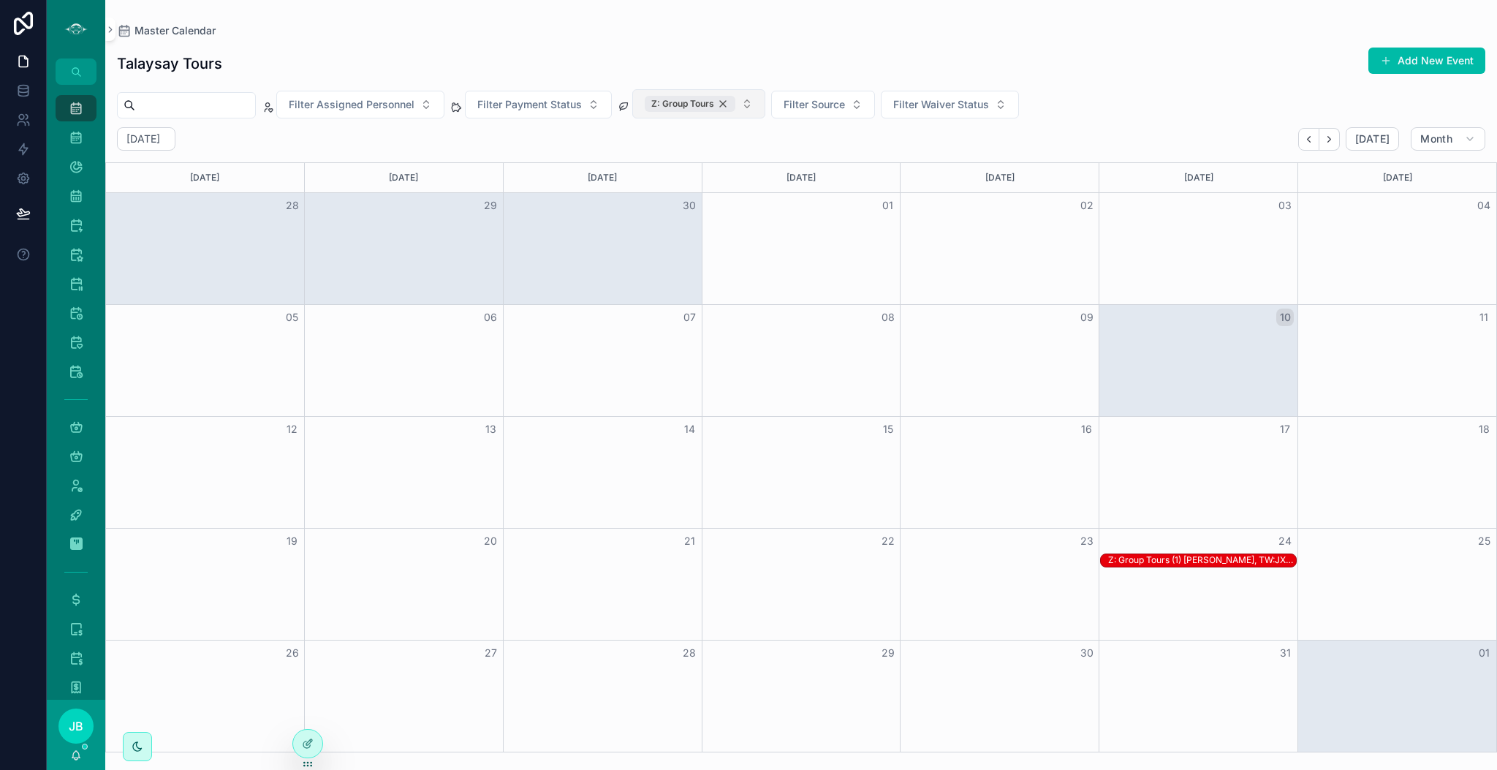
click at [730, 100] on div "Z: Group Tours" at bounding box center [690, 104] width 91 height 16
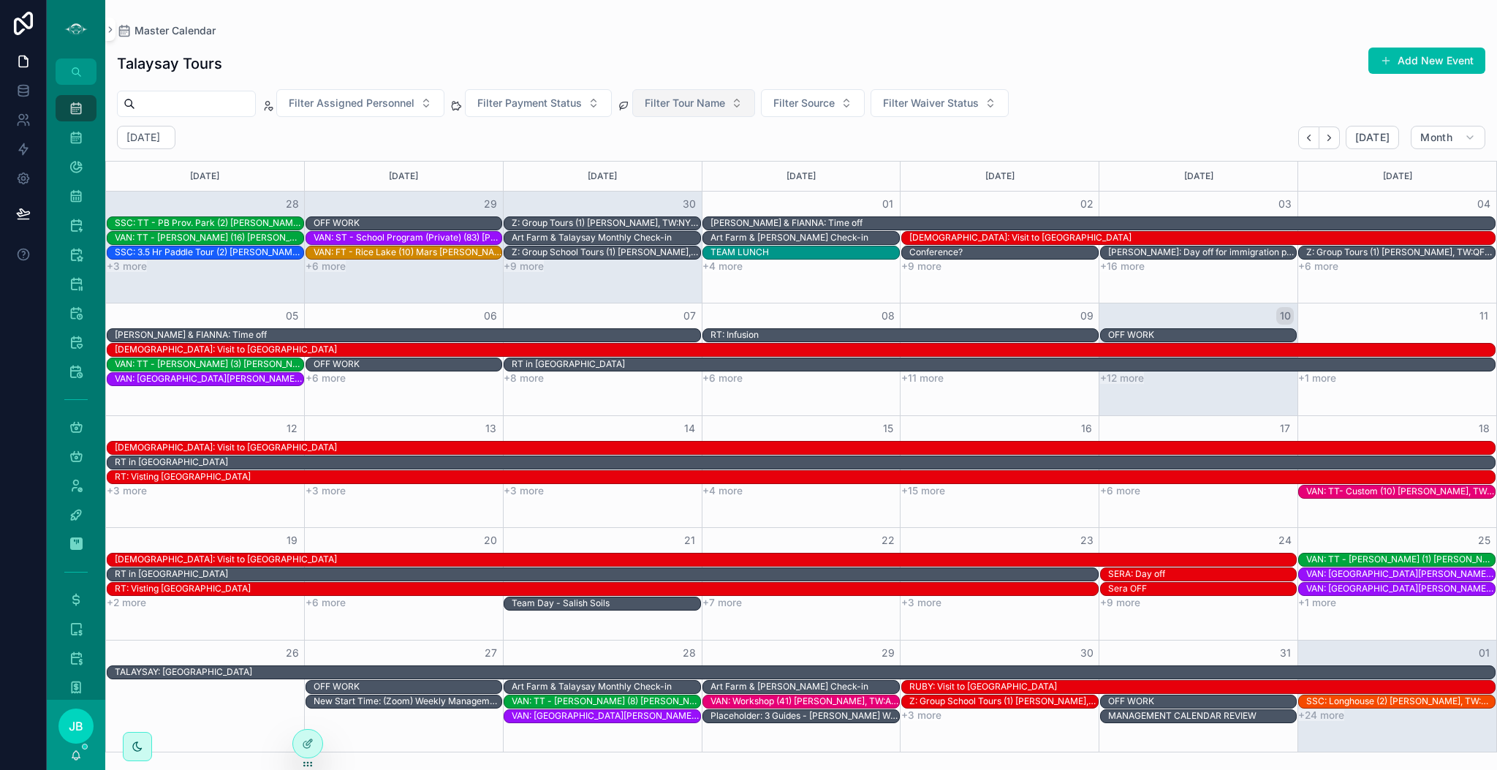
click at [725, 100] on span "Filter Tour Name" at bounding box center [685, 103] width 80 height 15
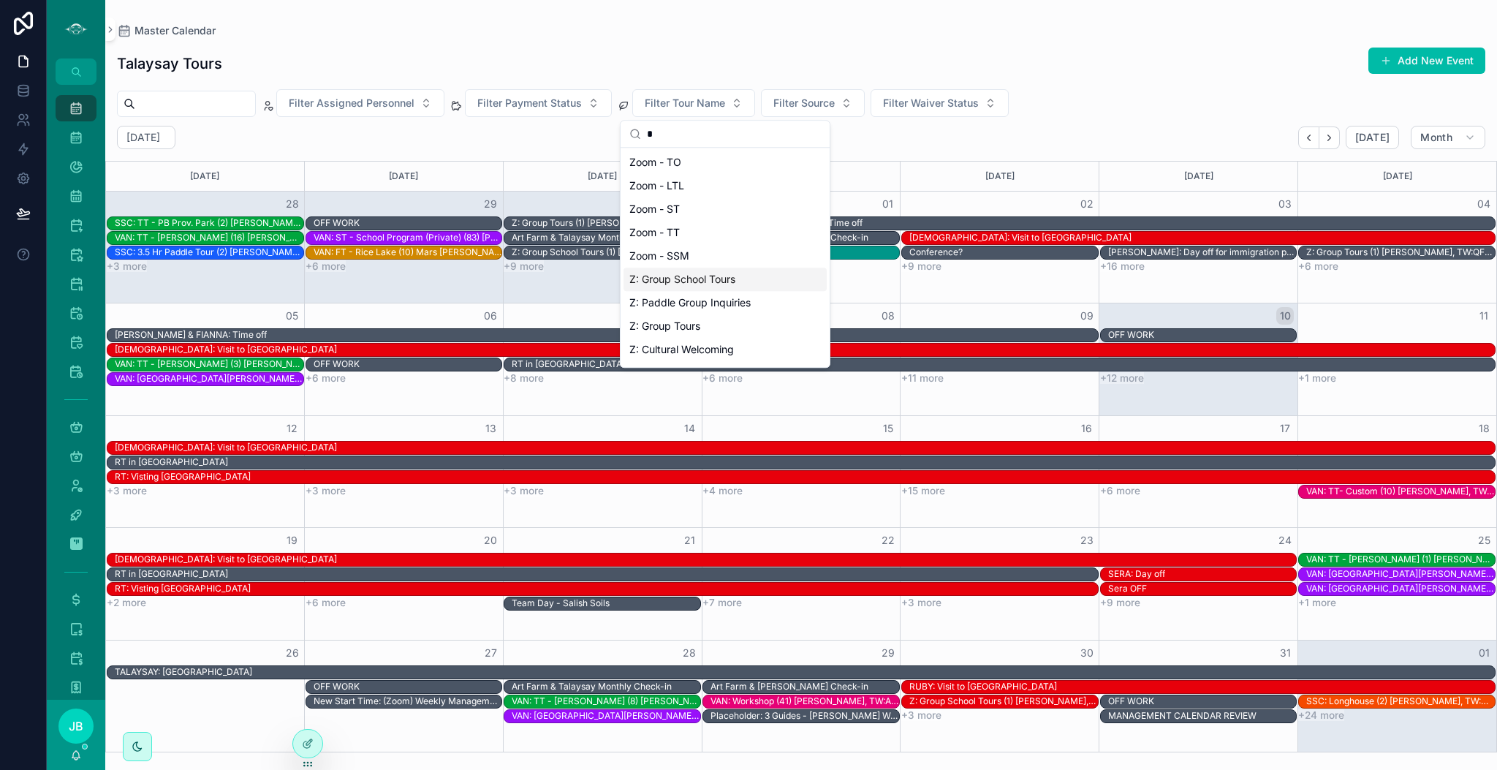
type input "*"
click at [692, 284] on div "Z: Group School Tours" at bounding box center [725, 279] width 203 height 23
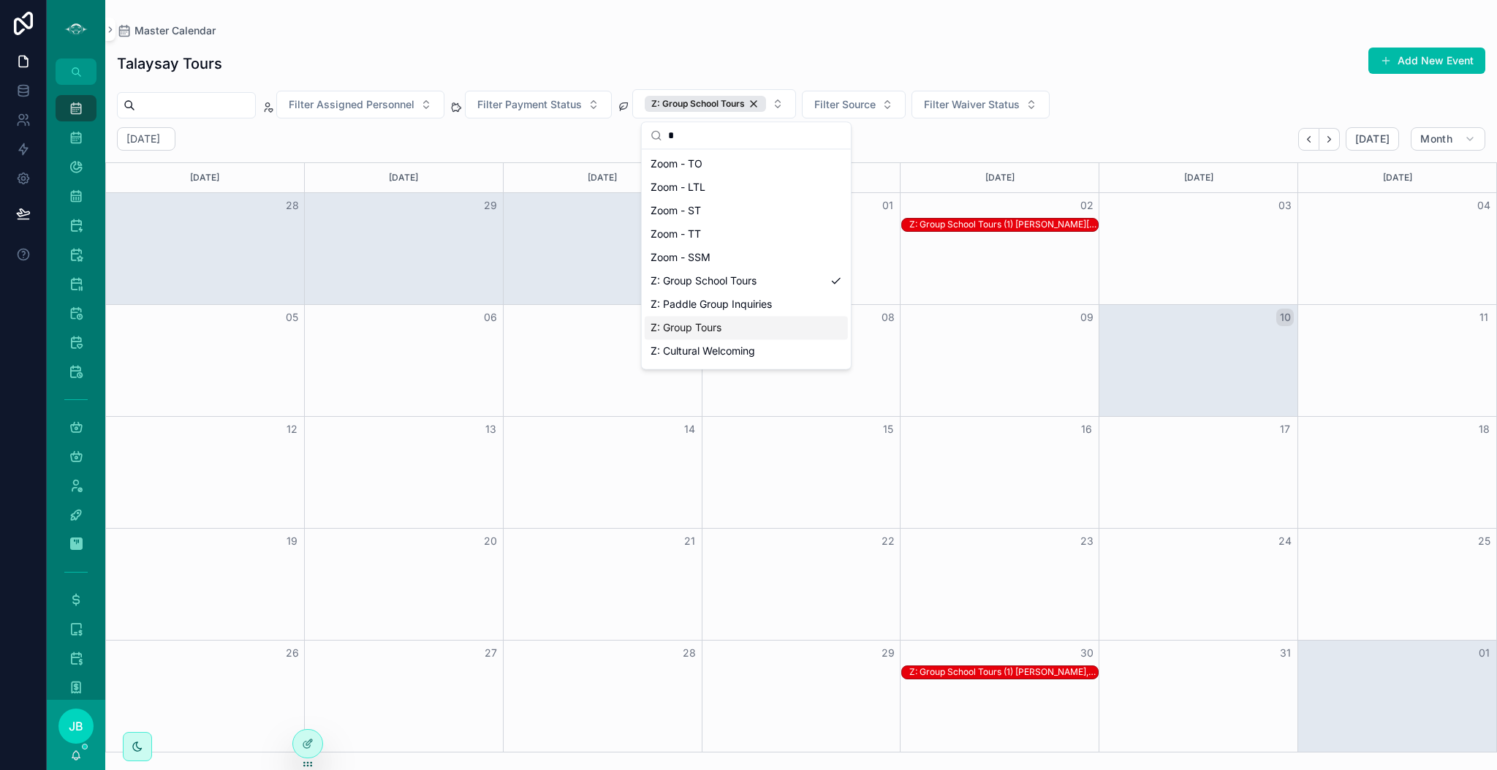
click at [708, 335] on div "Z: Group Tours" at bounding box center [746, 327] width 203 height 23
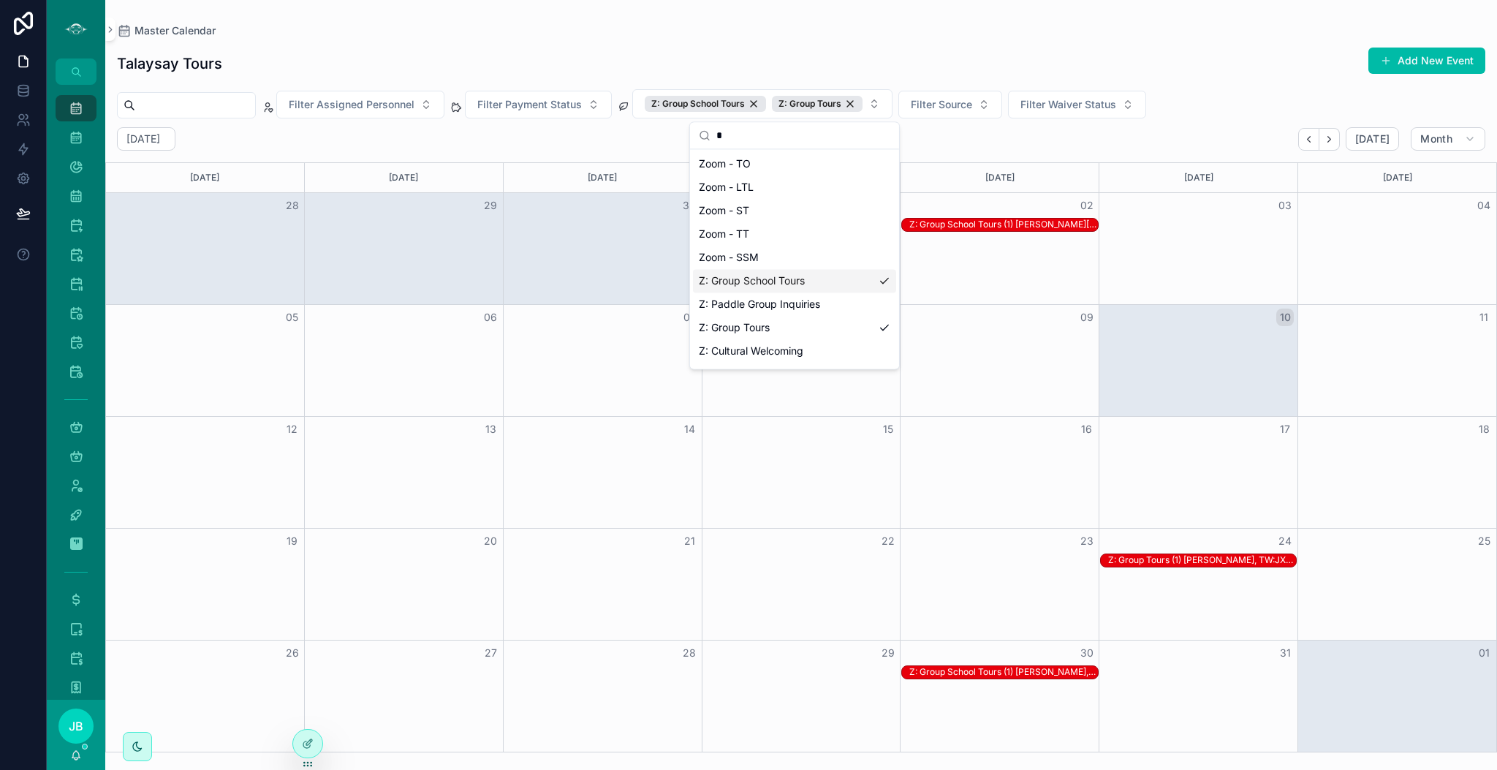
click at [1122, 149] on div "[DATE] [DATE] Month" at bounding box center [801, 138] width 1392 height 23
click at [1033, 671] on div "Z: Group School Tours (1) [PERSON_NAME], TW:YZTS-RJMS" at bounding box center [1004, 672] width 189 height 12
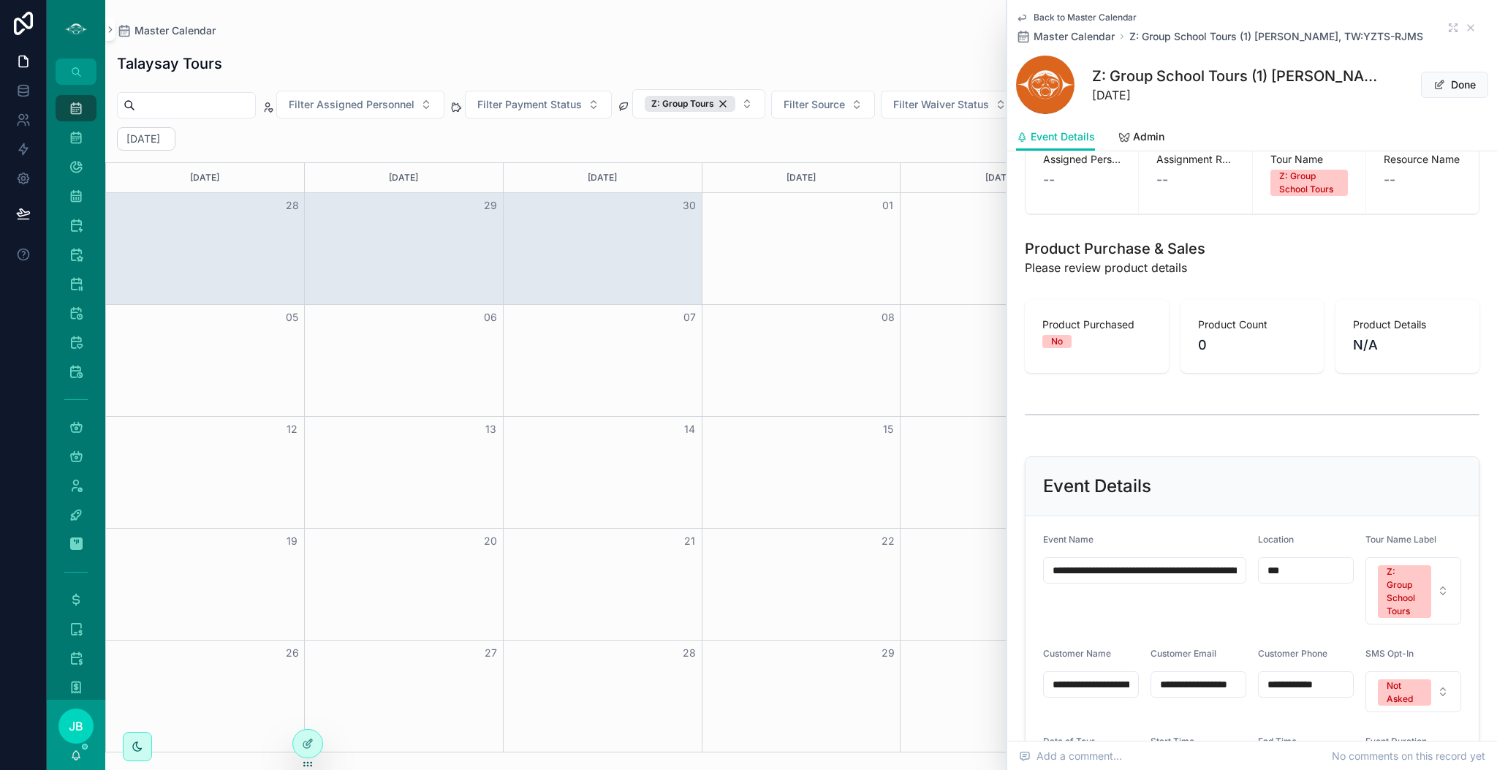
scroll to position [372, 0]
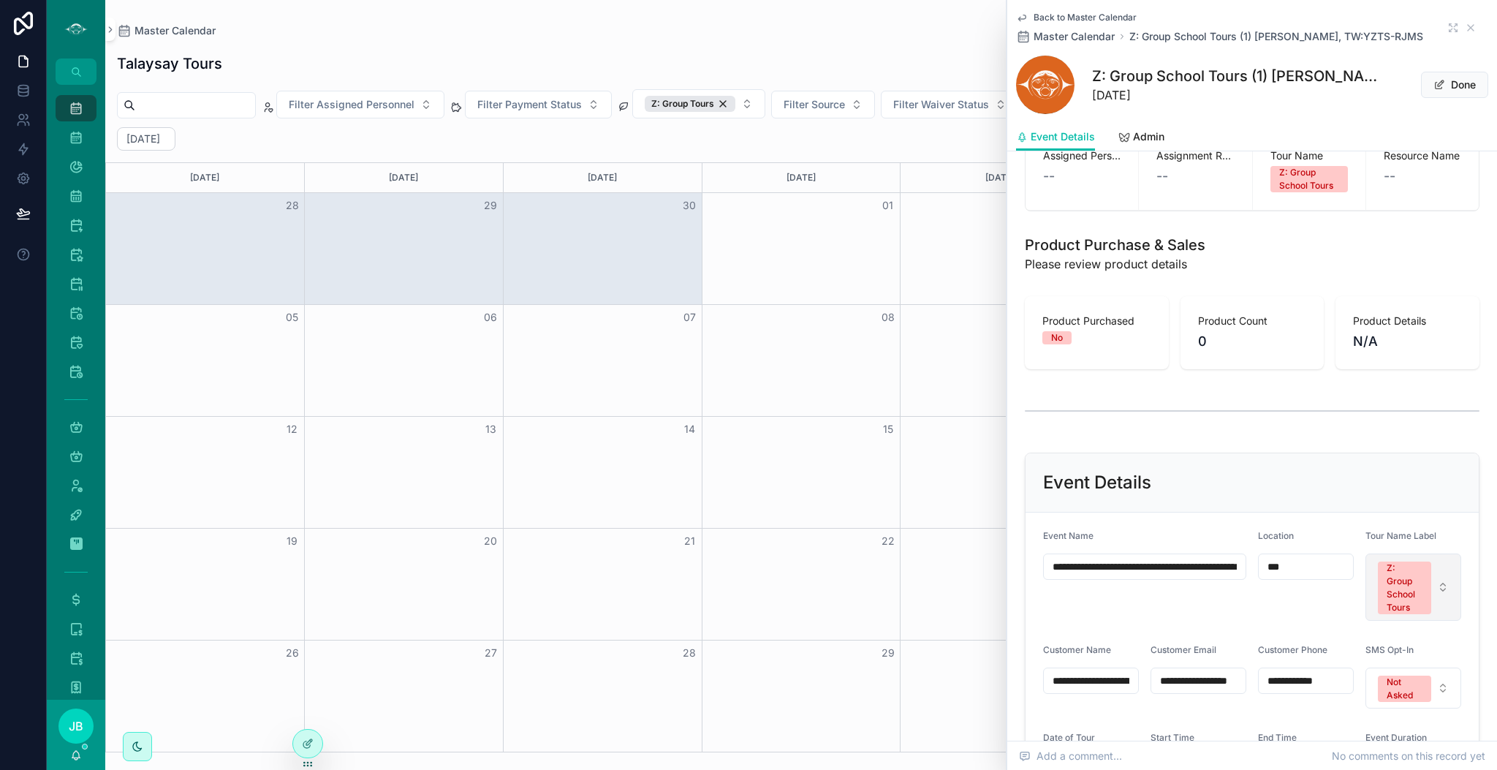
click at [1421, 616] on button "Z: Group School Tours" at bounding box center [1414, 586] width 96 height 67
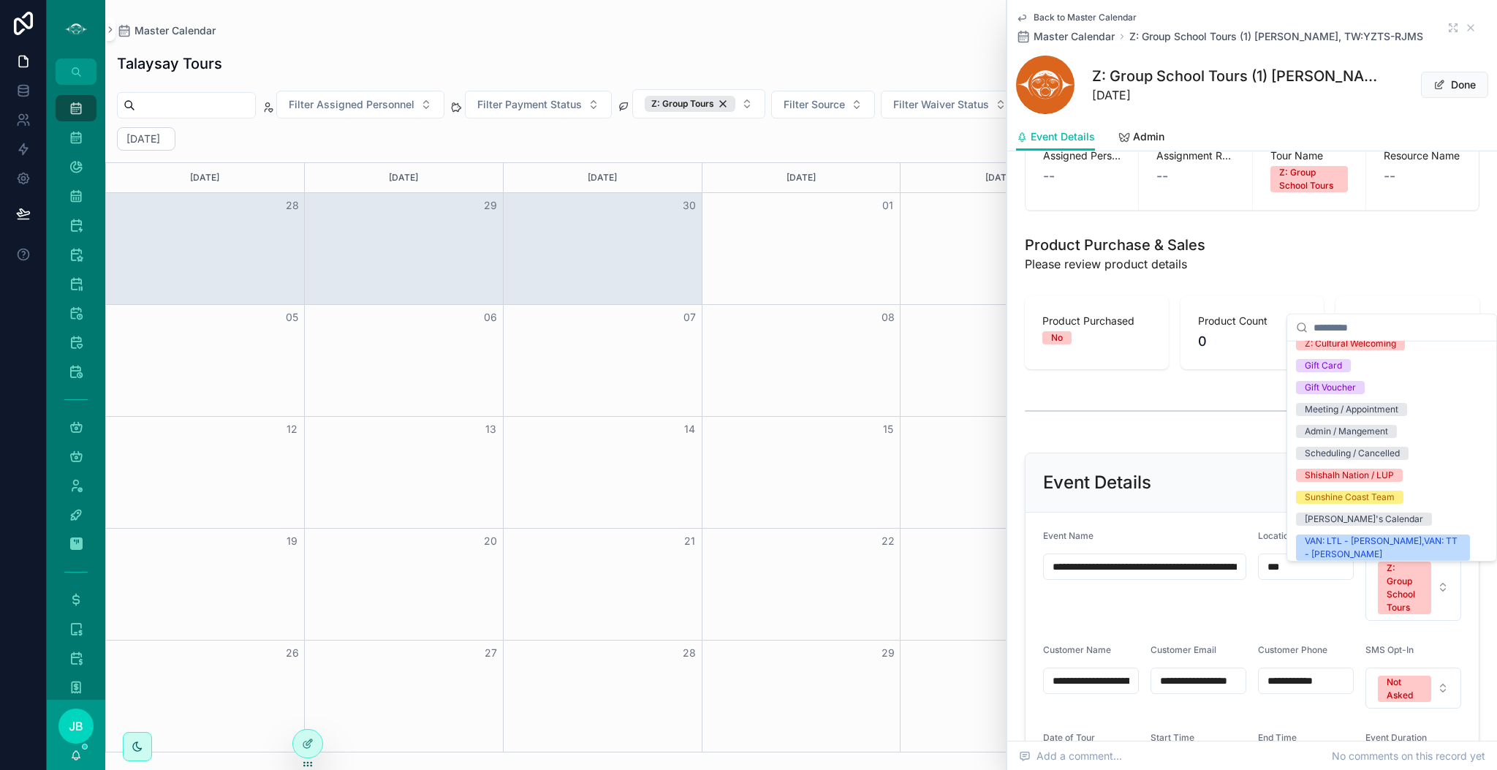
scroll to position [1769, 0]
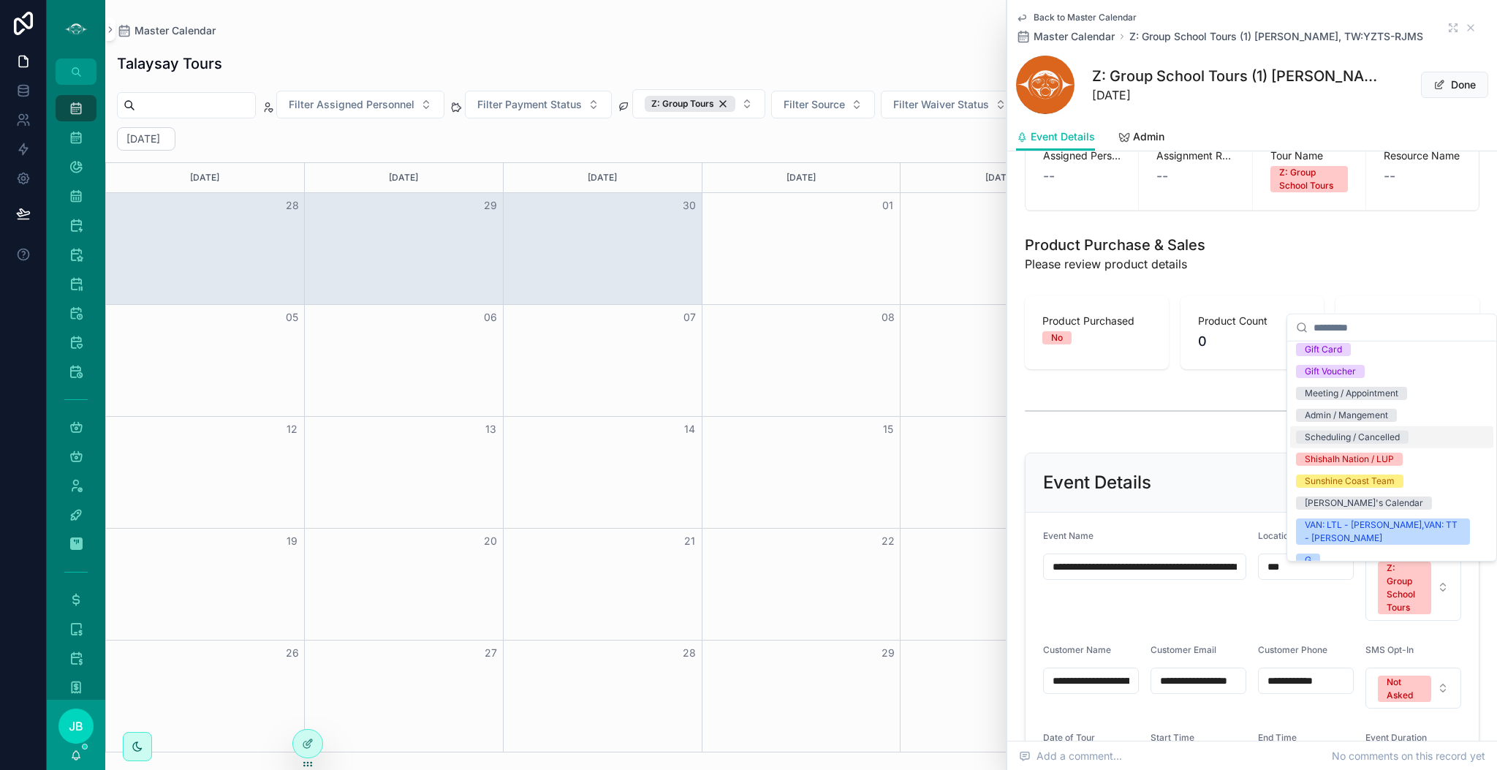
click at [1381, 444] on div "Scheduling / Cancelled" at bounding box center [1352, 437] width 95 height 13
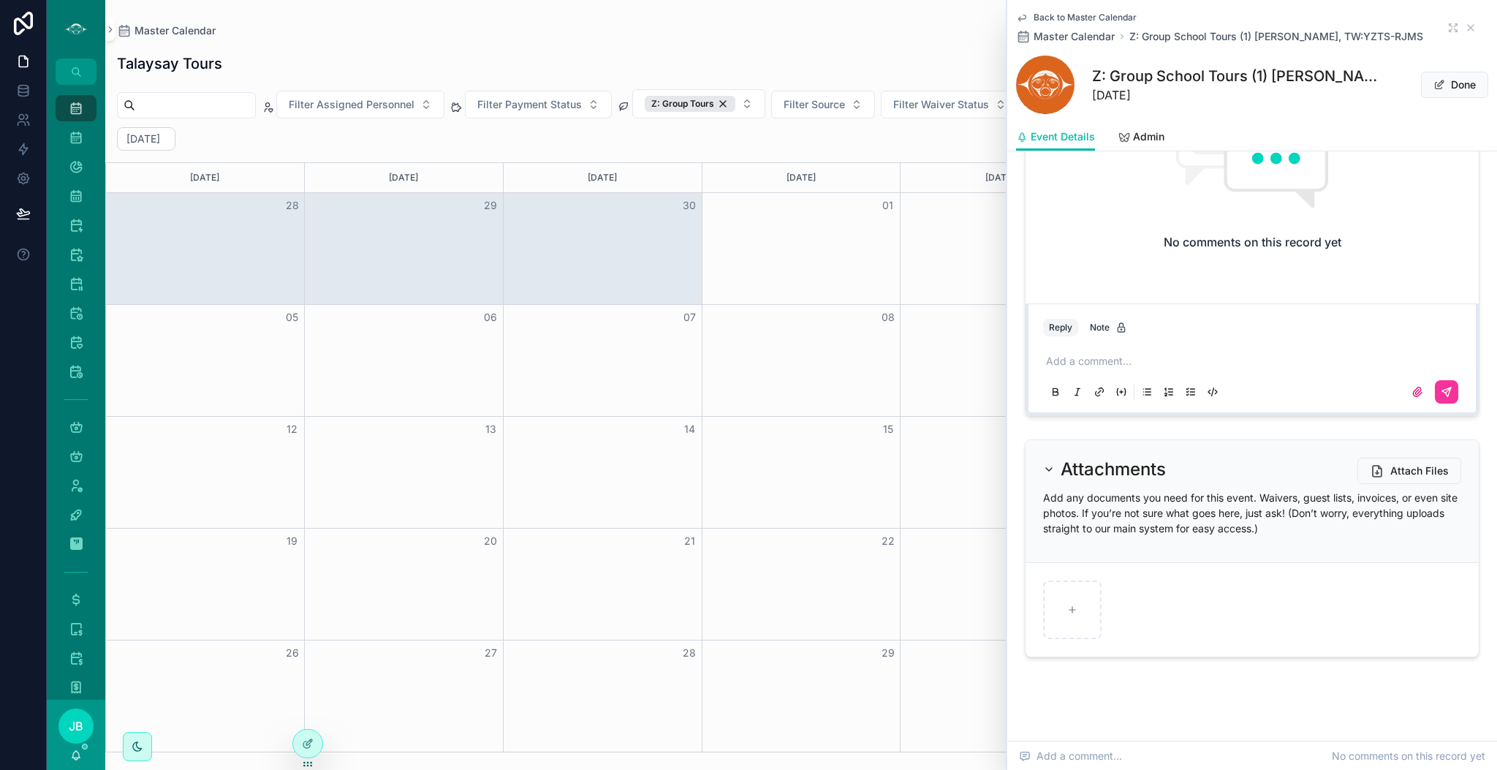
scroll to position [2666, 0]
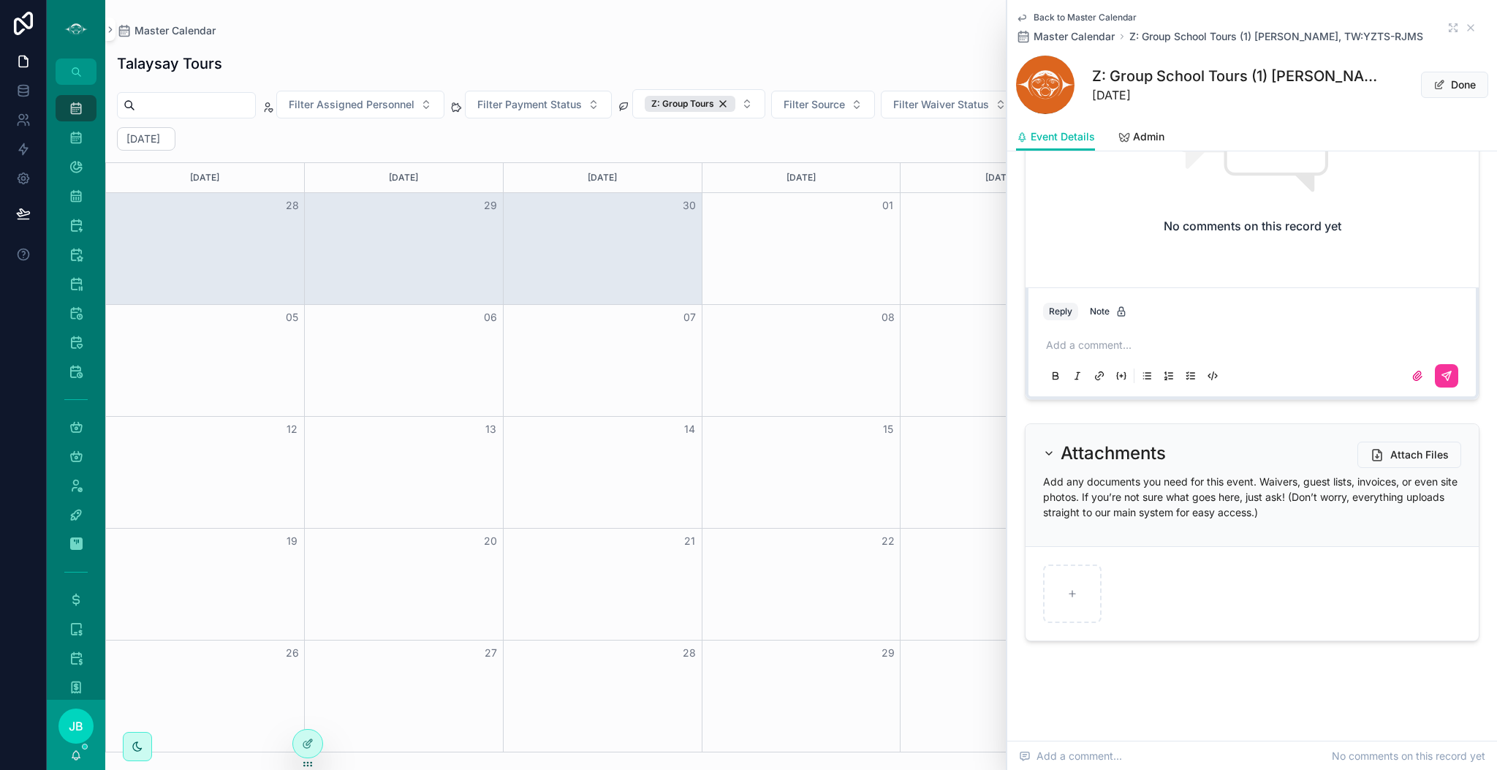
click at [1116, 344] on p "scrollable content" at bounding box center [1255, 345] width 418 height 15
click at [1441, 371] on icon "scrollable content" at bounding box center [1447, 376] width 12 height 12
click at [1465, 31] on icon "scrollable content" at bounding box center [1471, 28] width 12 height 12
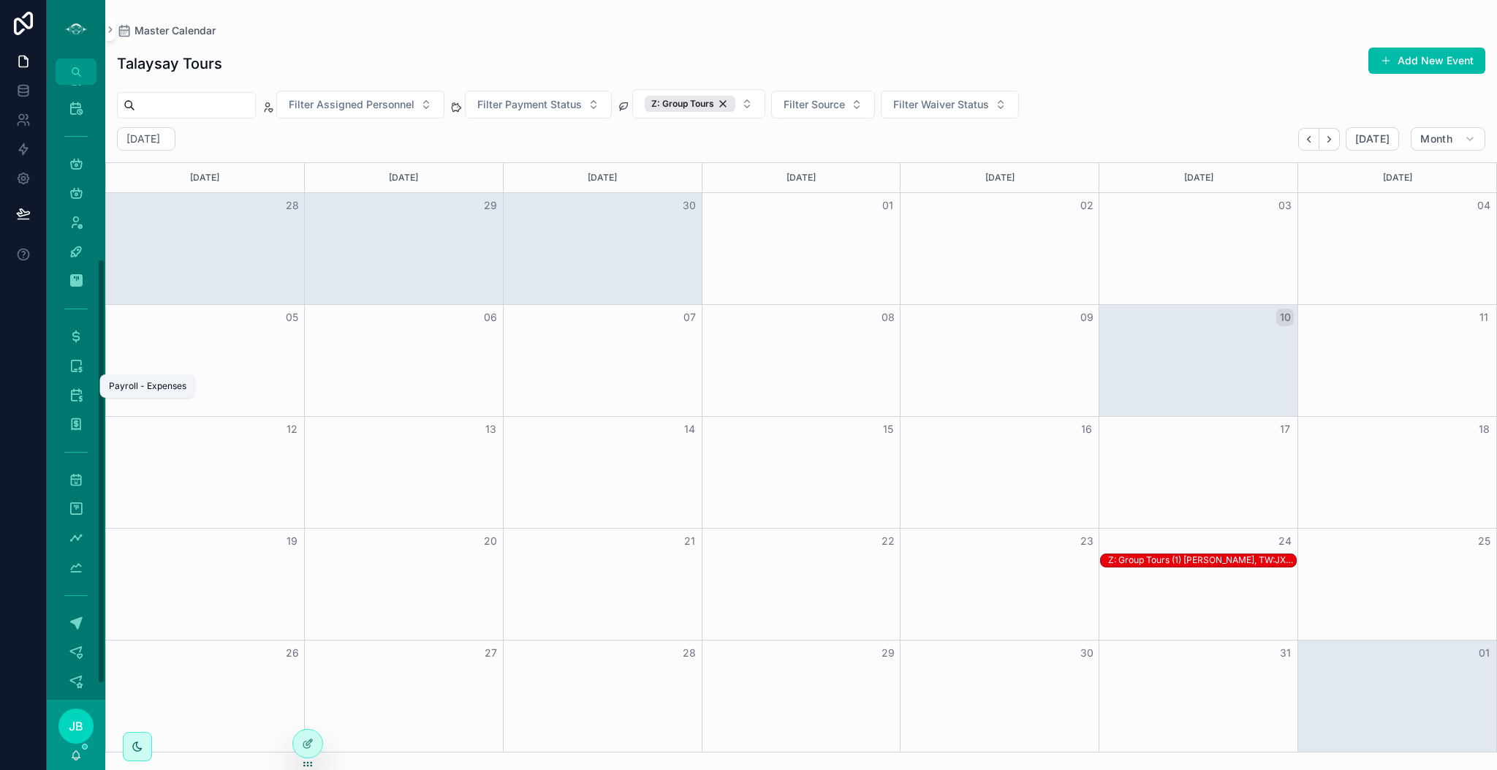
scroll to position [265, 0]
click at [74, 535] on icon "scrollable content" at bounding box center [76, 536] width 15 height 15
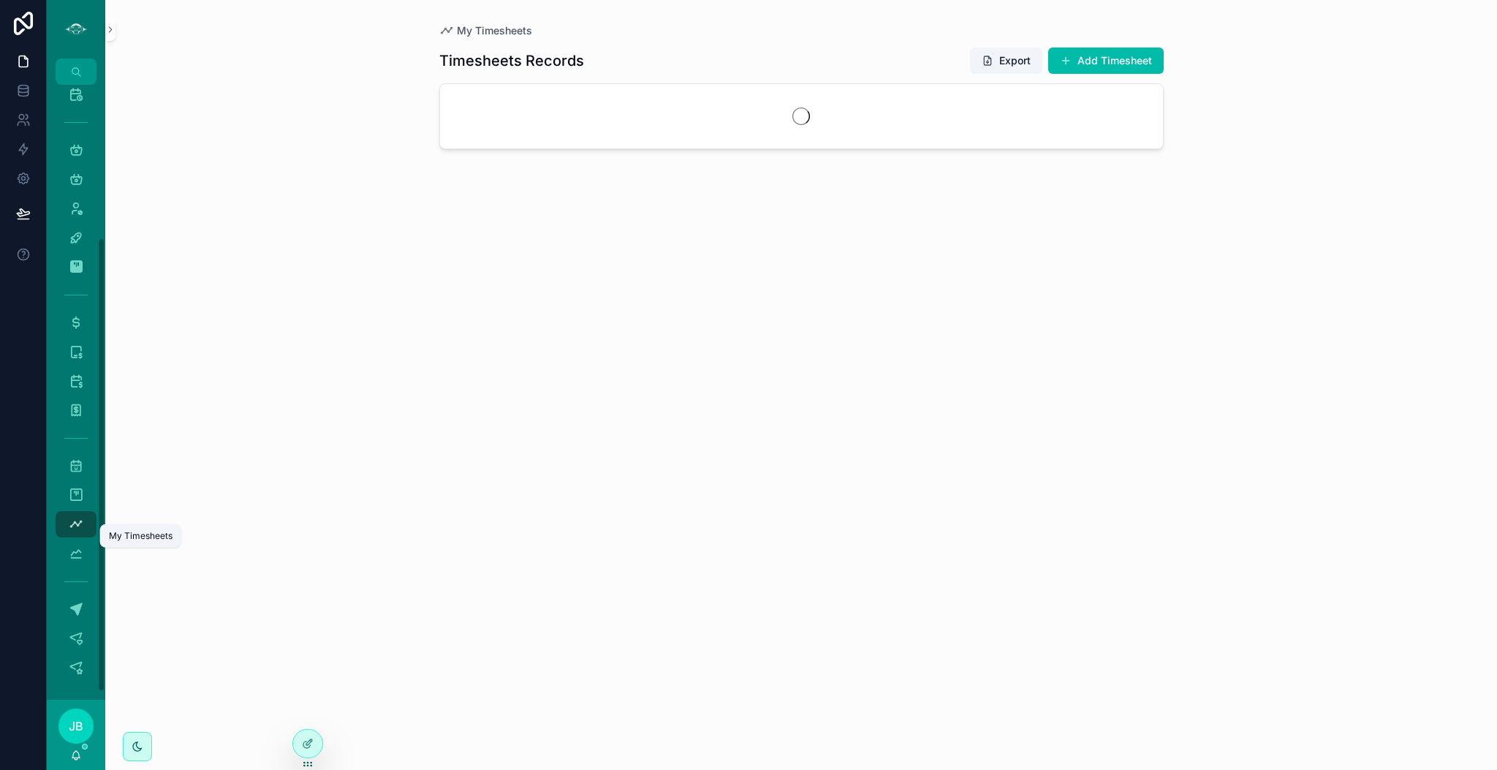
scroll to position [207, 0]
click at [1128, 66] on button "Add Timesheet" at bounding box center [1106, 61] width 116 height 26
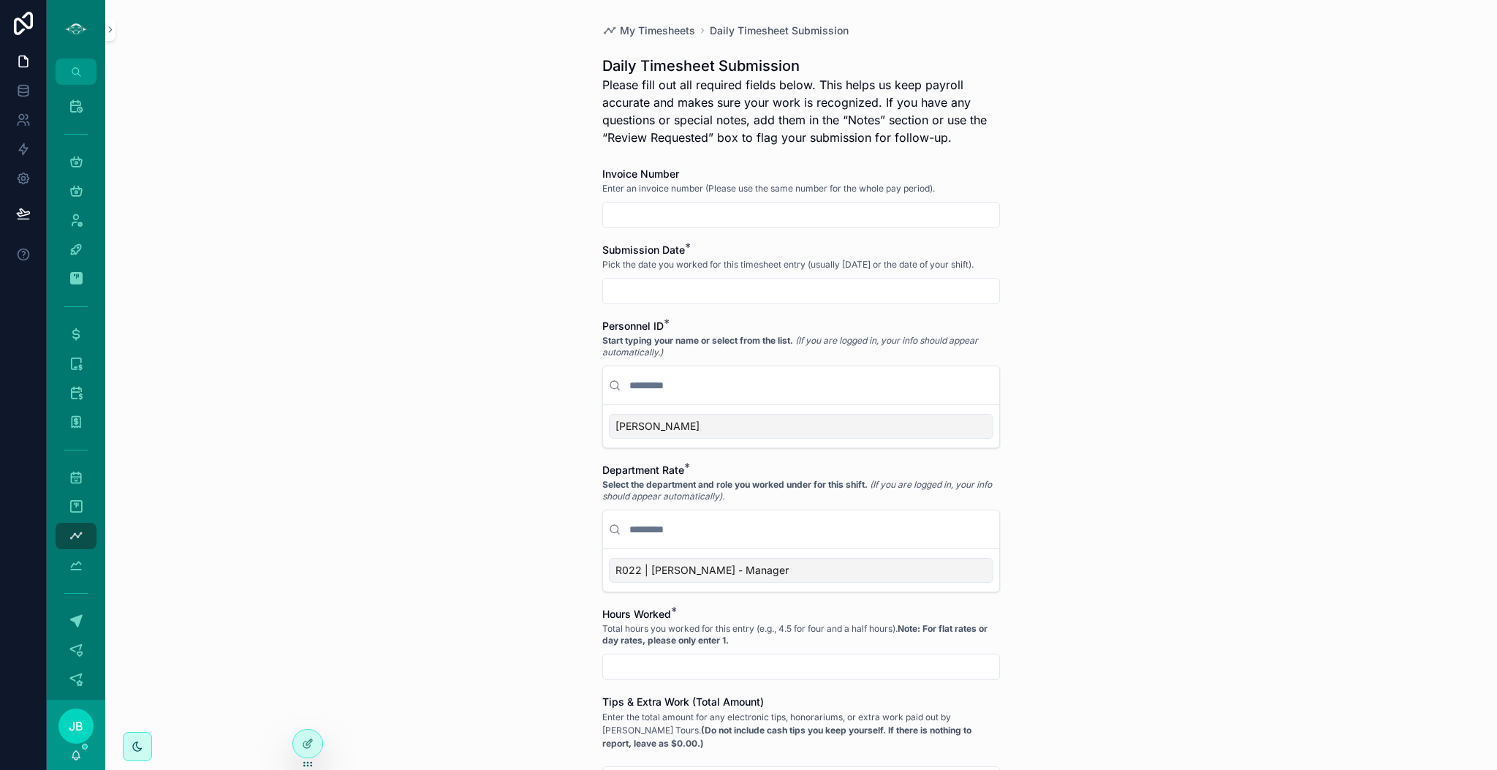
click at [759, 213] on input "scrollable content" at bounding box center [801, 215] width 396 height 20
type input "***"
click at [729, 294] on input "scrollable content" at bounding box center [801, 291] width 396 height 20
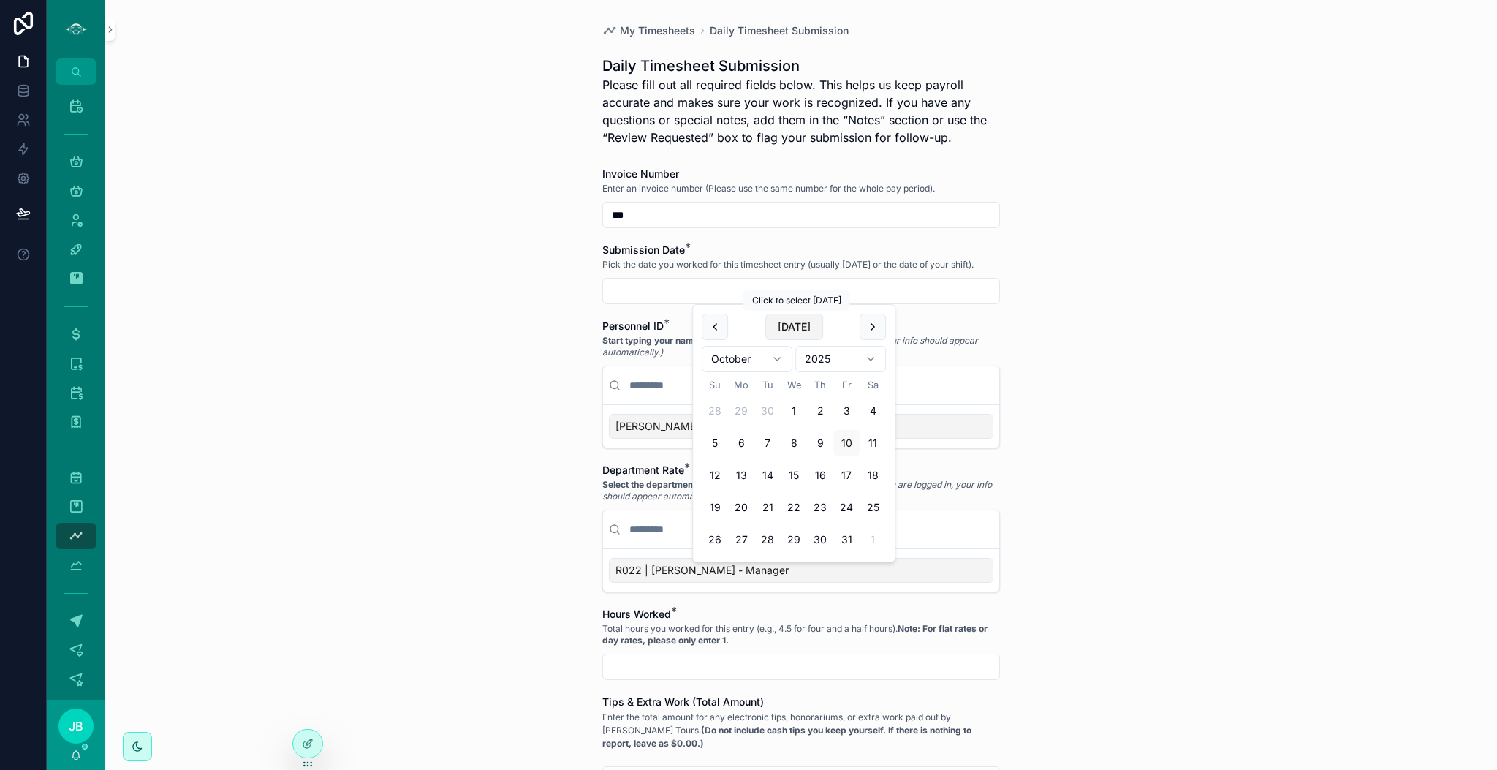
click at [784, 316] on button "[DATE]" at bounding box center [794, 327] width 58 height 26
type input "**********"
click at [644, 420] on div "[PERSON_NAME]" at bounding box center [801, 426] width 385 height 25
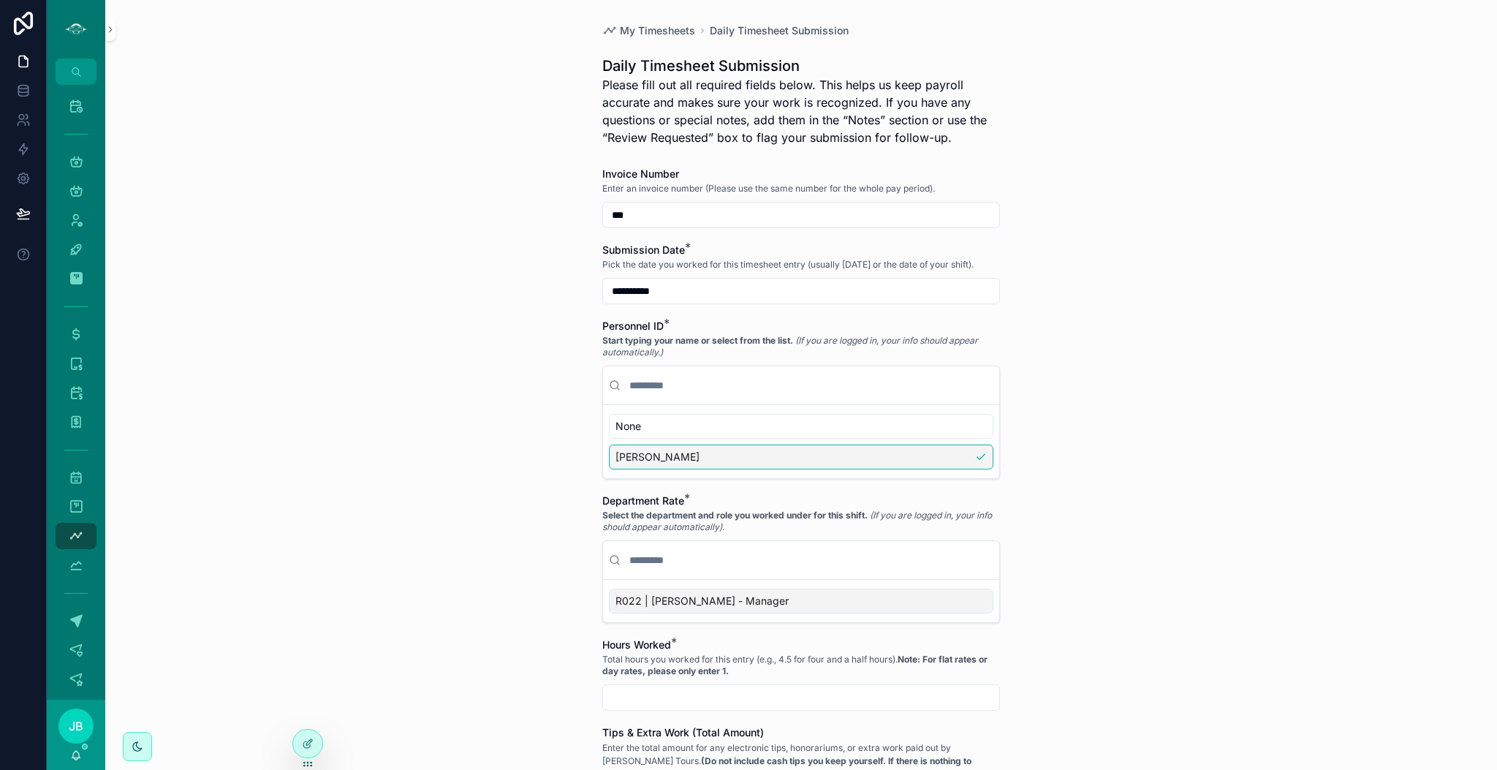
click at [725, 597] on span "R022 | [PERSON_NAME] - Manager" at bounding box center [702, 601] width 173 height 15
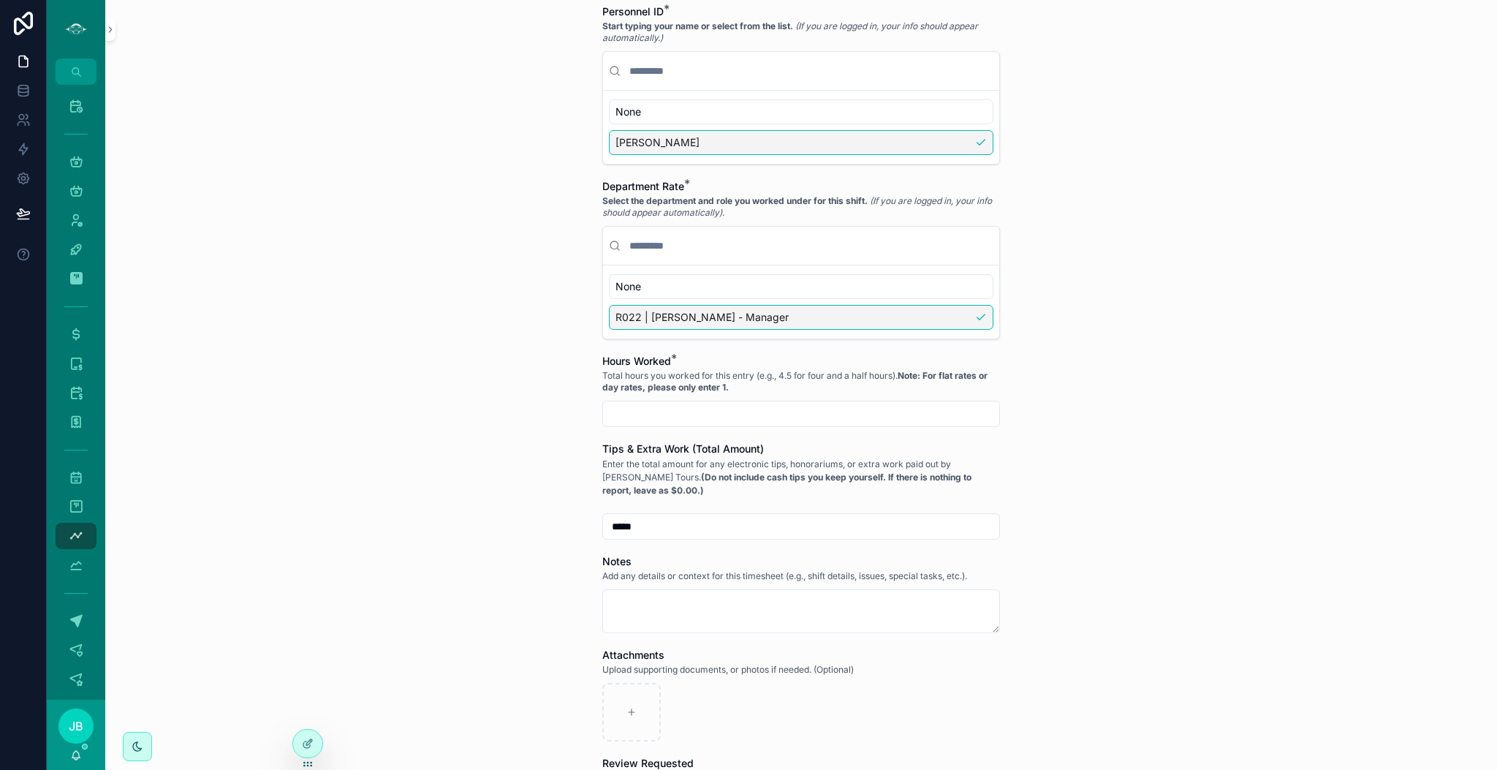
scroll to position [319, 0]
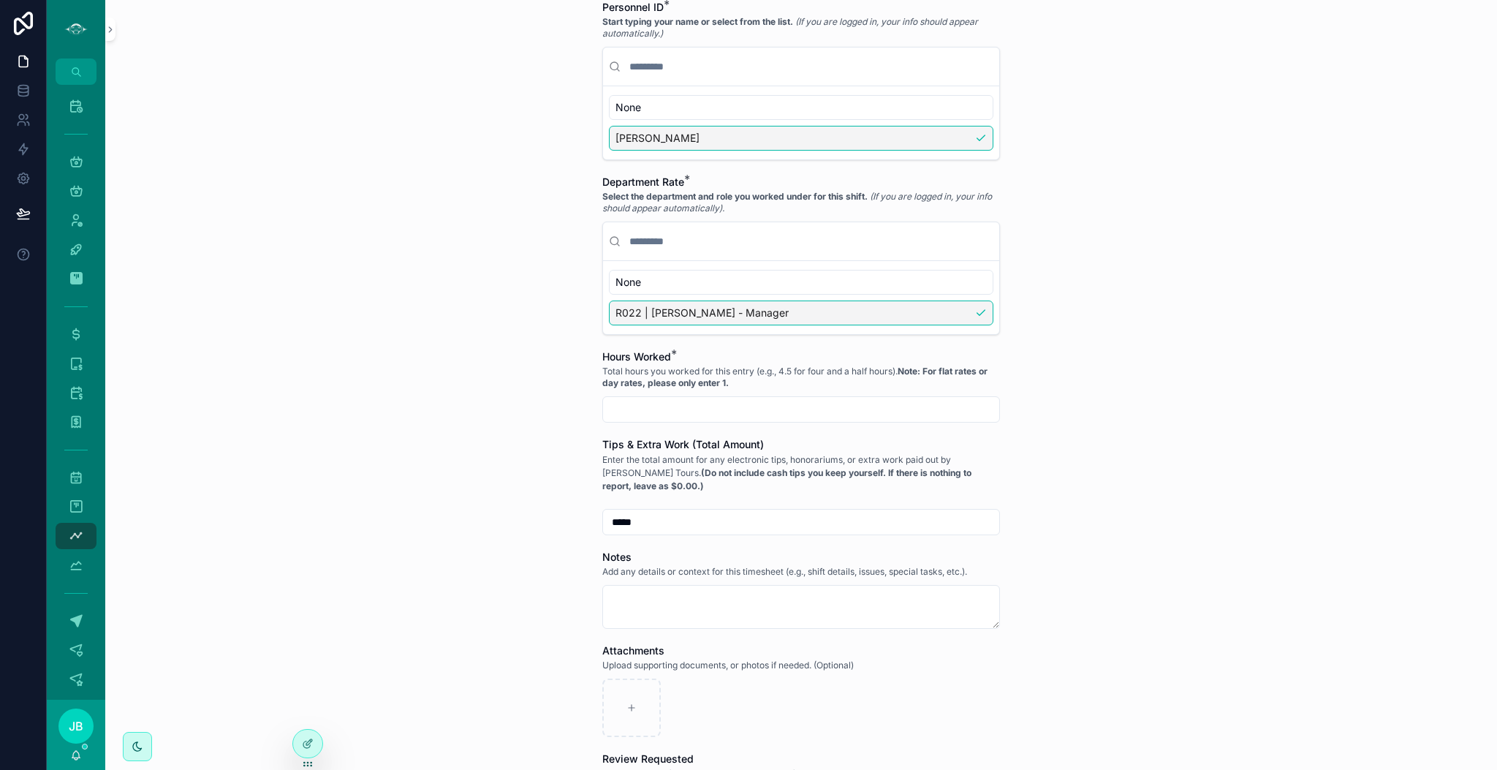
click at [749, 395] on div "Hours Worked * Total hours you worked for this entry (e.g., 4.5 for four and a …" at bounding box center [801, 385] width 398 height 73
click at [722, 407] on input "scrollable content" at bounding box center [801, 409] width 396 height 20
type input "****"
click at [1009, 549] on div "**********" at bounding box center [801, 385] width 1392 height 770
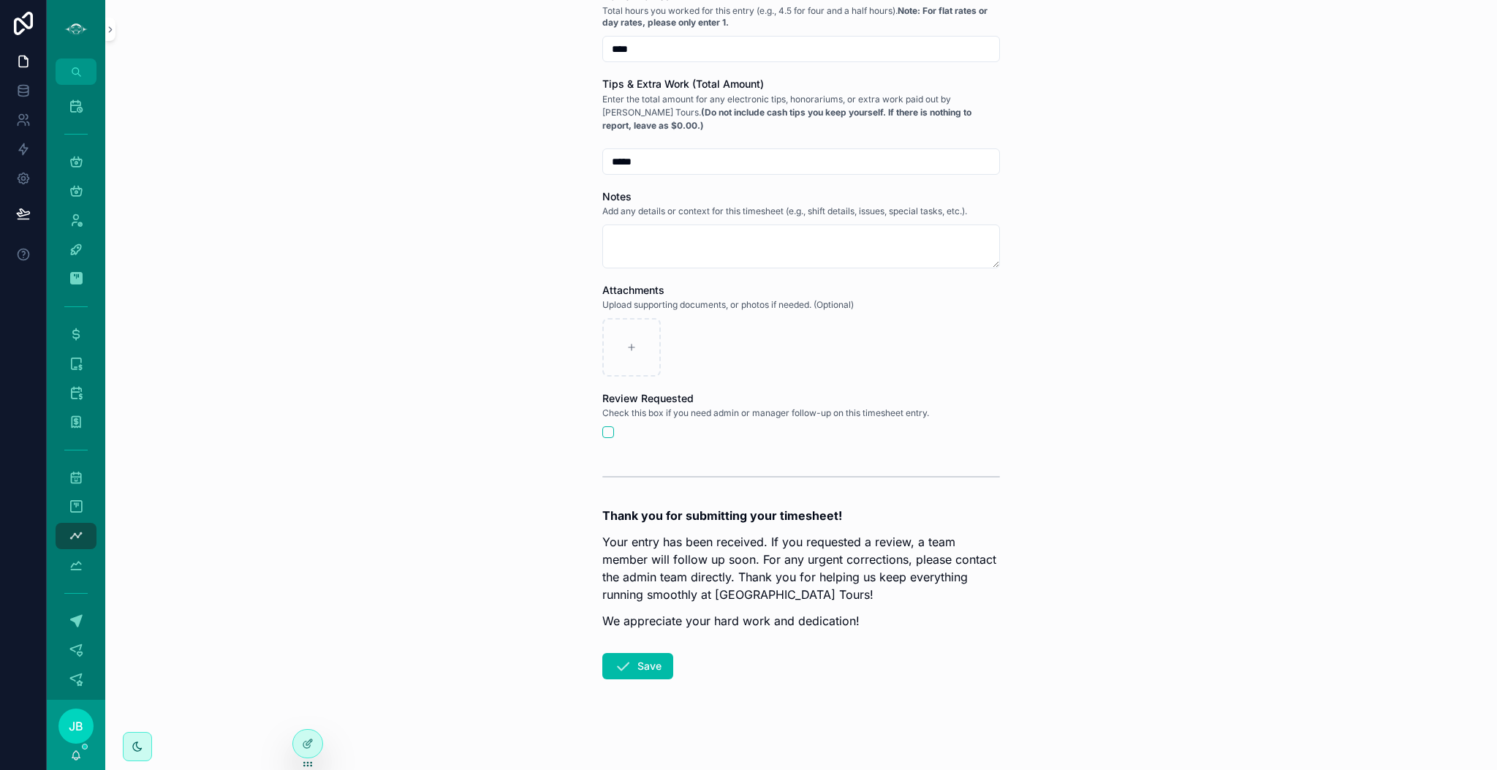
scroll to position [681, 0]
click at [635, 659] on button "Save" at bounding box center [637, 664] width 71 height 26
